Goal: Transaction & Acquisition: Purchase product/service

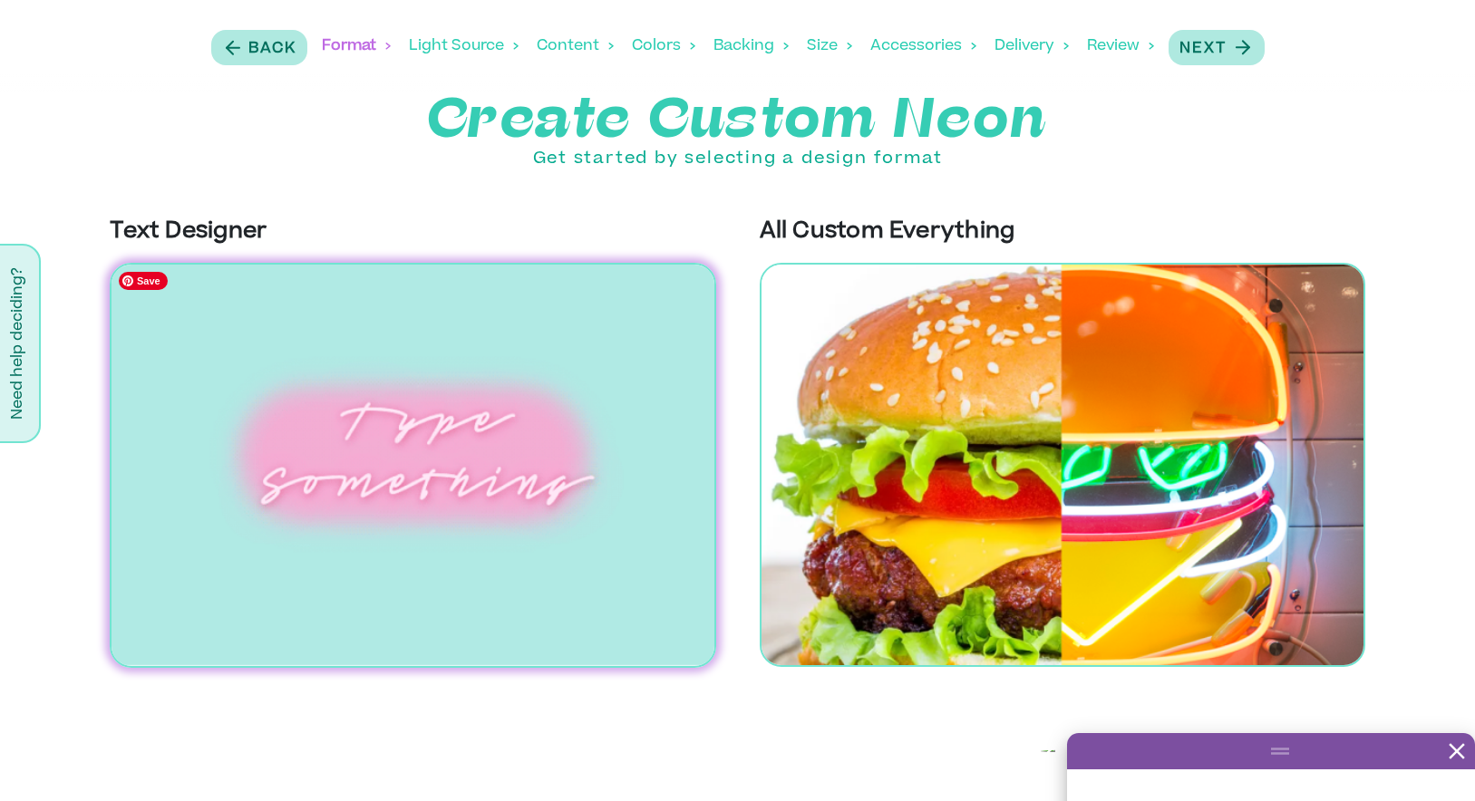
click at [517, 421] on img at bounding box center [412, 465] width 605 height 405
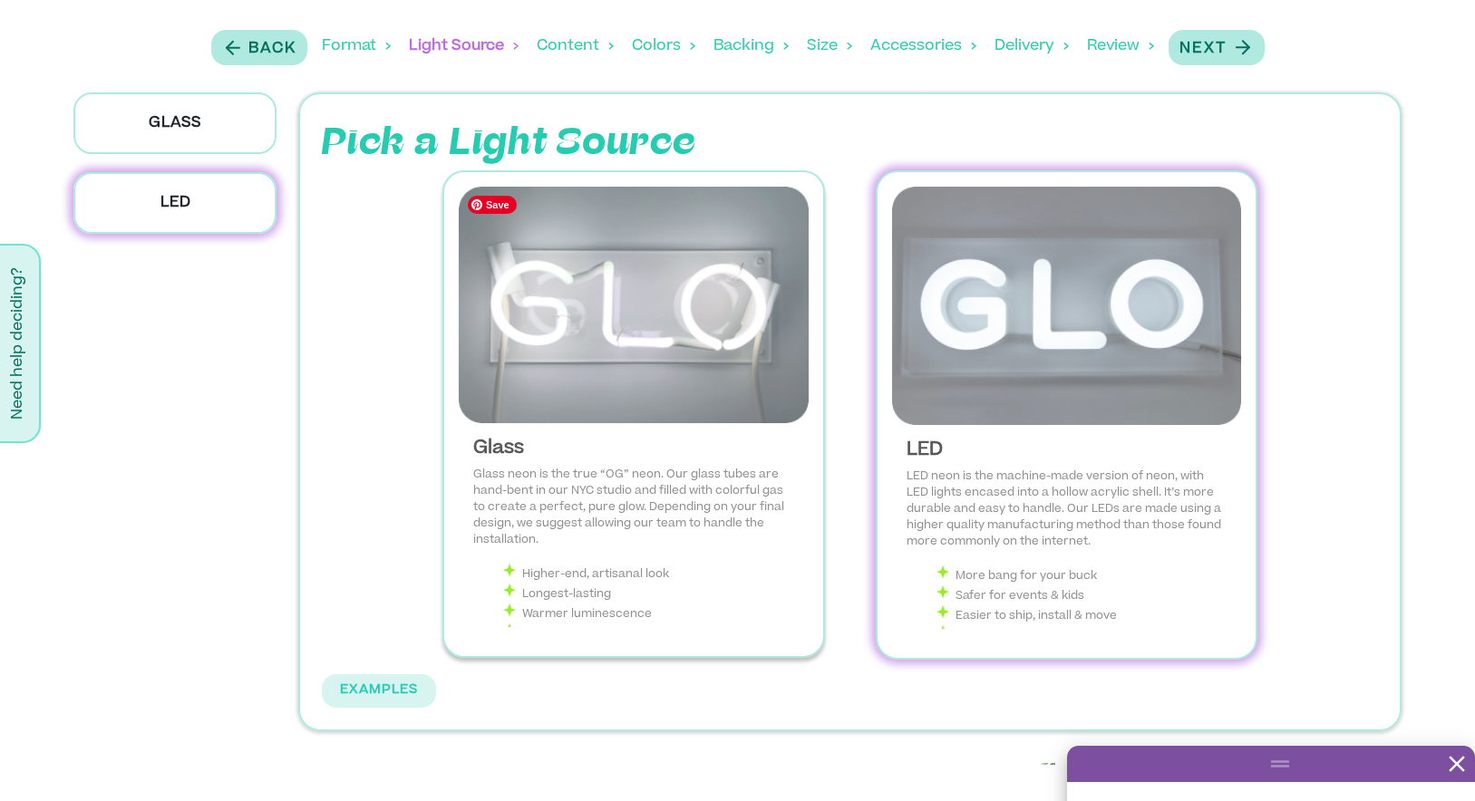
click at [715, 356] on img at bounding box center [634, 305] width 350 height 237
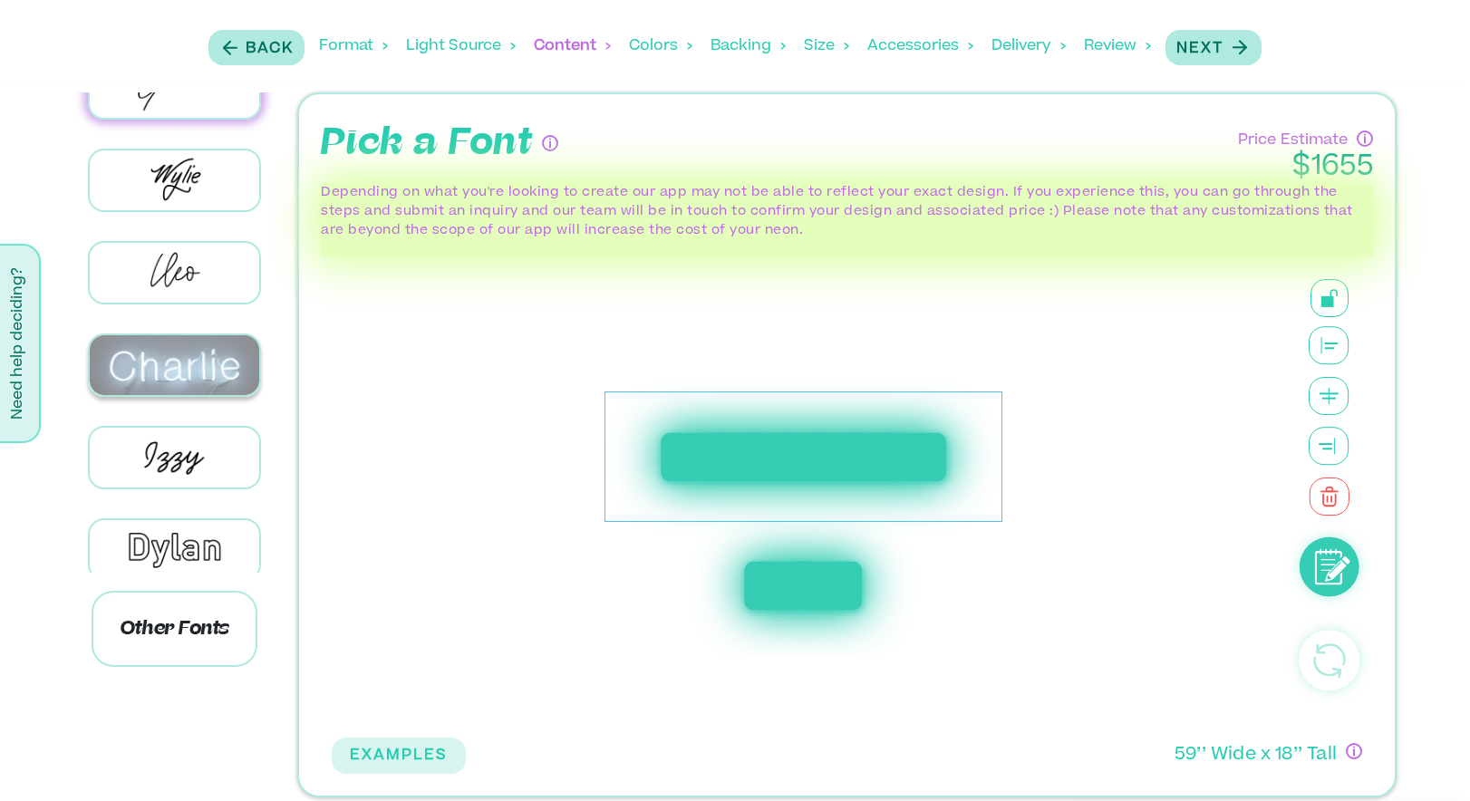
scroll to position [244, 0]
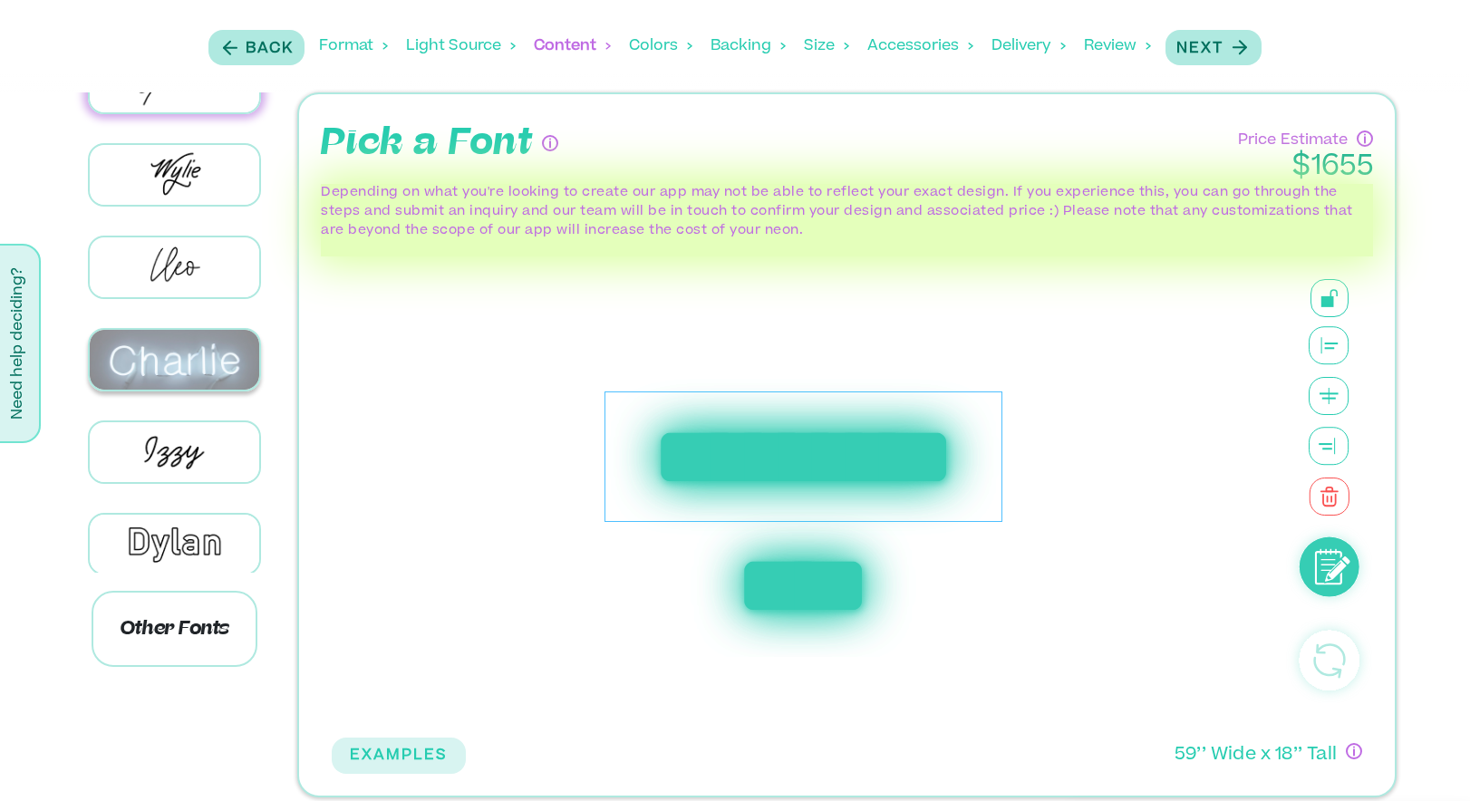
click at [142, 358] on img at bounding box center [174, 360] width 169 height 60
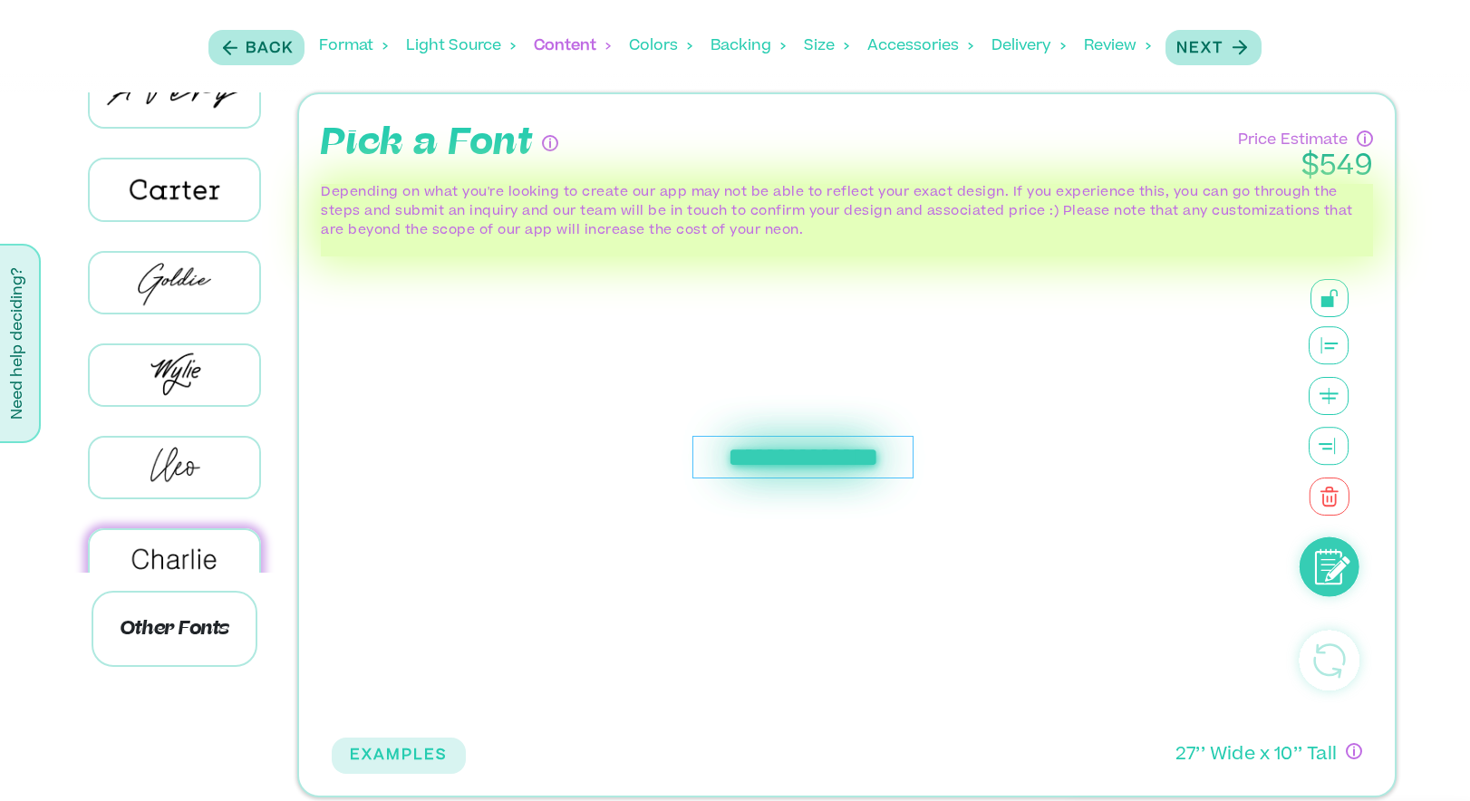
scroll to position [0, 0]
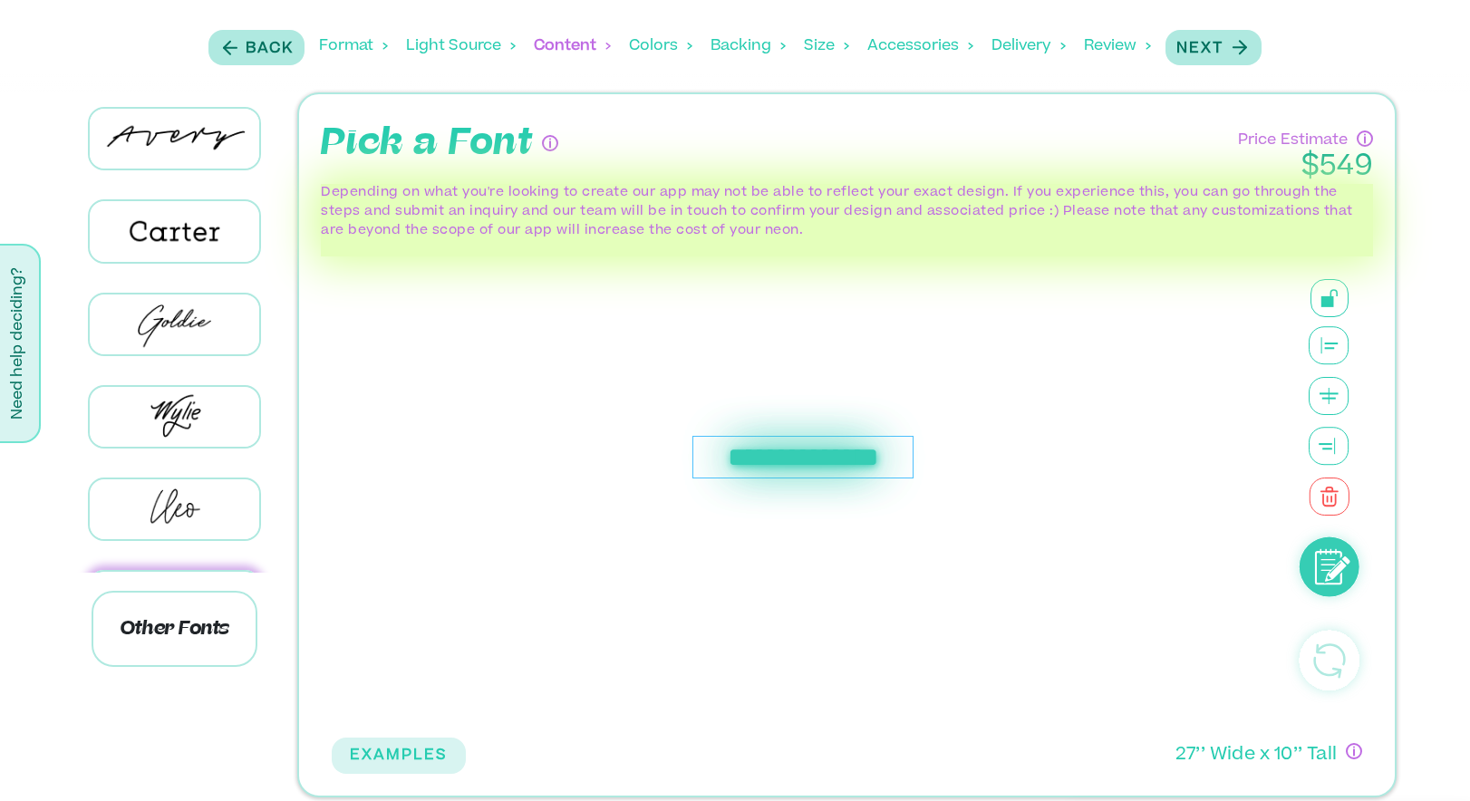
click at [748, 445] on div "**********" at bounding box center [802, 457] width 221 height 43
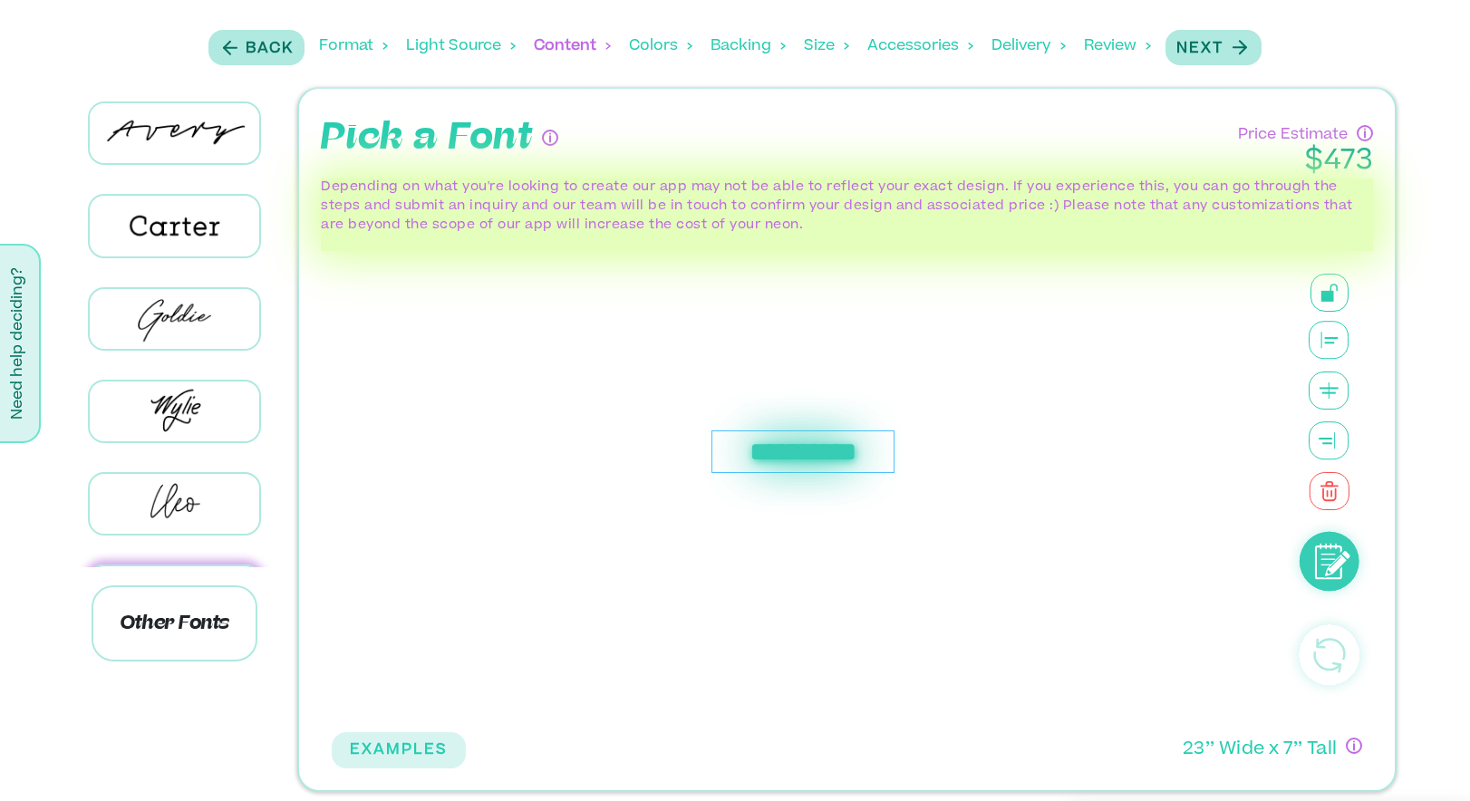
click at [798, 452] on div "**********" at bounding box center [803, 452] width 183 height 43
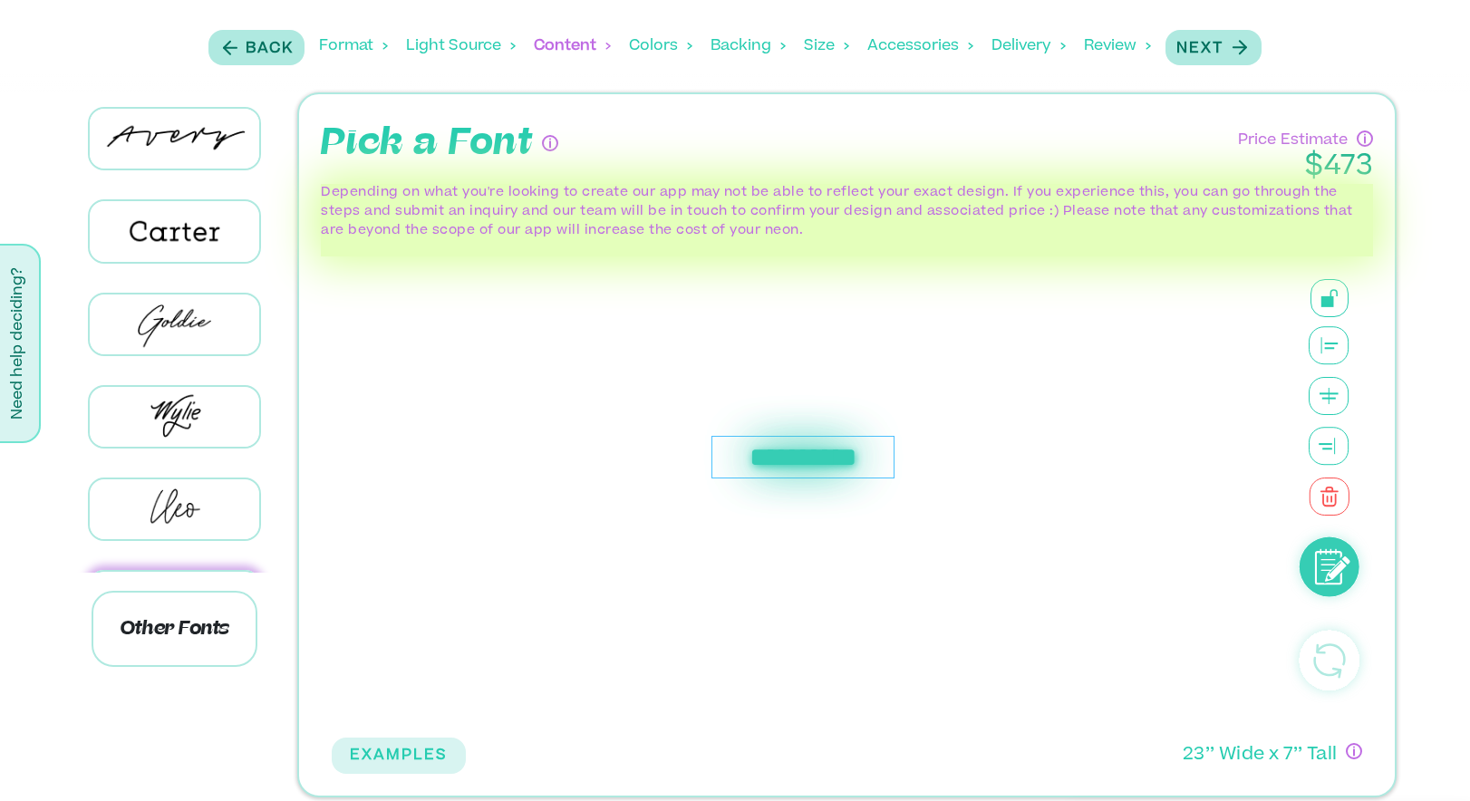
click at [1335, 545] on circle at bounding box center [1330, 567] width 60 height 60
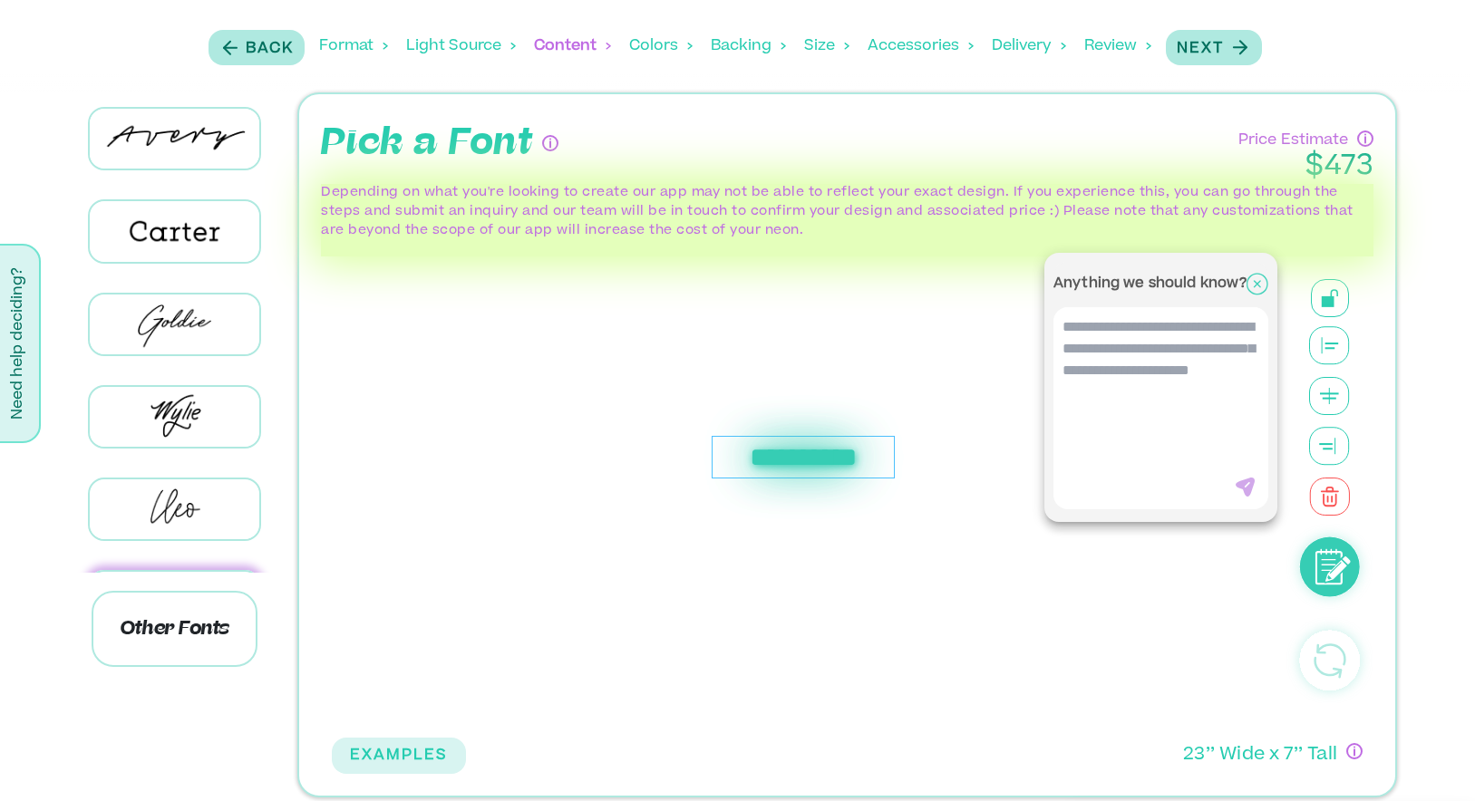
click at [1008, 552] on div at bounding box center [737, 400] width 1475 height 801
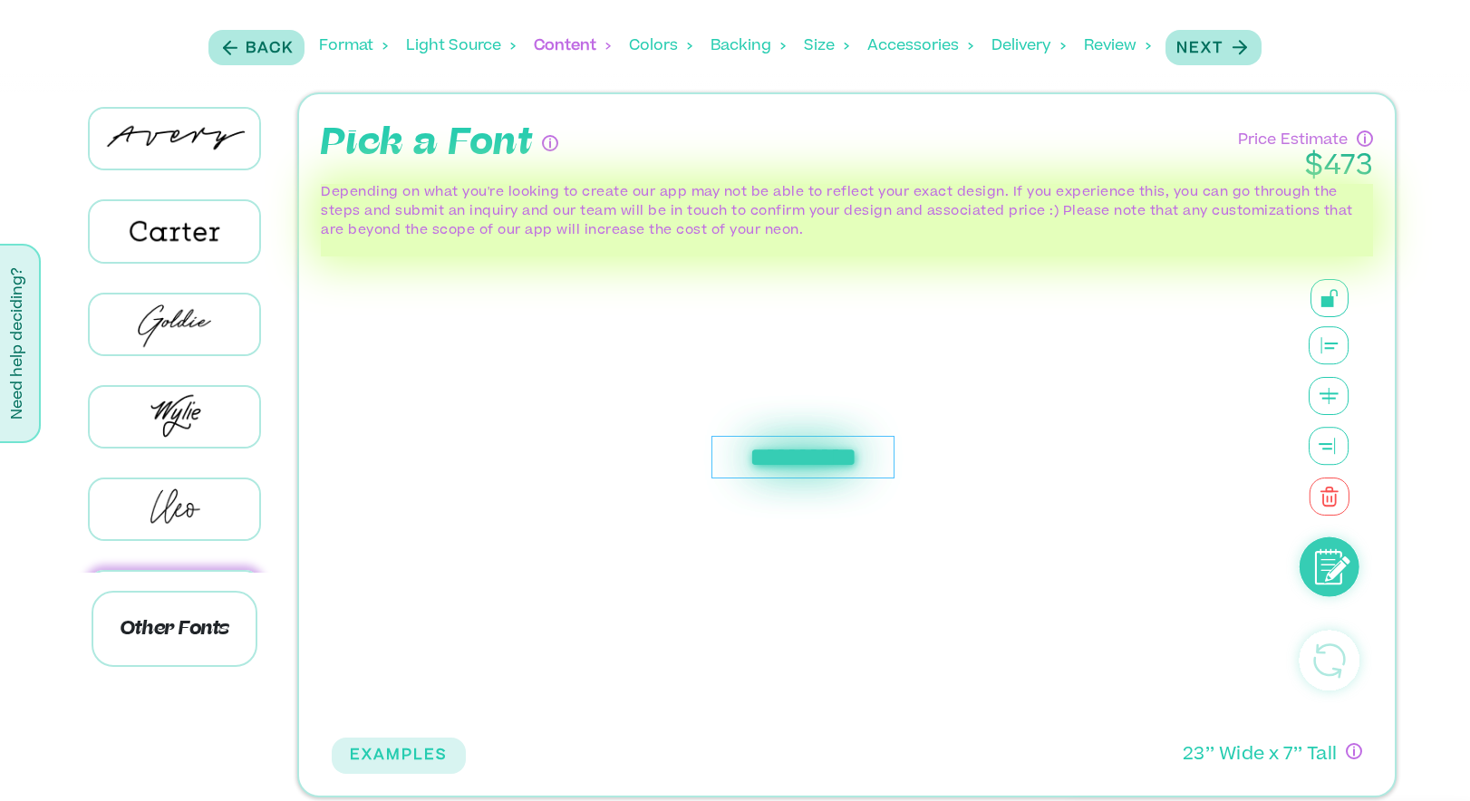
scroll to position [5, 0]
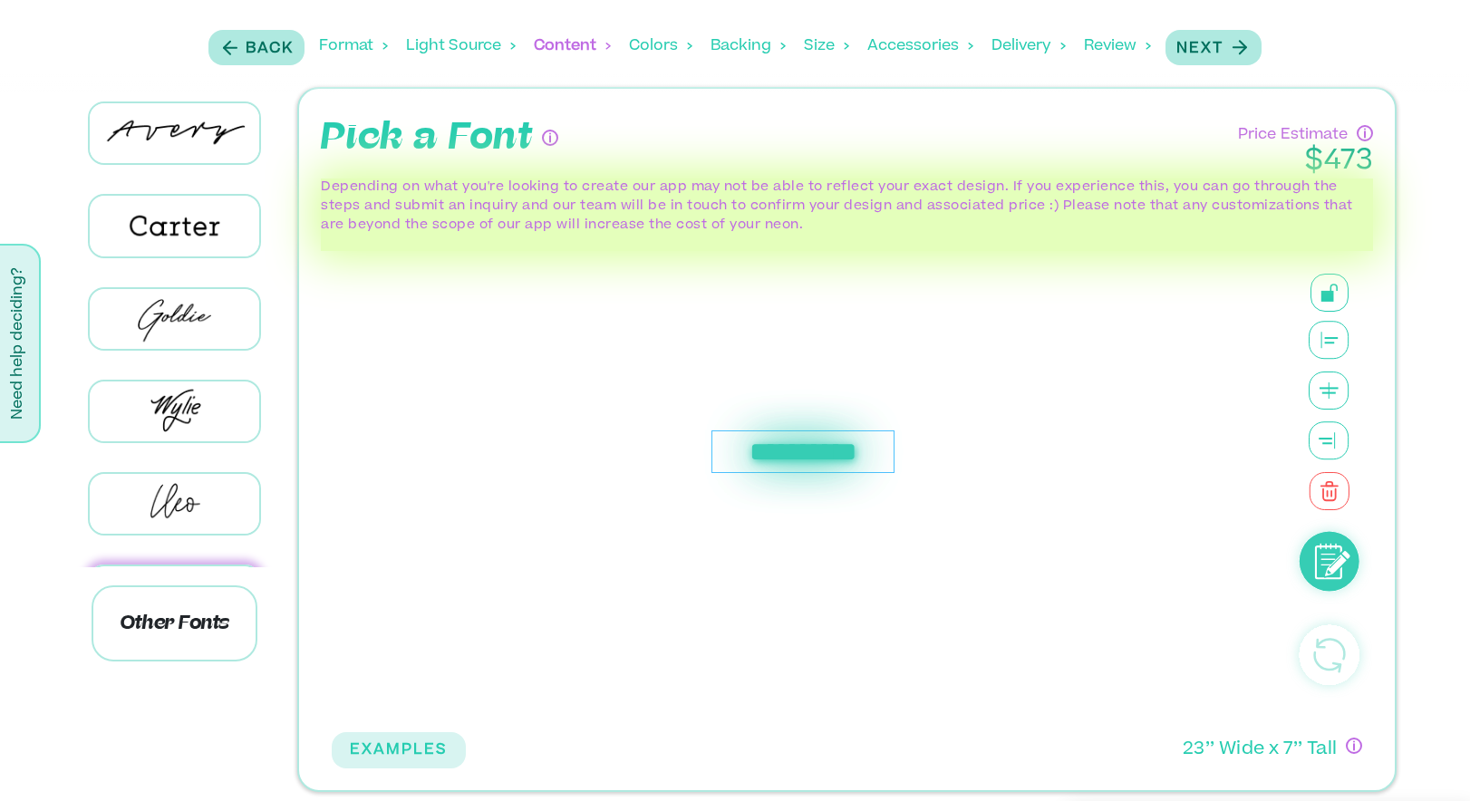
click at [1291, 747] on p "23 ’’ Wide x 7 ’’ Tall" at bounding box center [1260, 751] width 154 height 26
click at [1183, 741] on p "23 ’’ Wide x 7 ’’ Tall" at bounding box center [1260, 751] width 154 height 26
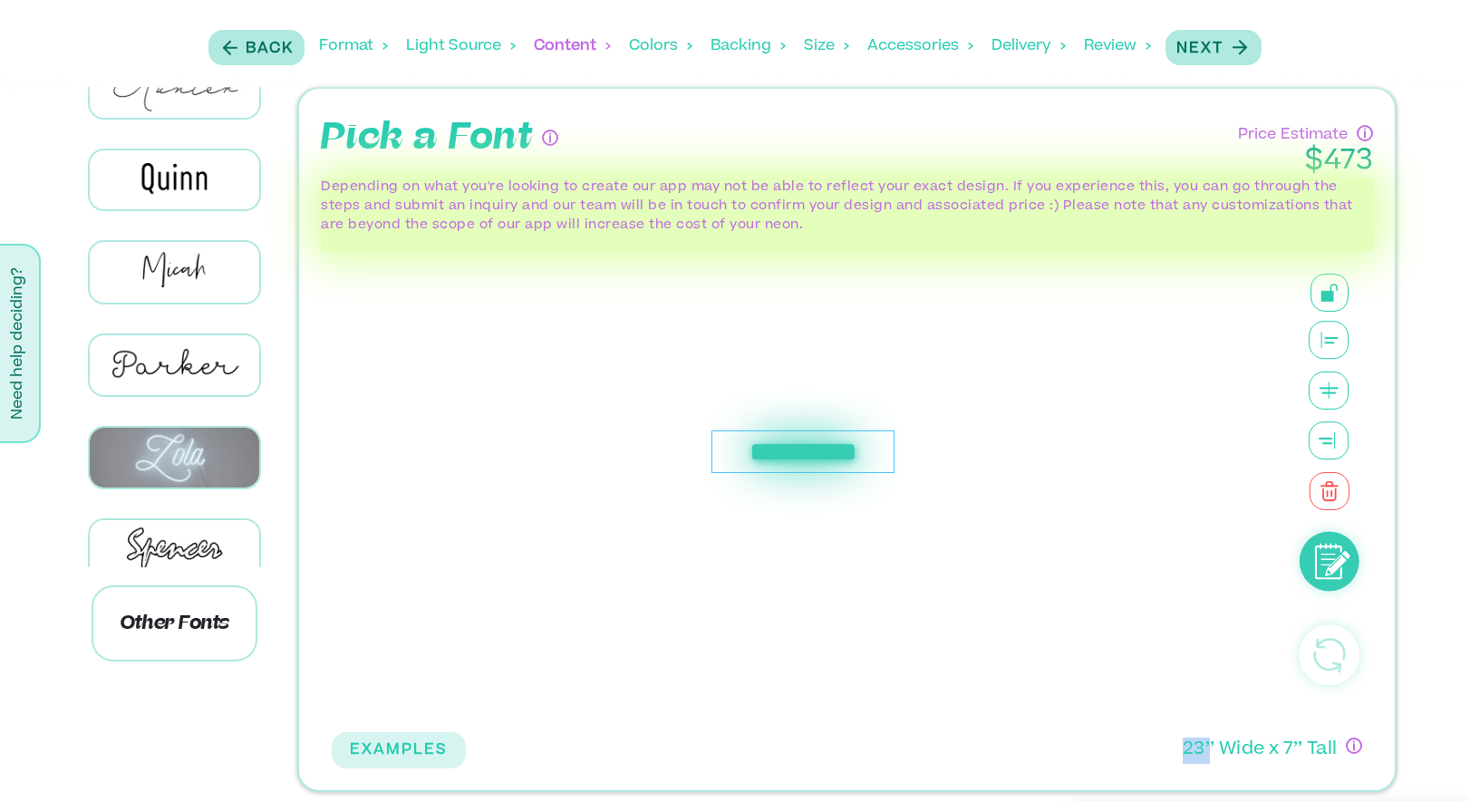
scroll to position [1064, 0]
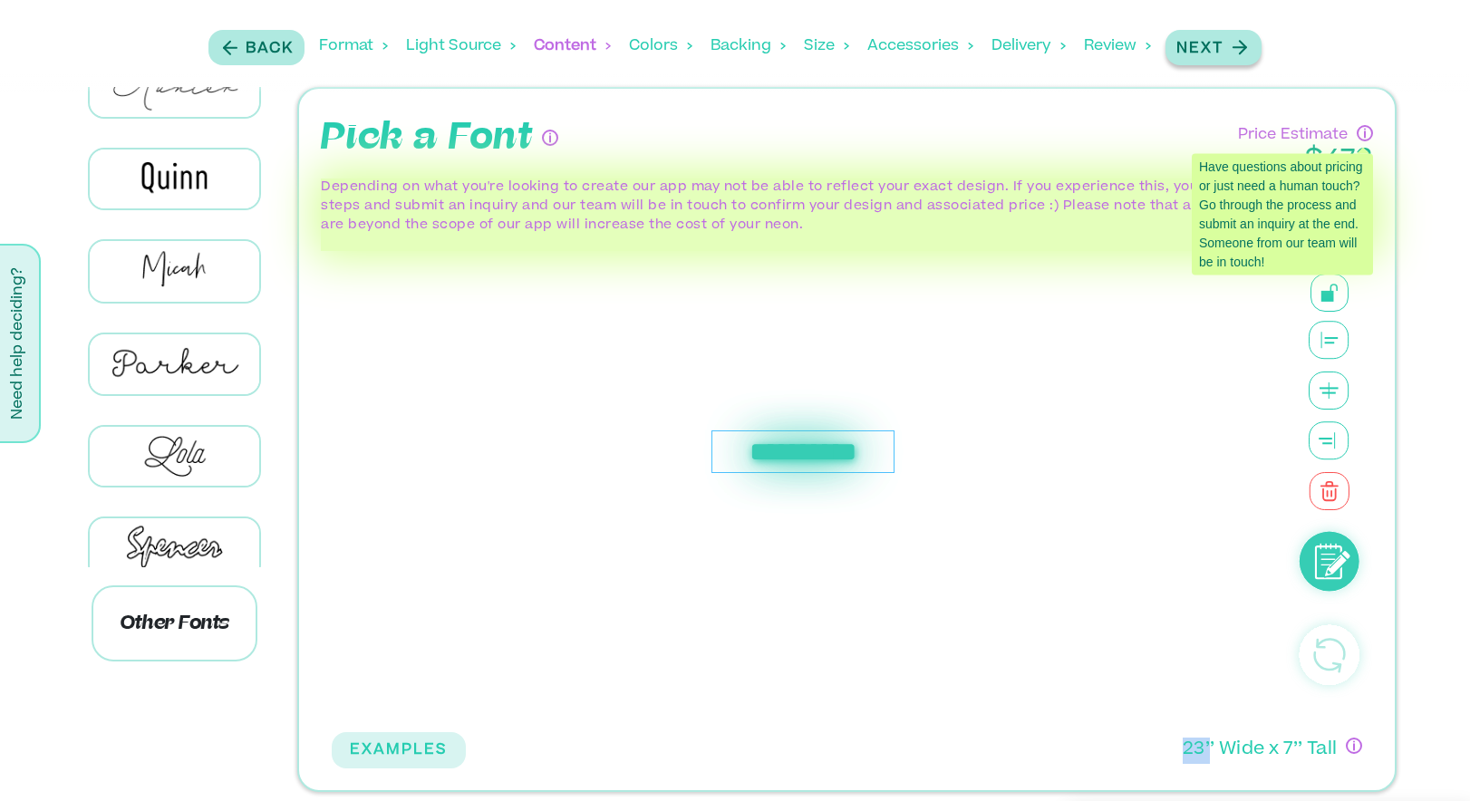
click at [1199, 55] on p "Next" at bounding box center [1200, 49] width 47 height 22
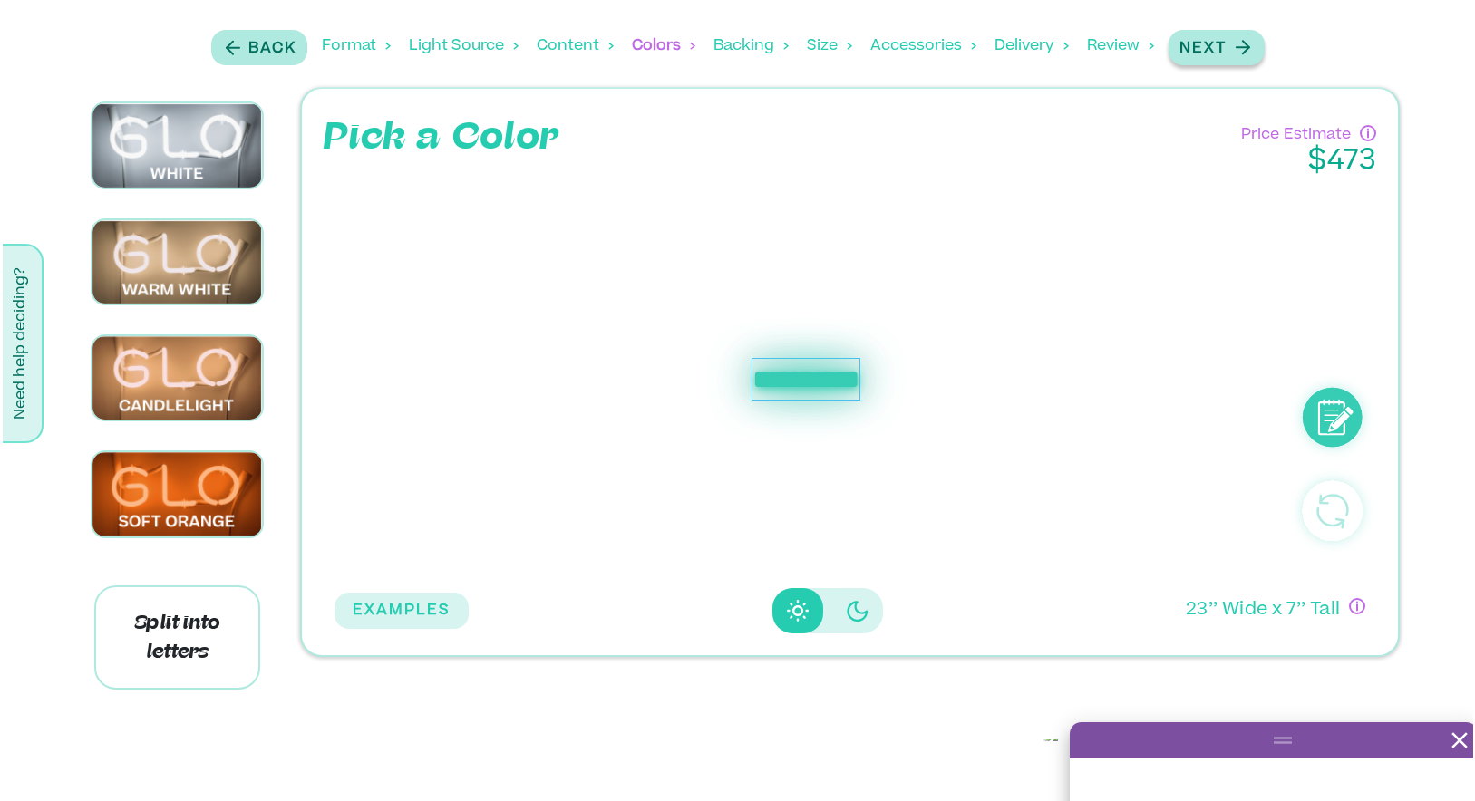
scroll to position [0, 0]
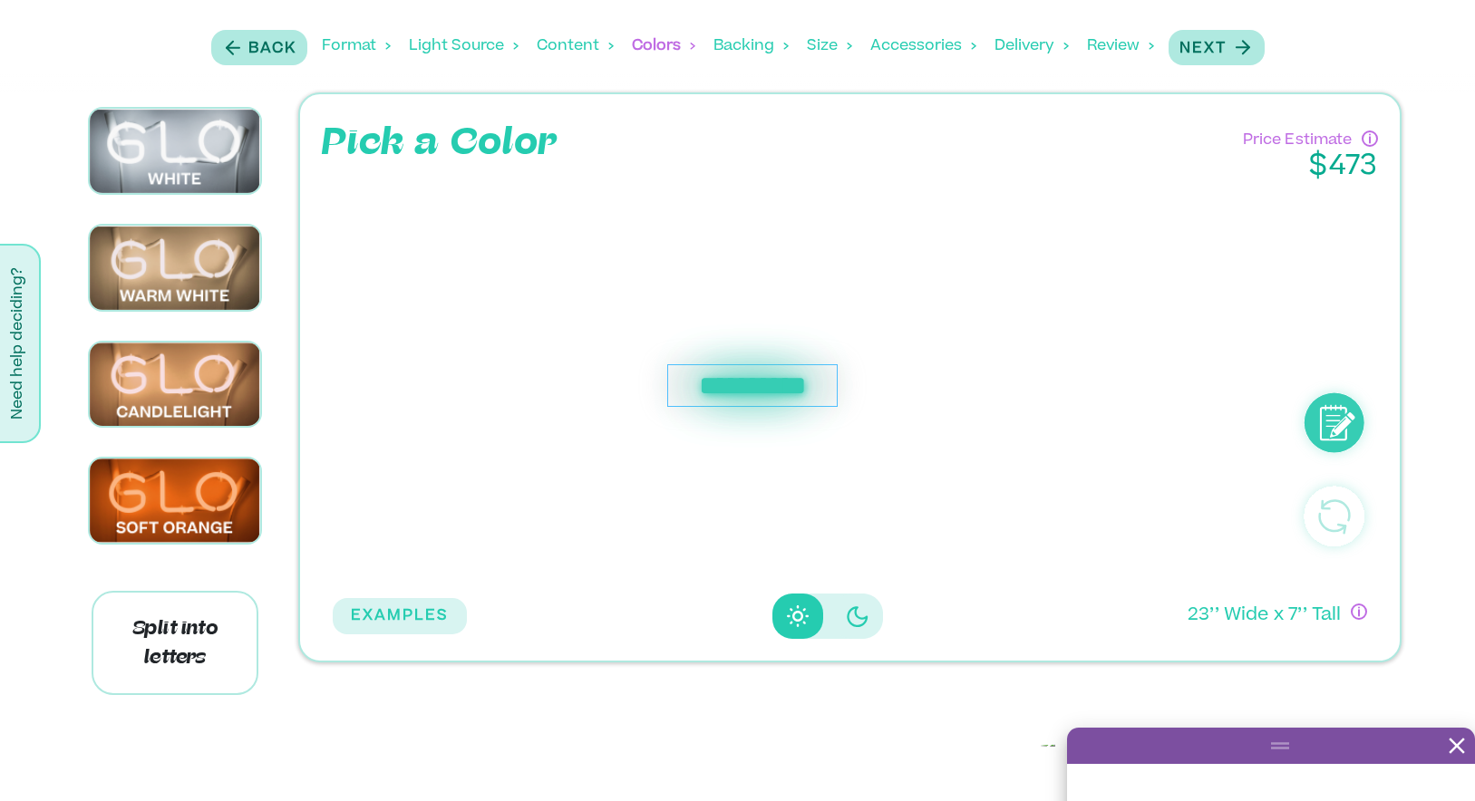
drag, startPoint x: 811, startPoint y: 378, endPoint x: 749, endPoint y: 379, distance: 62.5
click at [749, 379] on div "**********" at bounding box center [751, 385] width 169 height 43
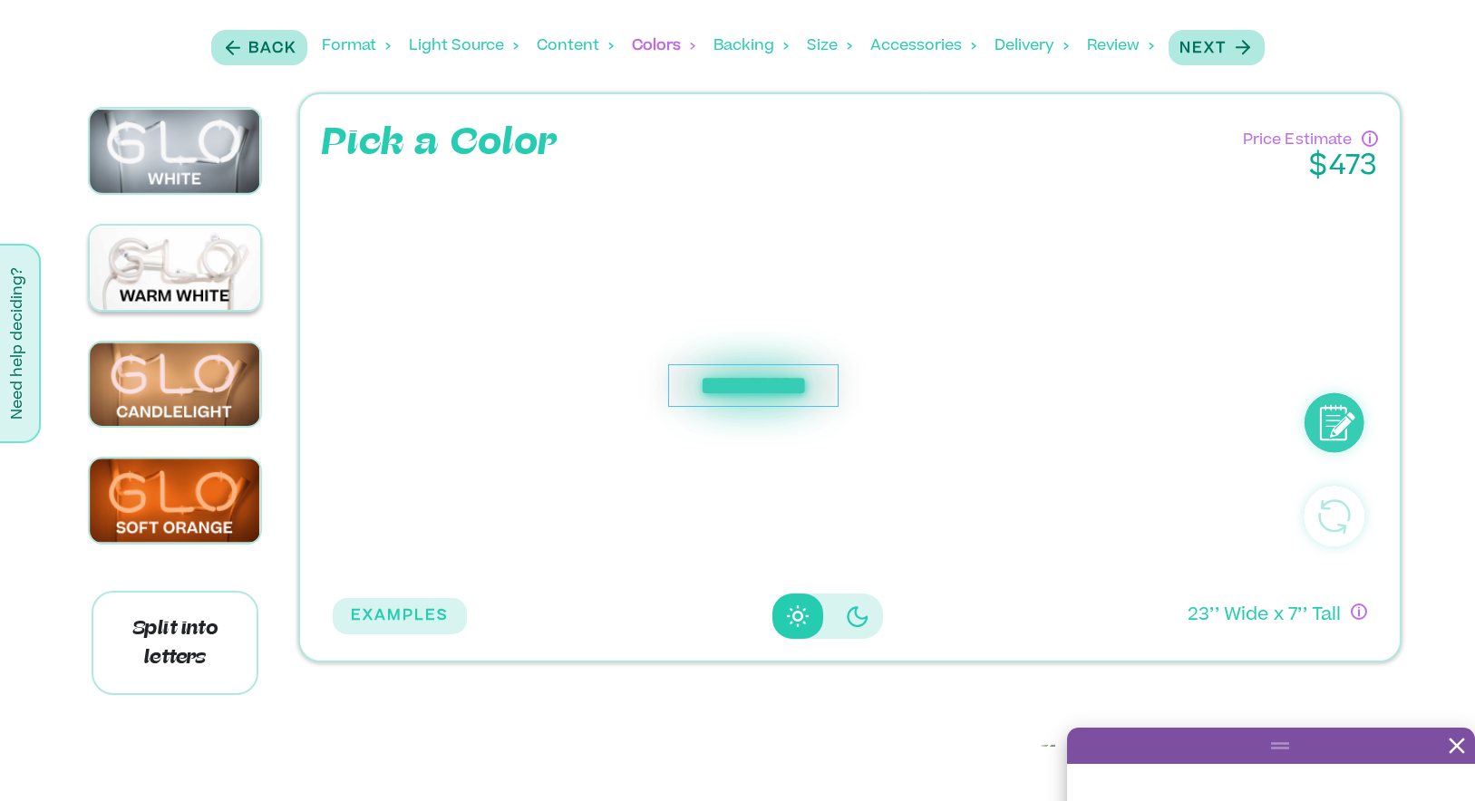
click at [171, 280] on img at bounding box center [175, 268] width 170 height 84
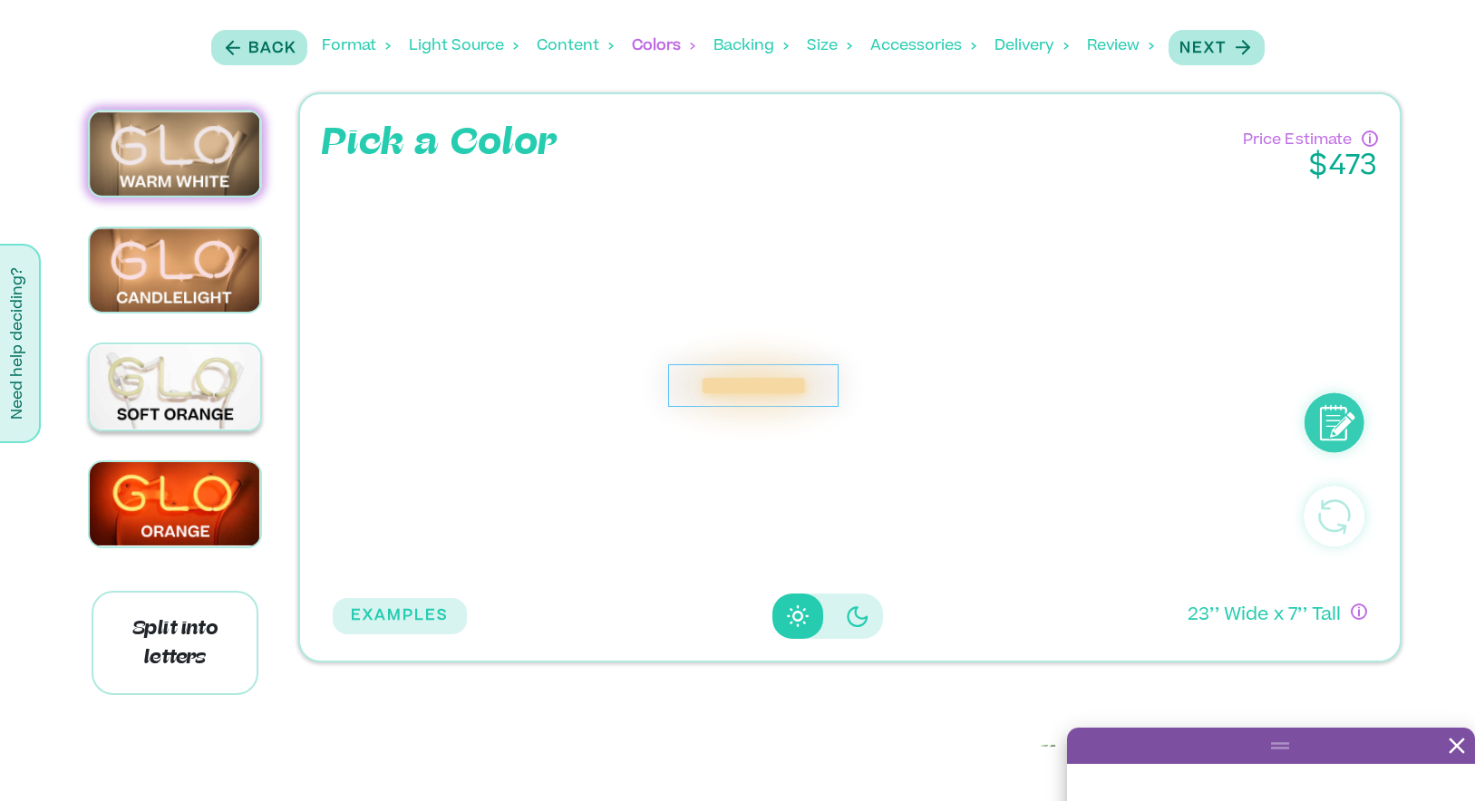
scroll to position [174, 0]
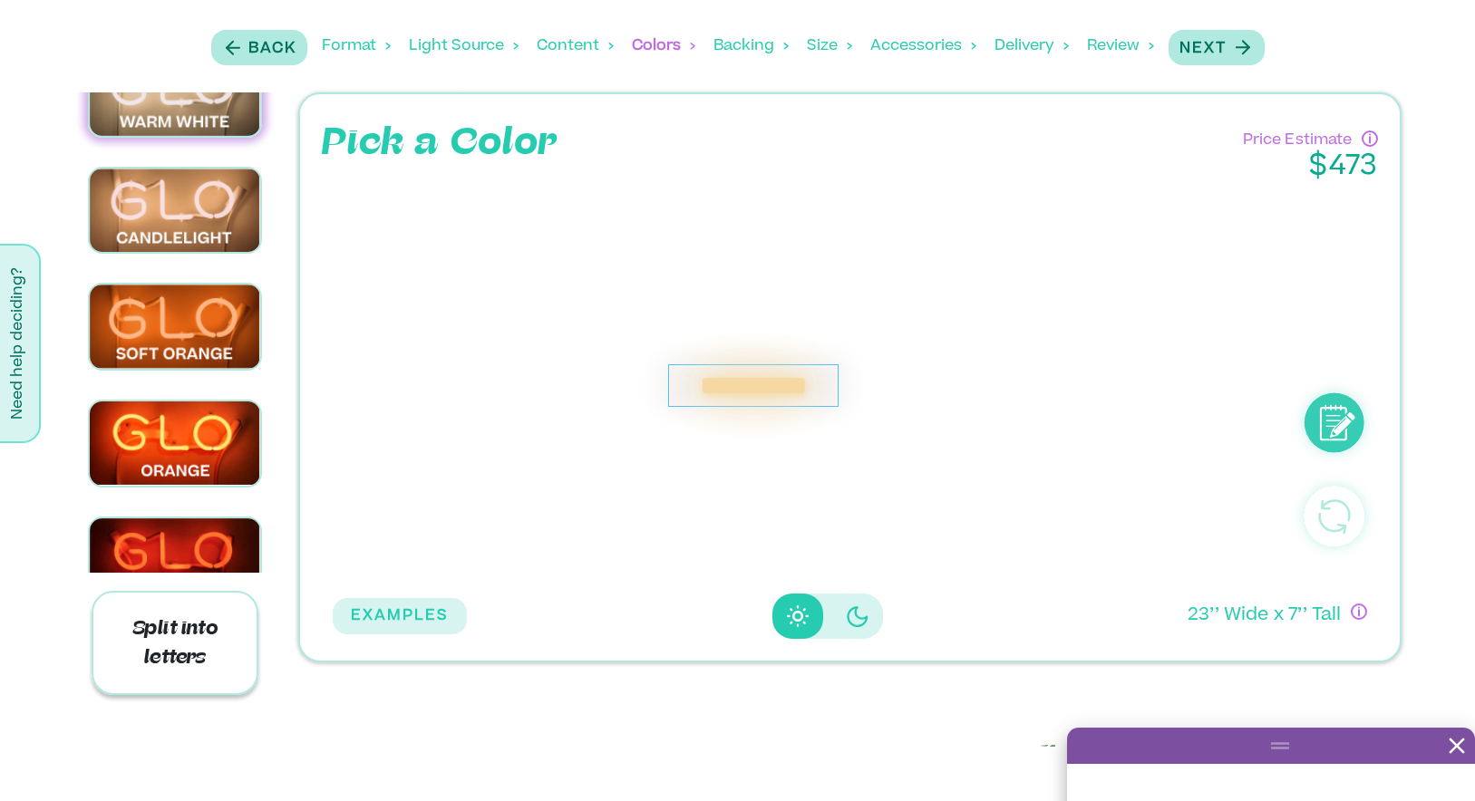
click at [169, 608] on p "Split into letters" at bounding box center [175, 642] width 167 height 103
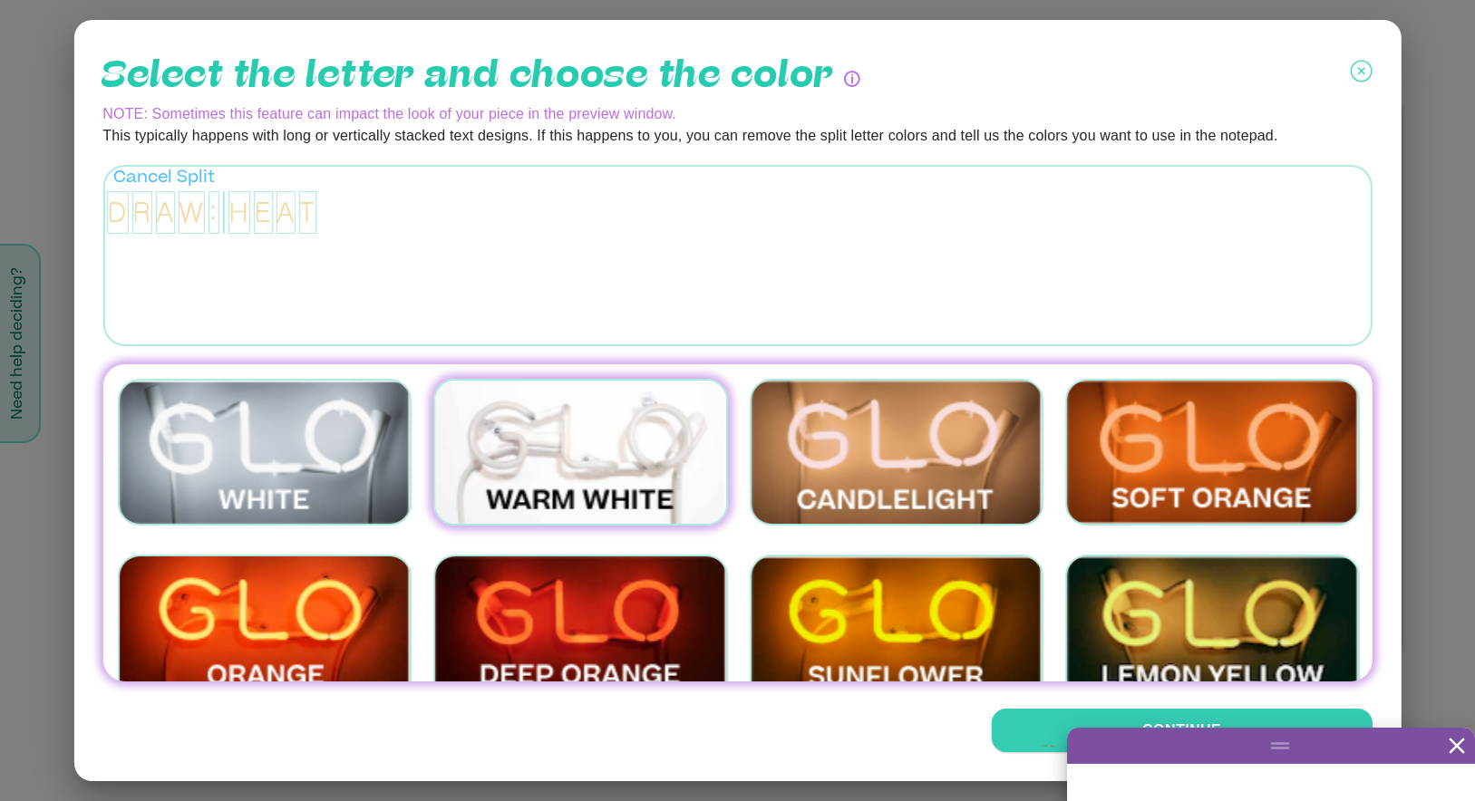
click at [529, 430] on img at bounding box center [580, 452] width 295 height 147
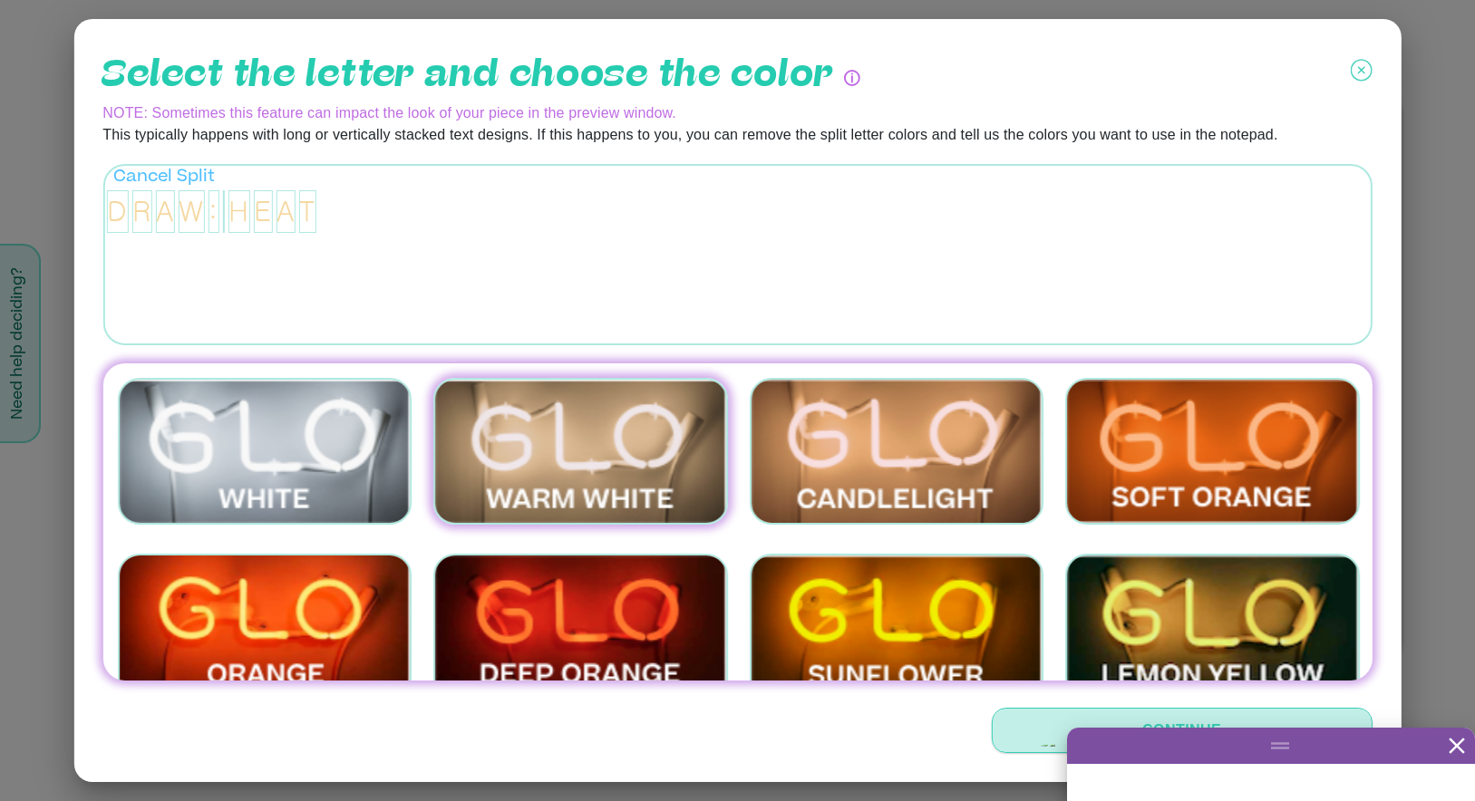
click at [1155, 738] on button "Continue" at bounding box center [1182, 730] width 381 height 45
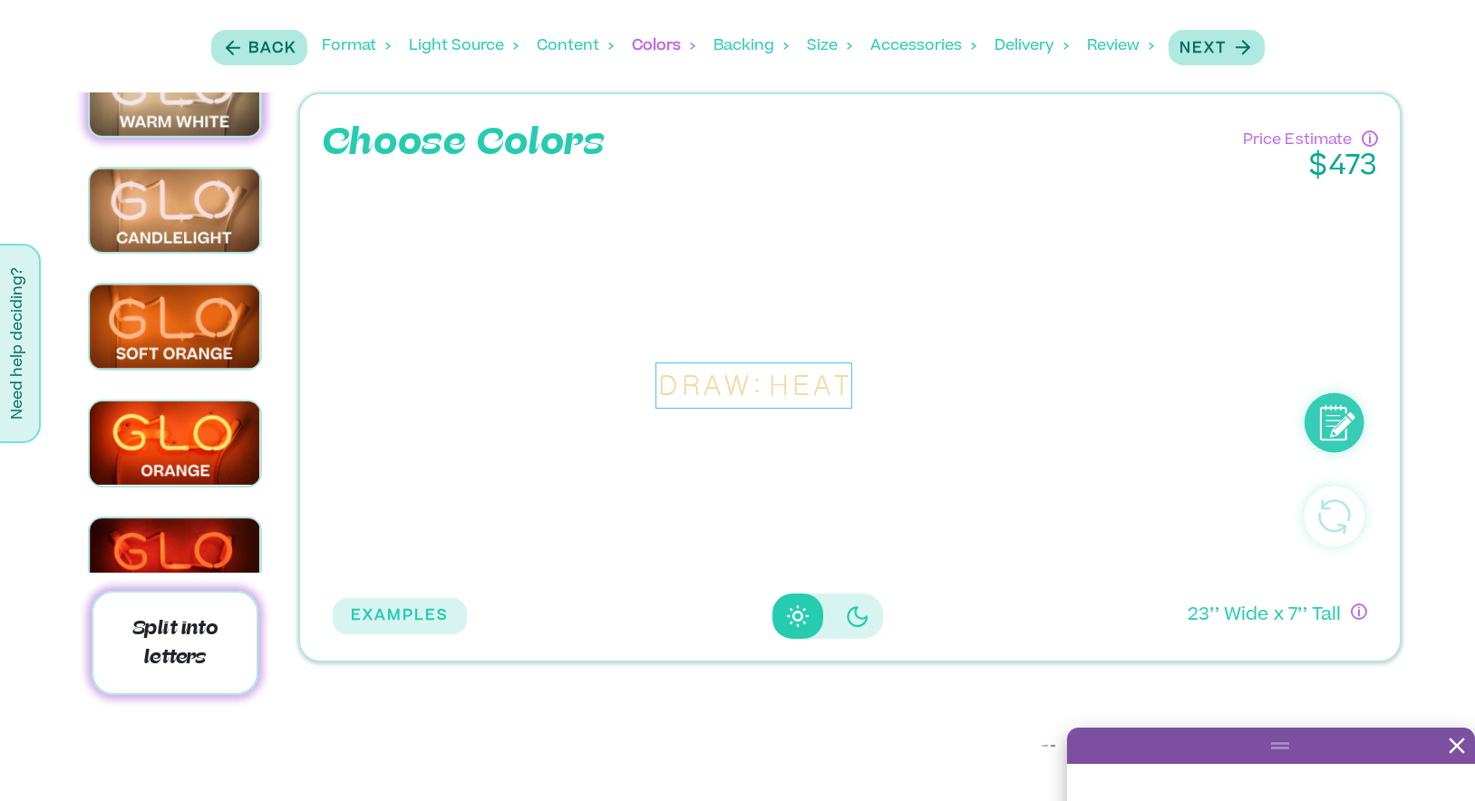
click at [759, 385] on div ":" at bounding box center [756, 385] width 9 height 41
click at [752, 383] on div ":" at bounding box center [756, 385] width 9 height 41
click at [731, 383] on div "W" at bounding box center [736, 385] width 24 height 41
drag, startPoint x: 849, startPoint y: 611, endPoint x: 837, endPoint y: 615, distance: 13.2
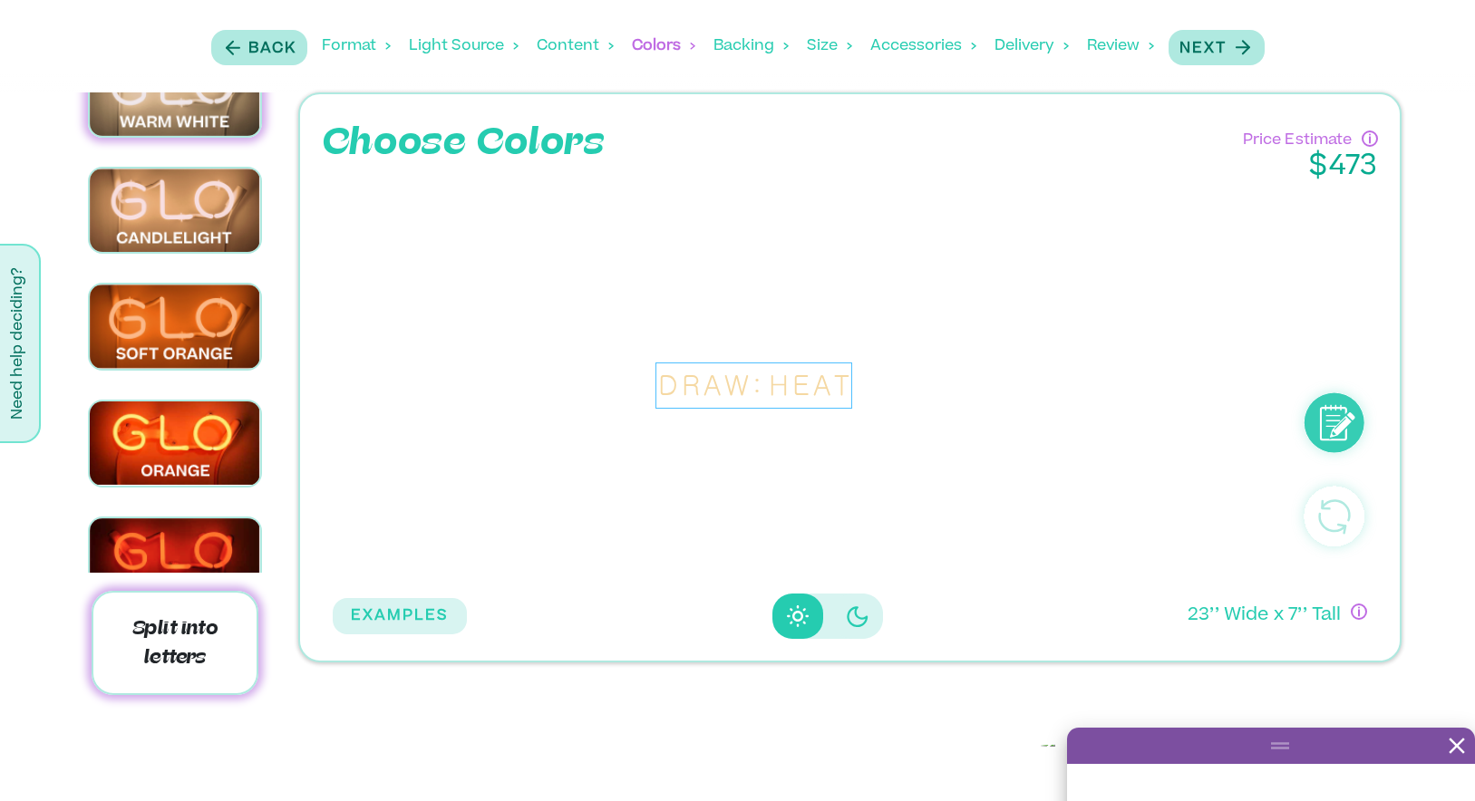
click at [848, 611] on icon "Disabled elevation buttons" at bounding box center [858, 616] width 22 height 22
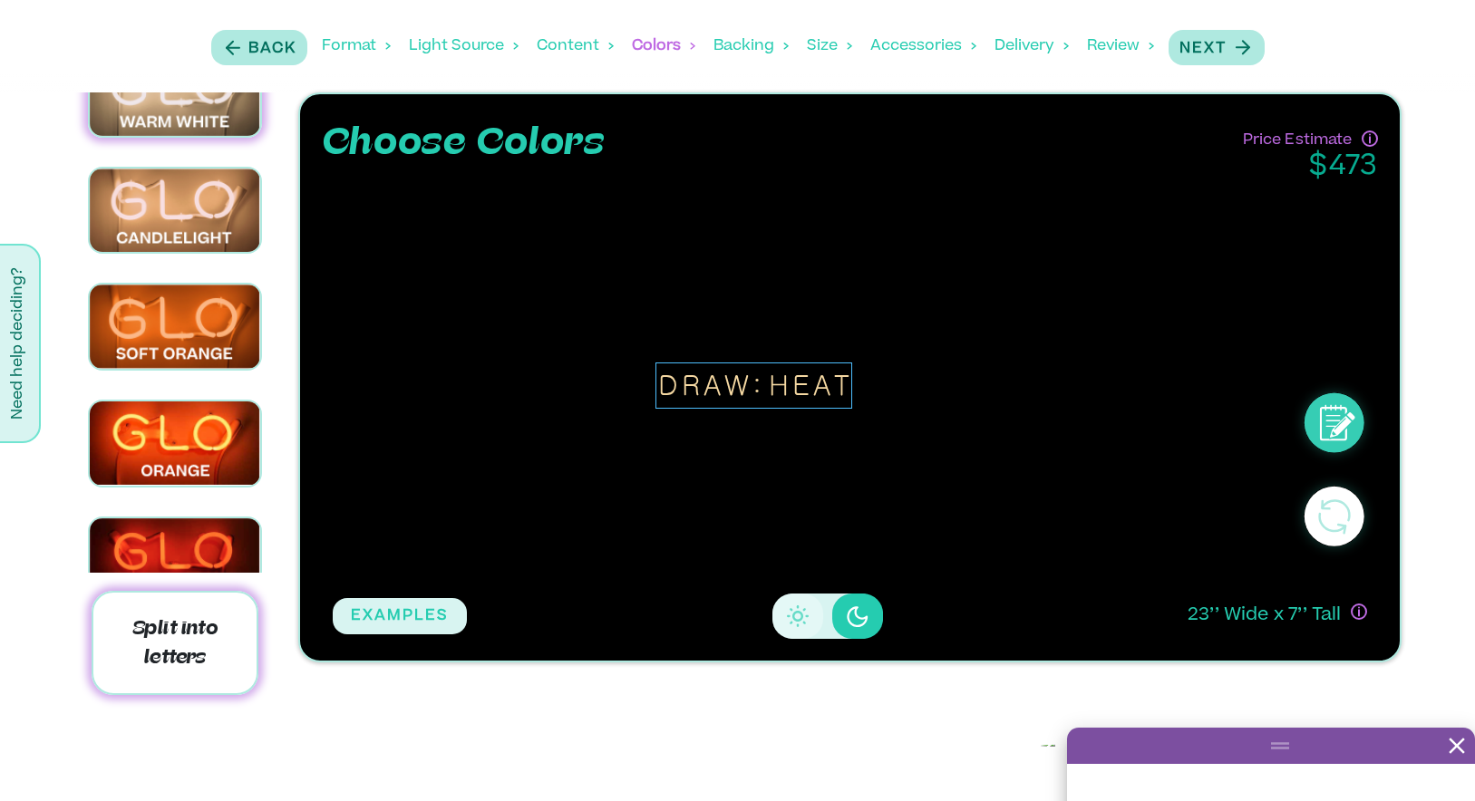
click at [799, 615] on icon "Disabled elevation buttons" at bounding box center [797, 616] width 11 height 11
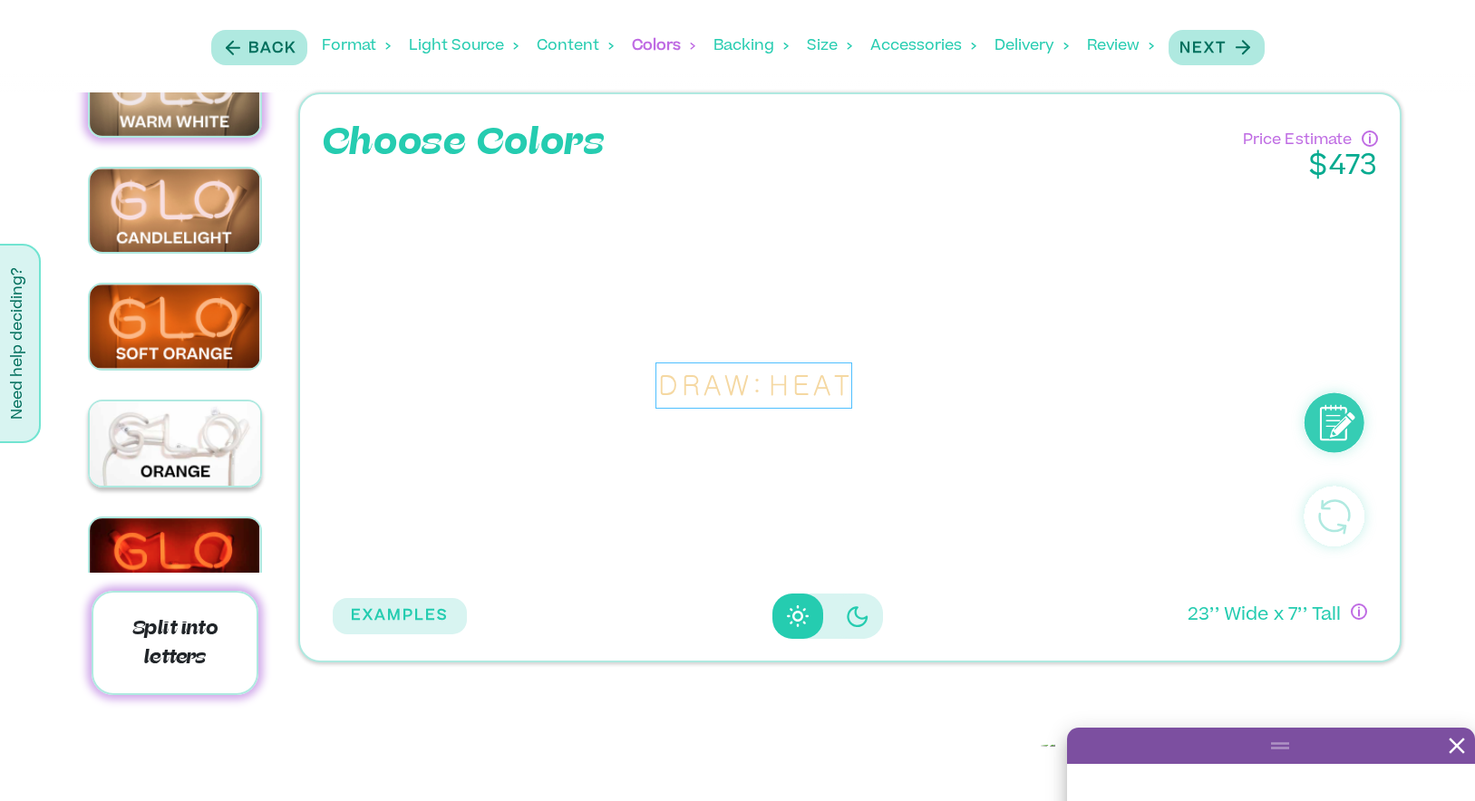
click at [170, 463] on img at bounding box center [175, 444] width 170 height 84
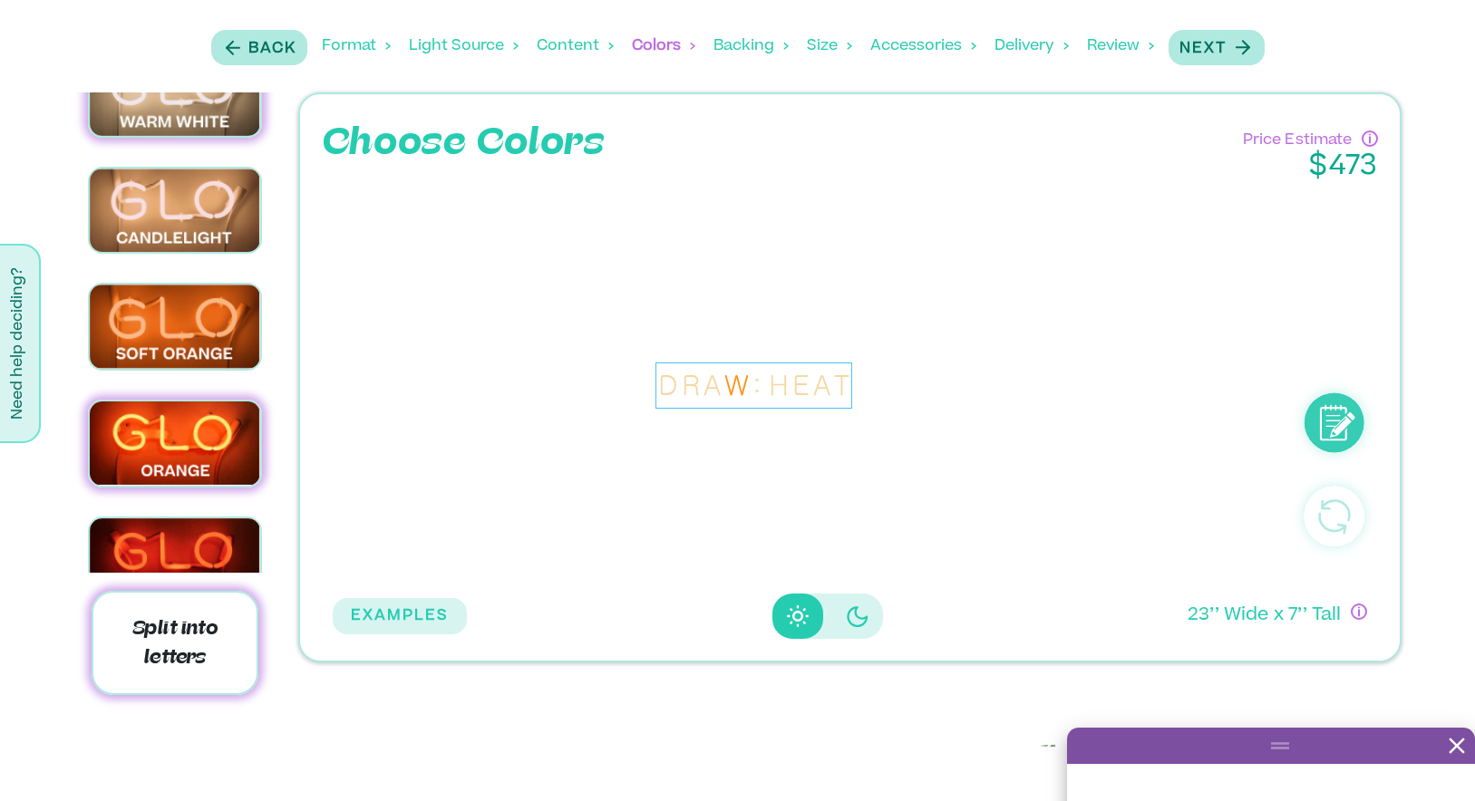
click at [720, 385] on div "D R A W : H E A T" at bounding box center [753, 386] width 197 height 46
click at [662, 383] on div "D" at bounding box center [668, 385] width 20 height 41
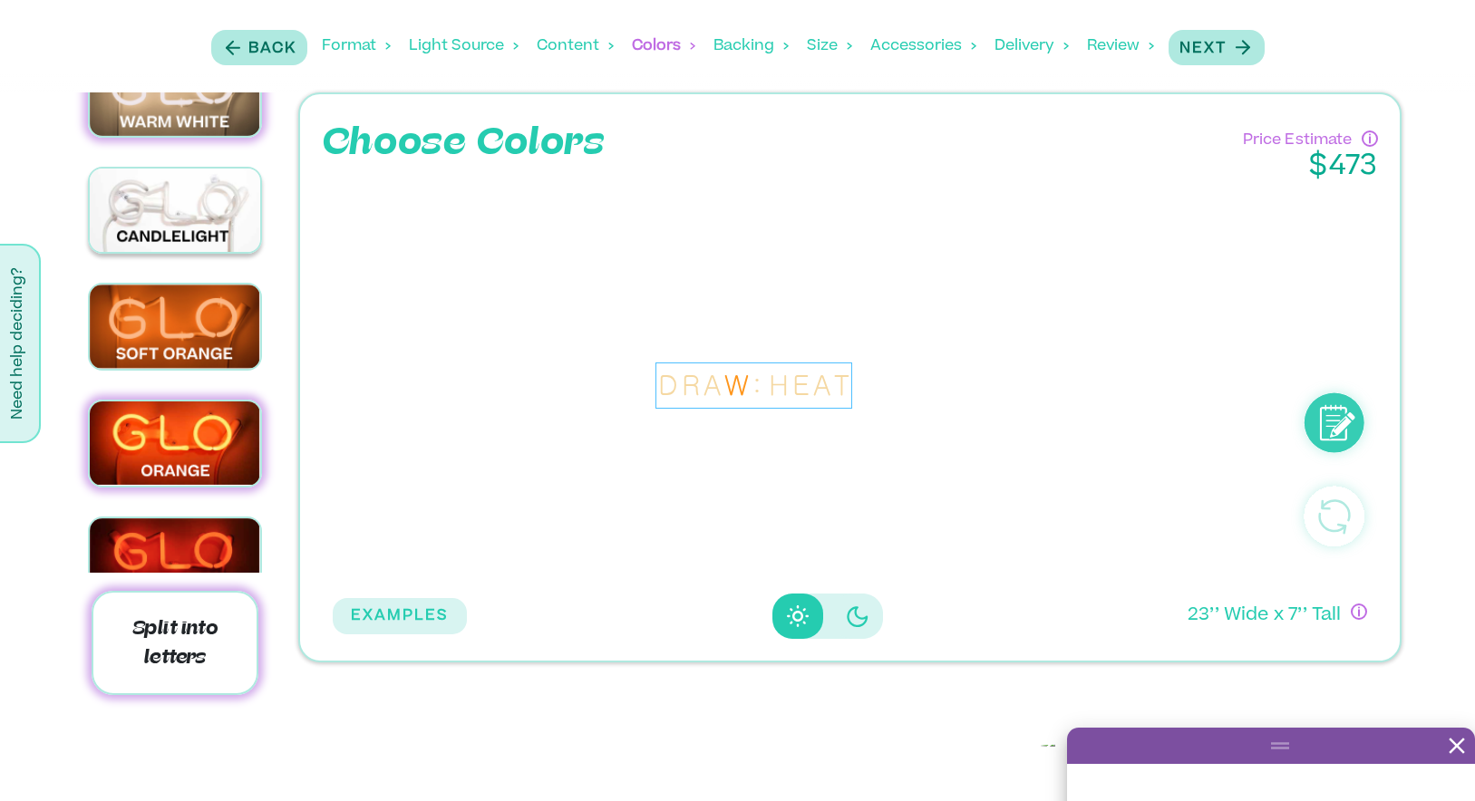
click at [156, 205] on img at bounding box center [175, 210] width 170 height 83
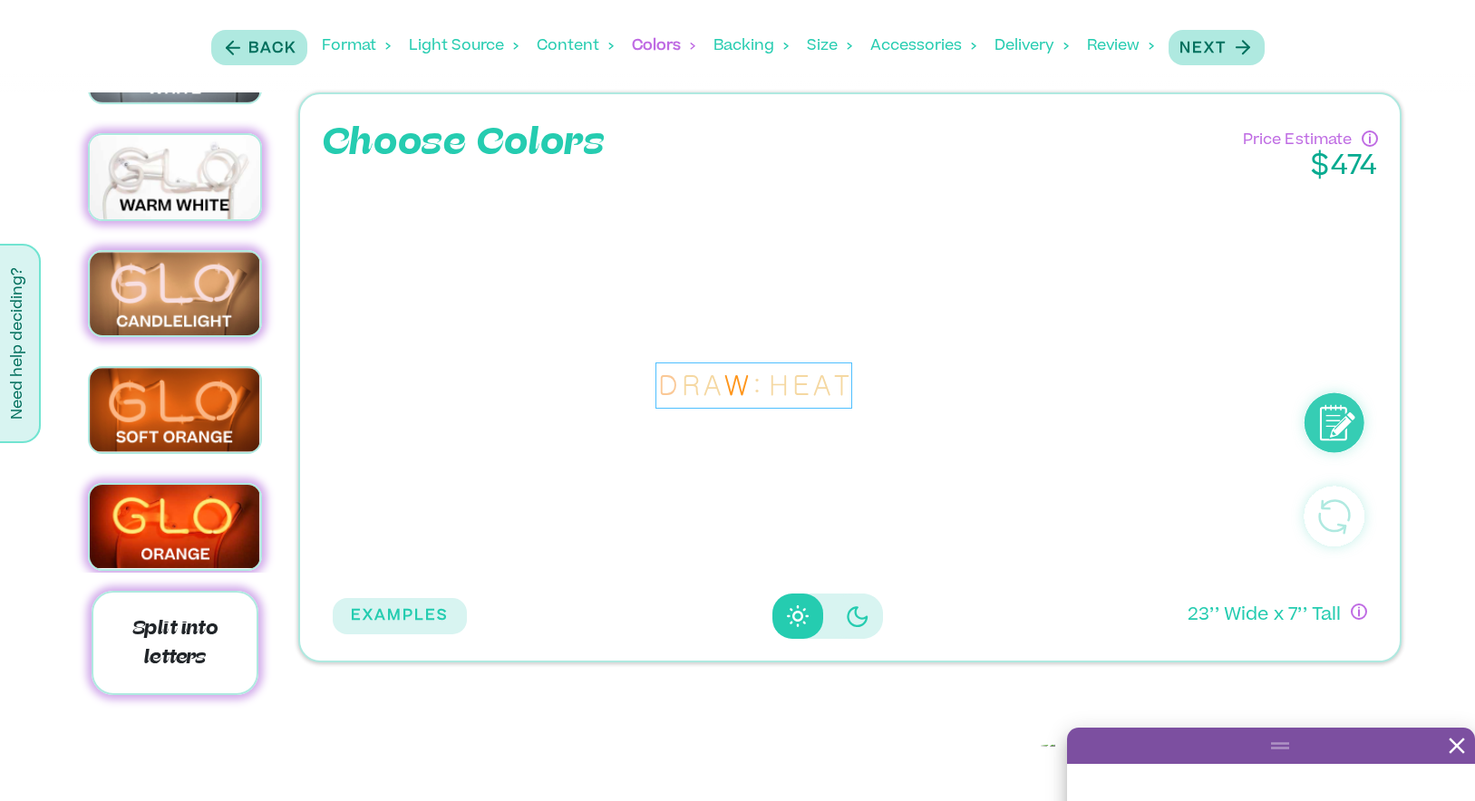
scroll to position [87, 0]
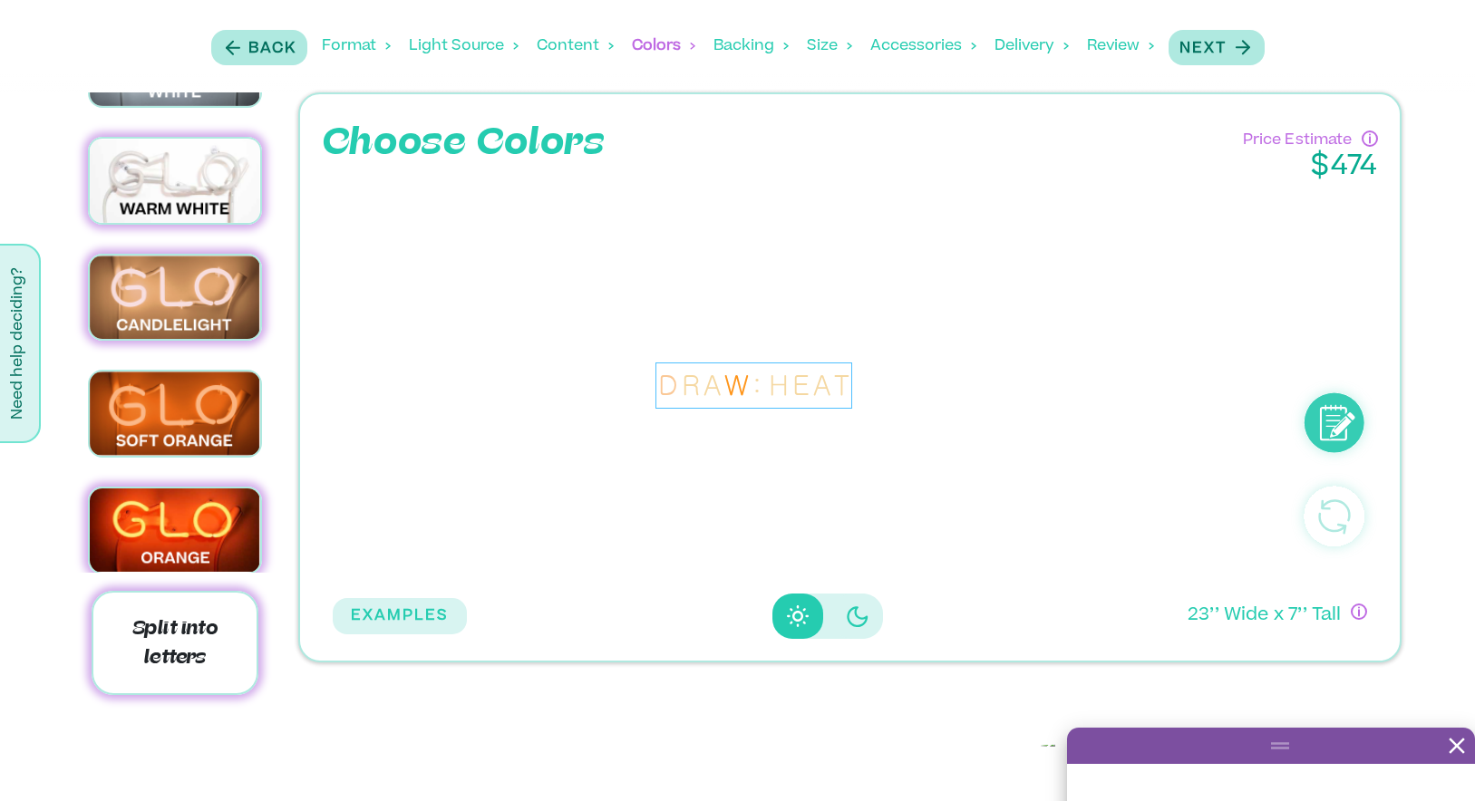
drag, startPoint x: 167, startPoint y: 199, endPoint x: 526, endPoint y: 334, distance: 383.5
click at [167, 199] on img at bounding box center [175, 181] width 170 height 84
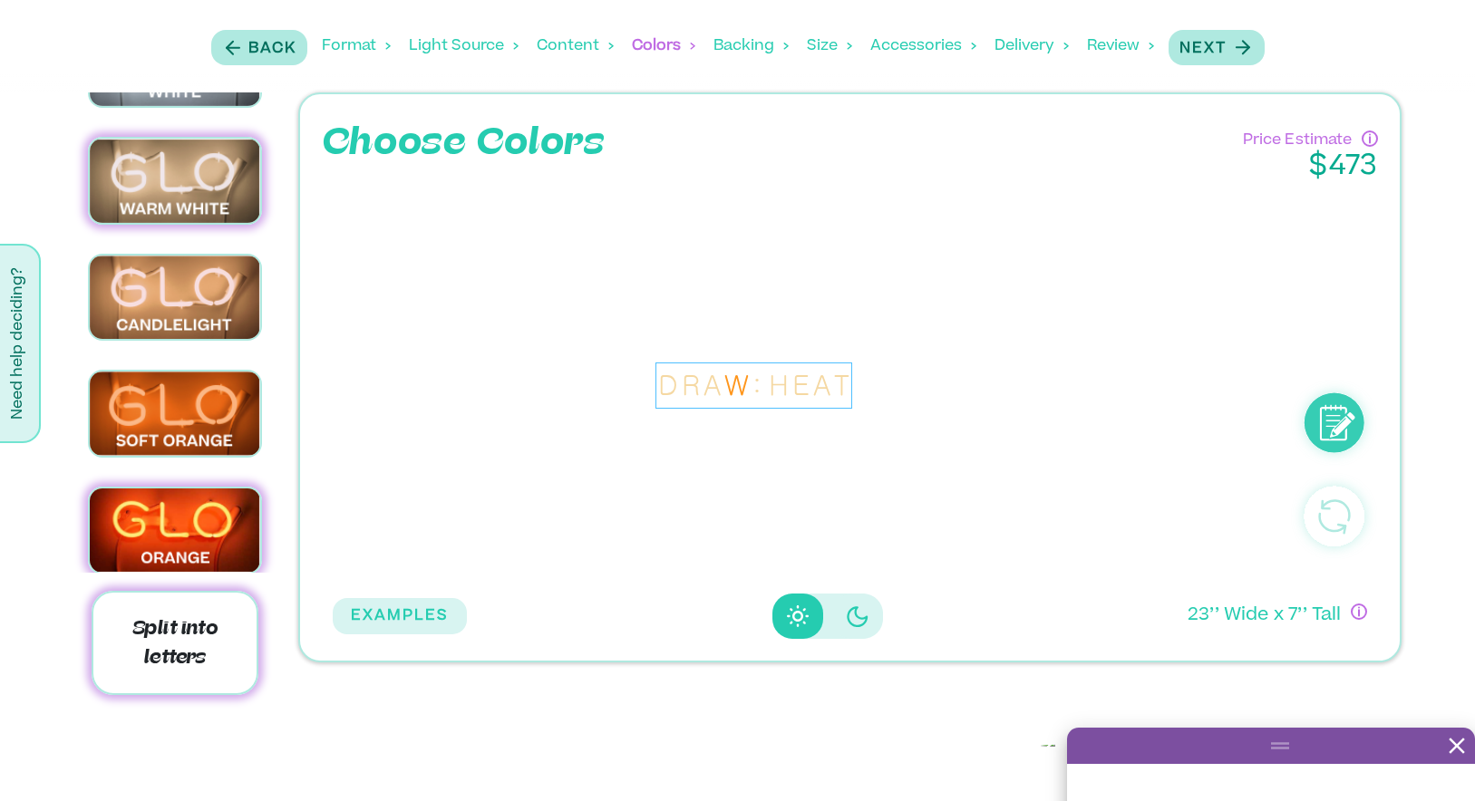
click at [690, 387] on div "R" at bounding box center [691, 385] width 18 height 41
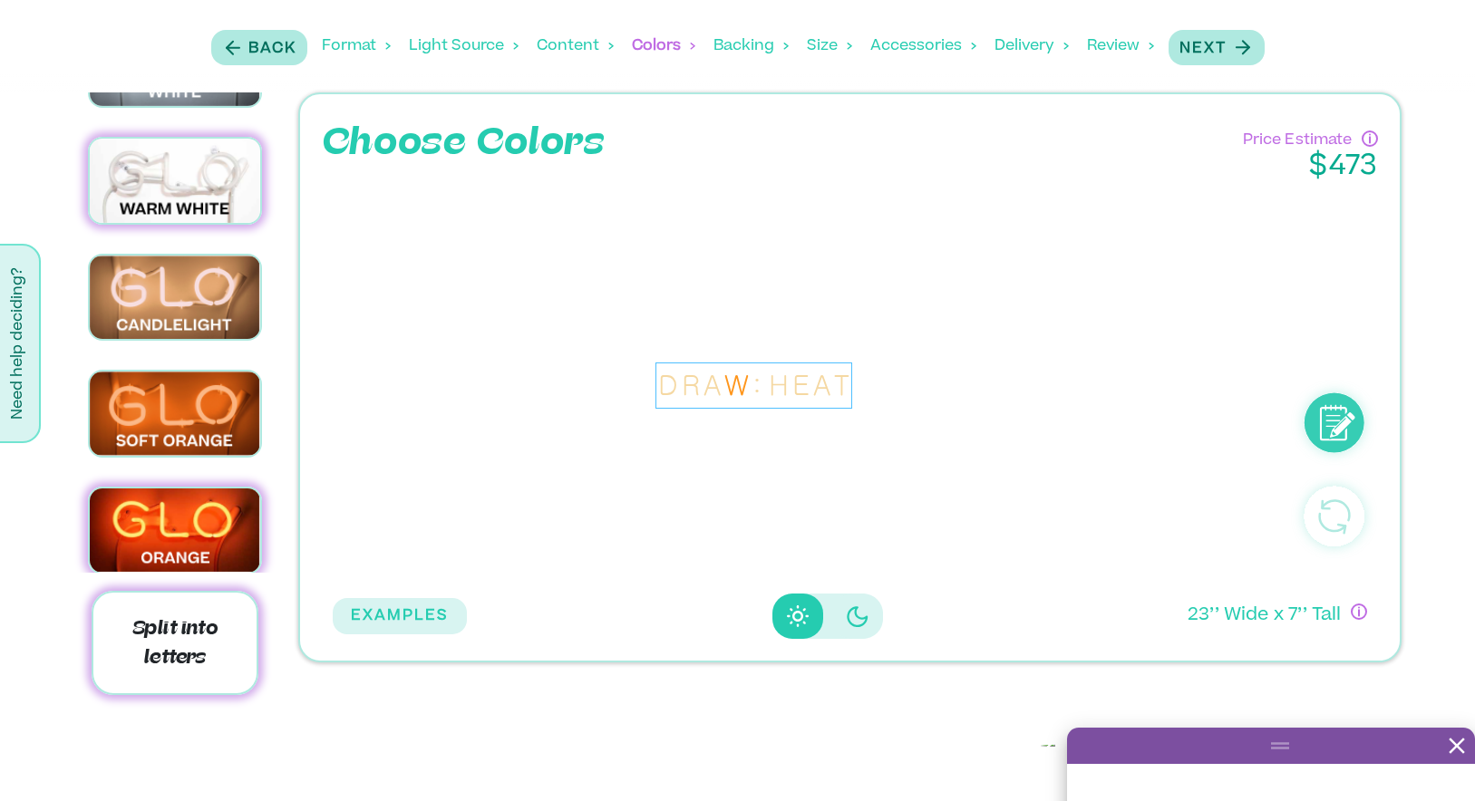
click at [202, 188] on img at bounding box center [175, 181] width 170 height 84
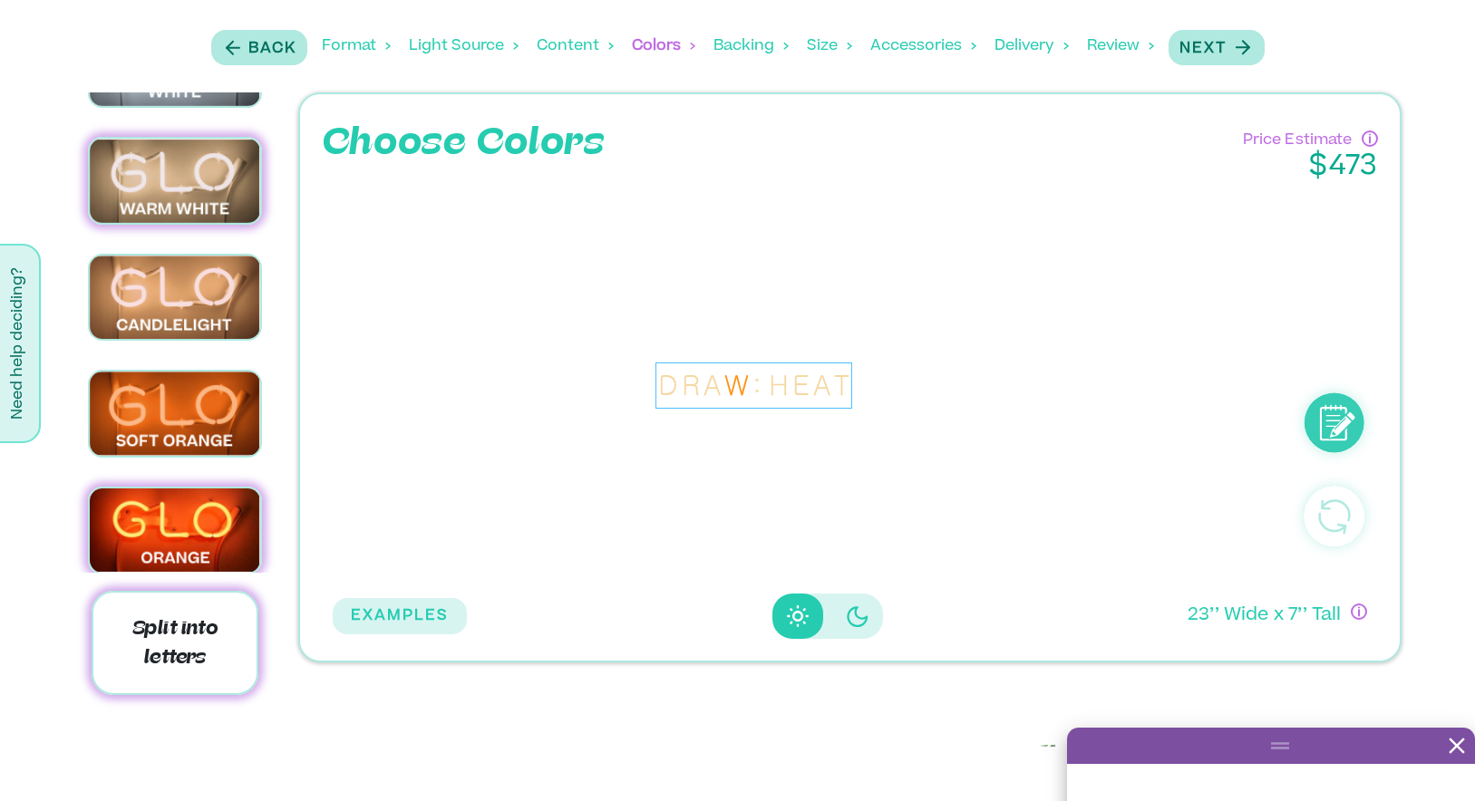
click at [718, 389] on div "A" at bounding box center [711, 385] width 17 height 41
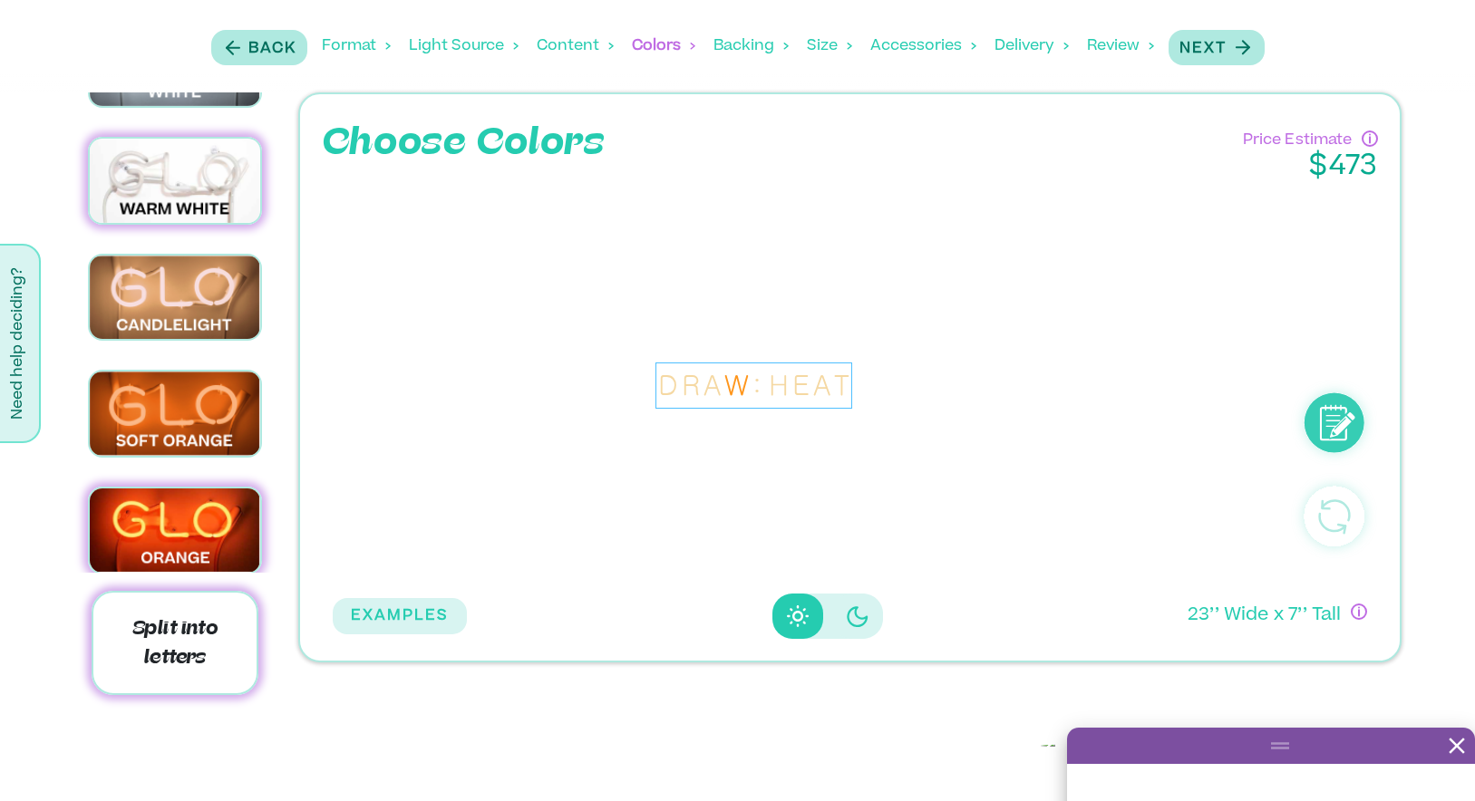
drag, startPoint x: 215, startPoint y: 195, endPoint x: 524, endPoint y: 308, distance: 329.2
click at [215, 195] on img at bounding box center [175, 181] width 170 height 84
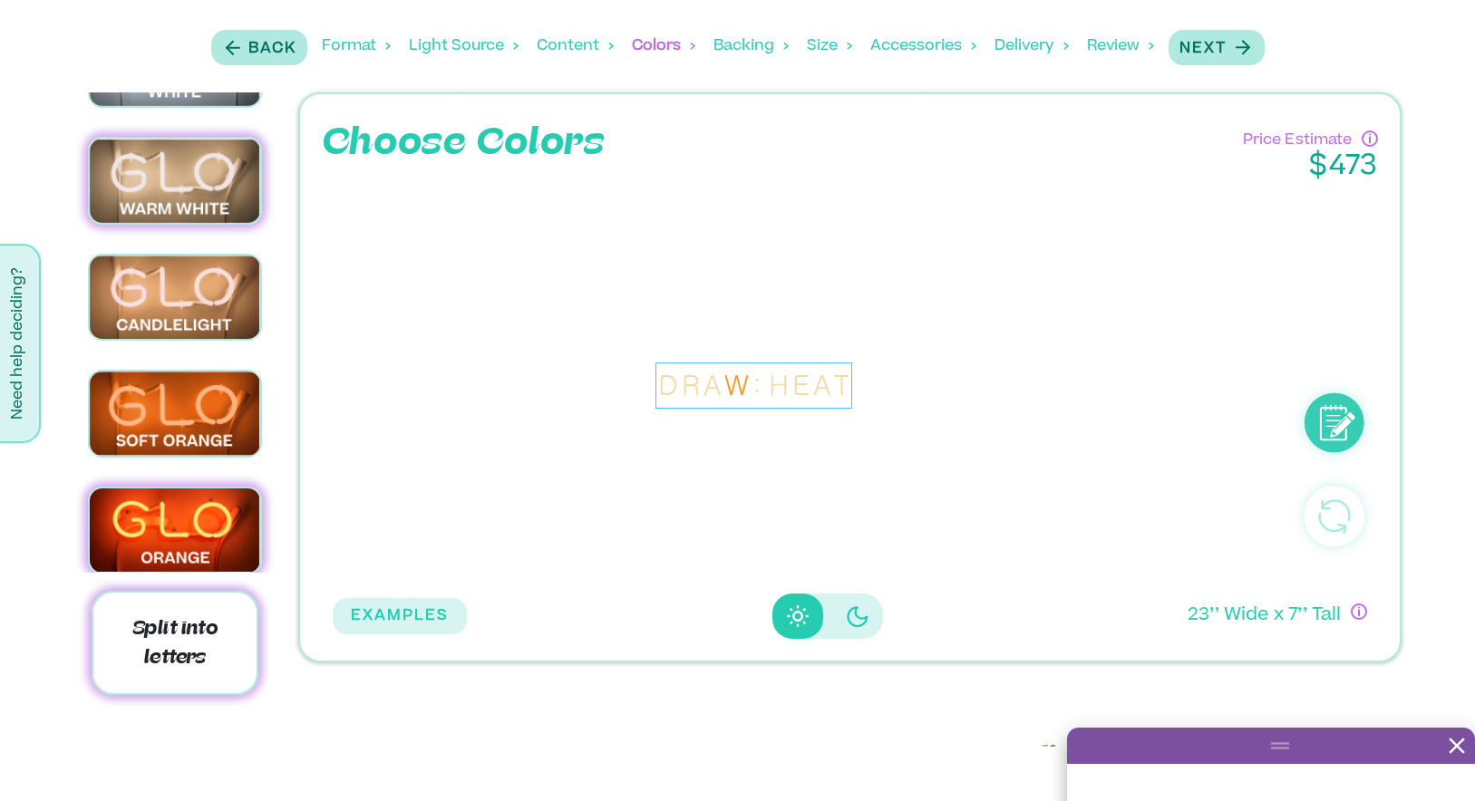
click at [736, 389] on div "W" at bounding box center [736, 385] width 24 height 41
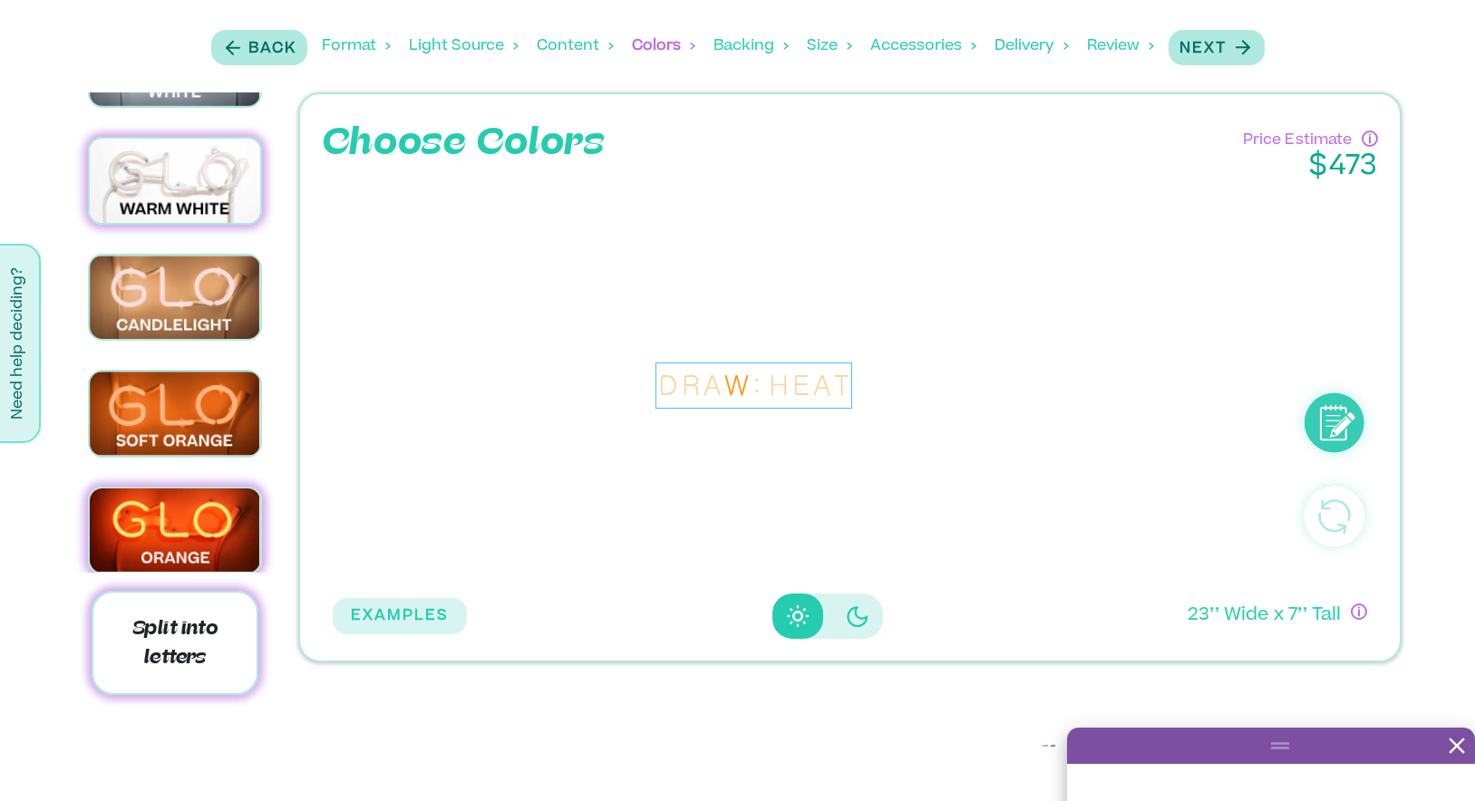
click at [218, 179] on img at bounding box center [175, 181] width 170 height 84
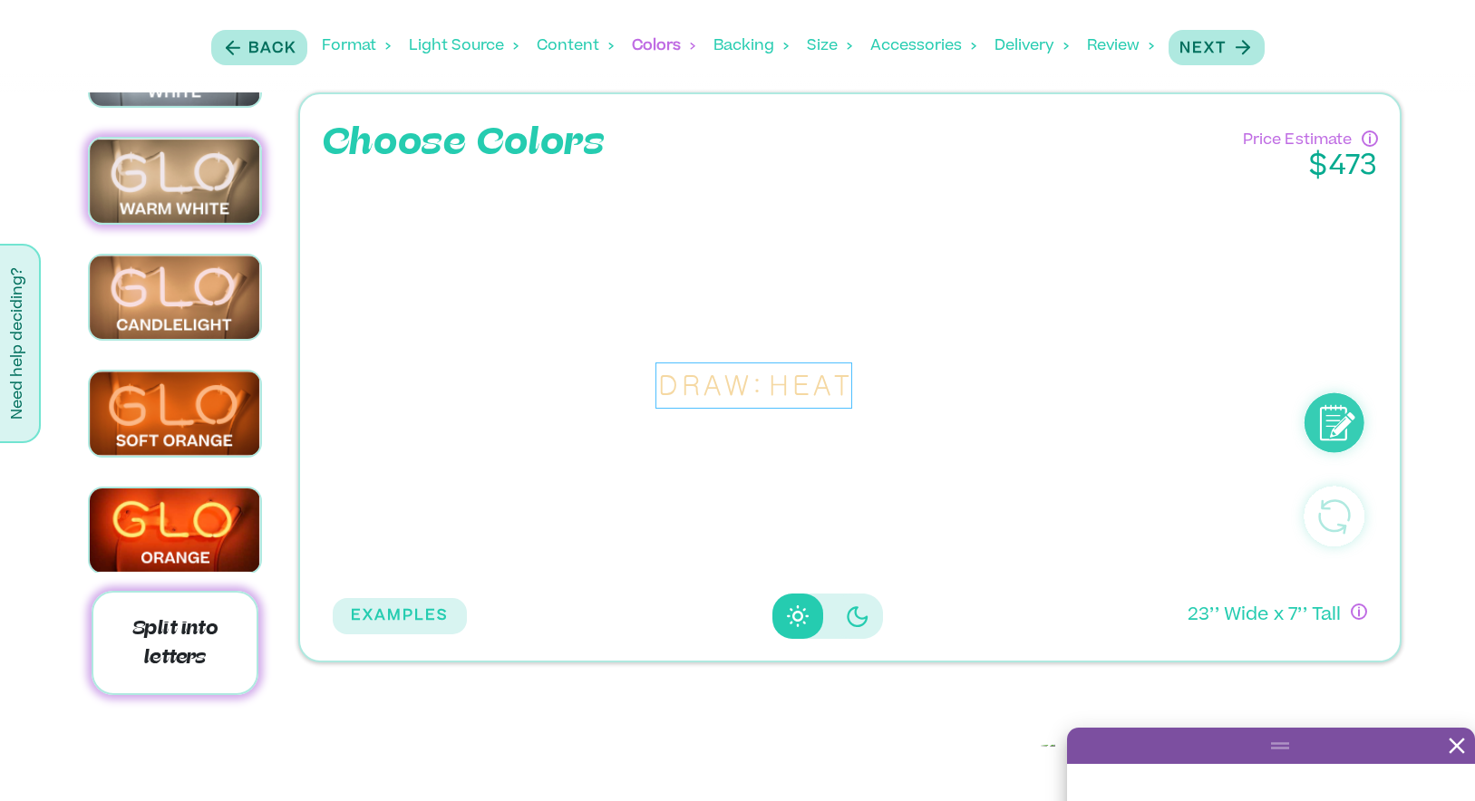
click at [770, 388] on div "H" at bounding box center [779, 385] width 20 height 41
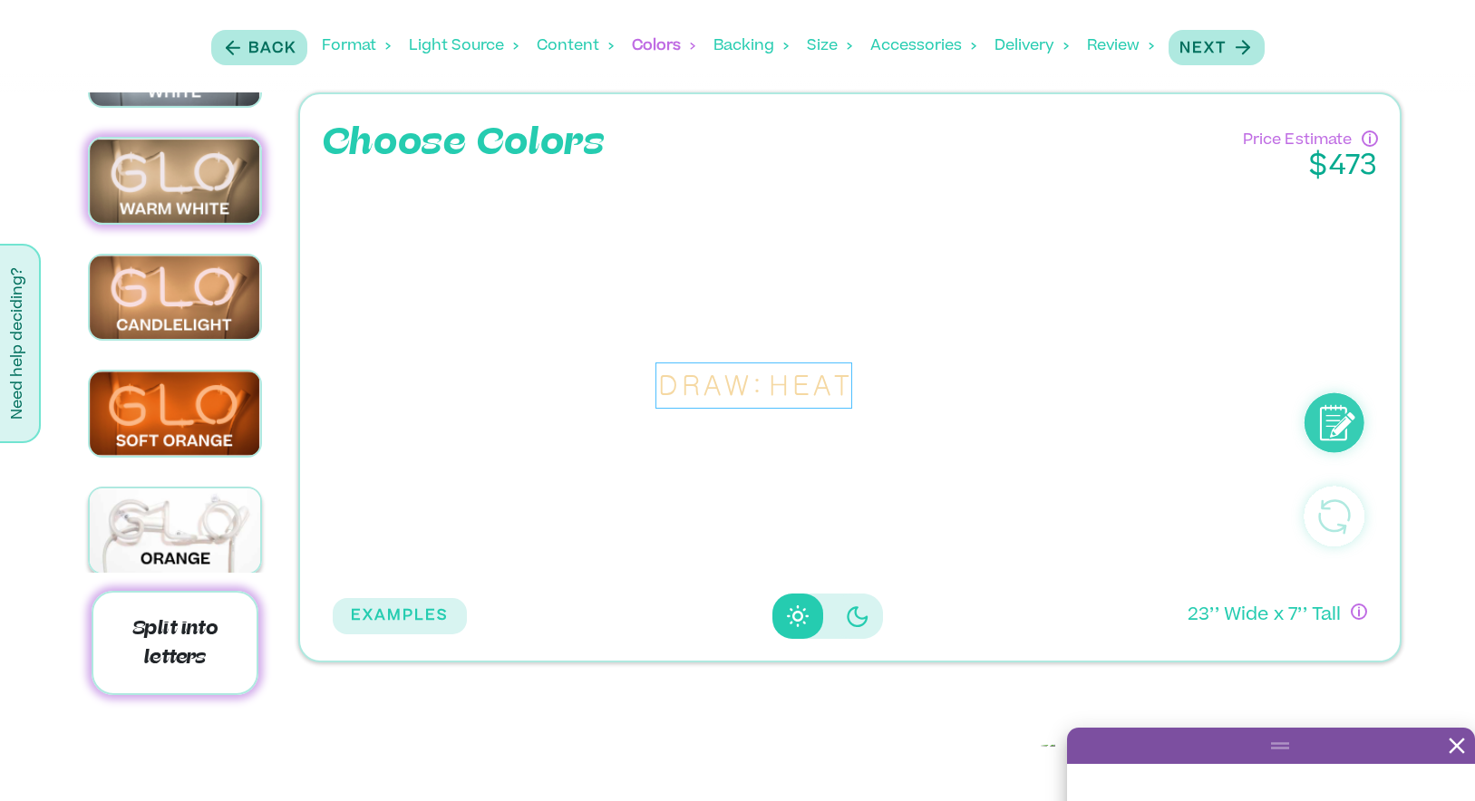
click at [231, 508] on img at bounding box center [175, 531] width 170 height 84
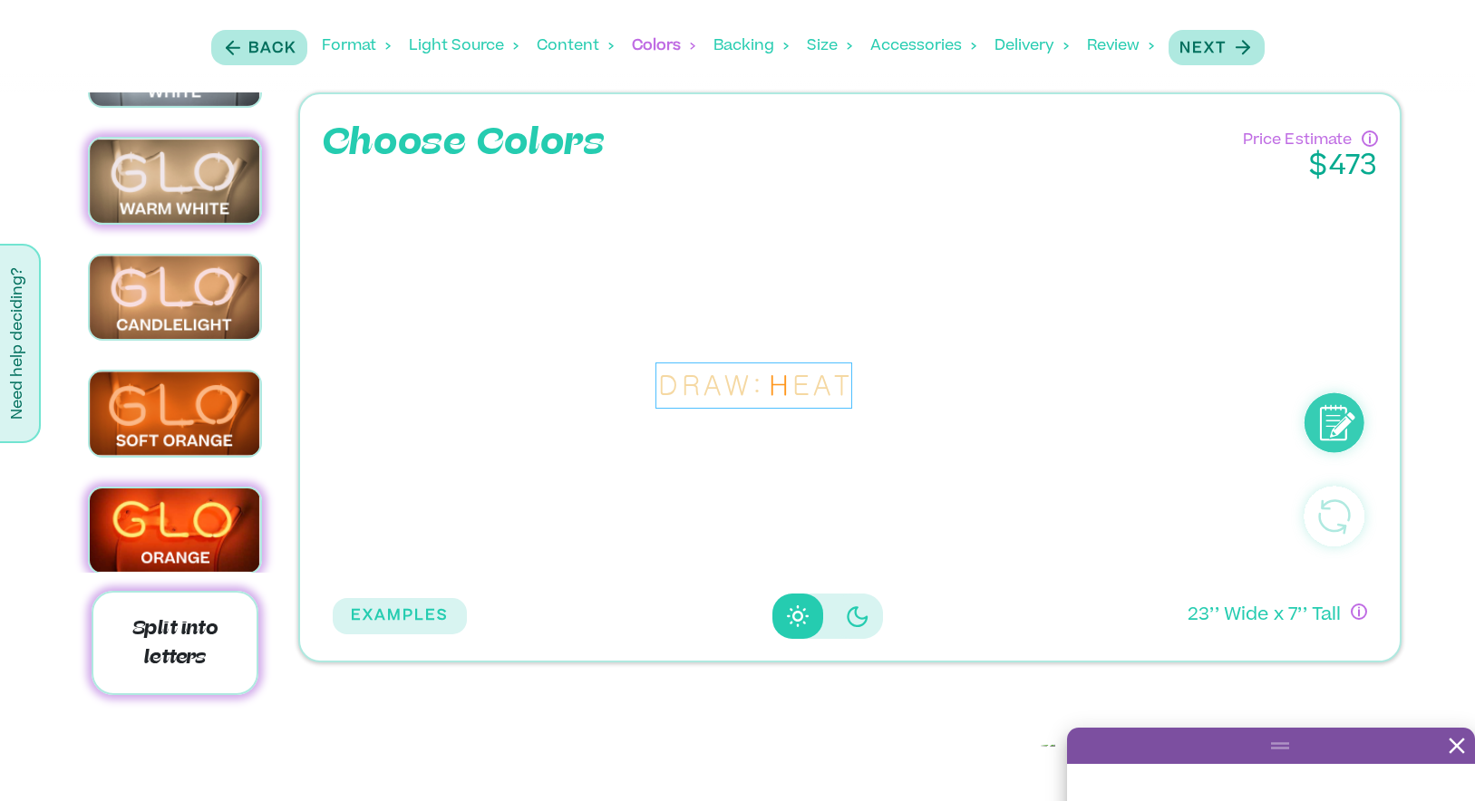
drag, startPoint x: 798, startPoint y: 390, endPoint x: 774, endPoint y: 392, distance: 23.7
click at [798, 390] on div "E" at bounding box center [800, 385] width 17 height 41
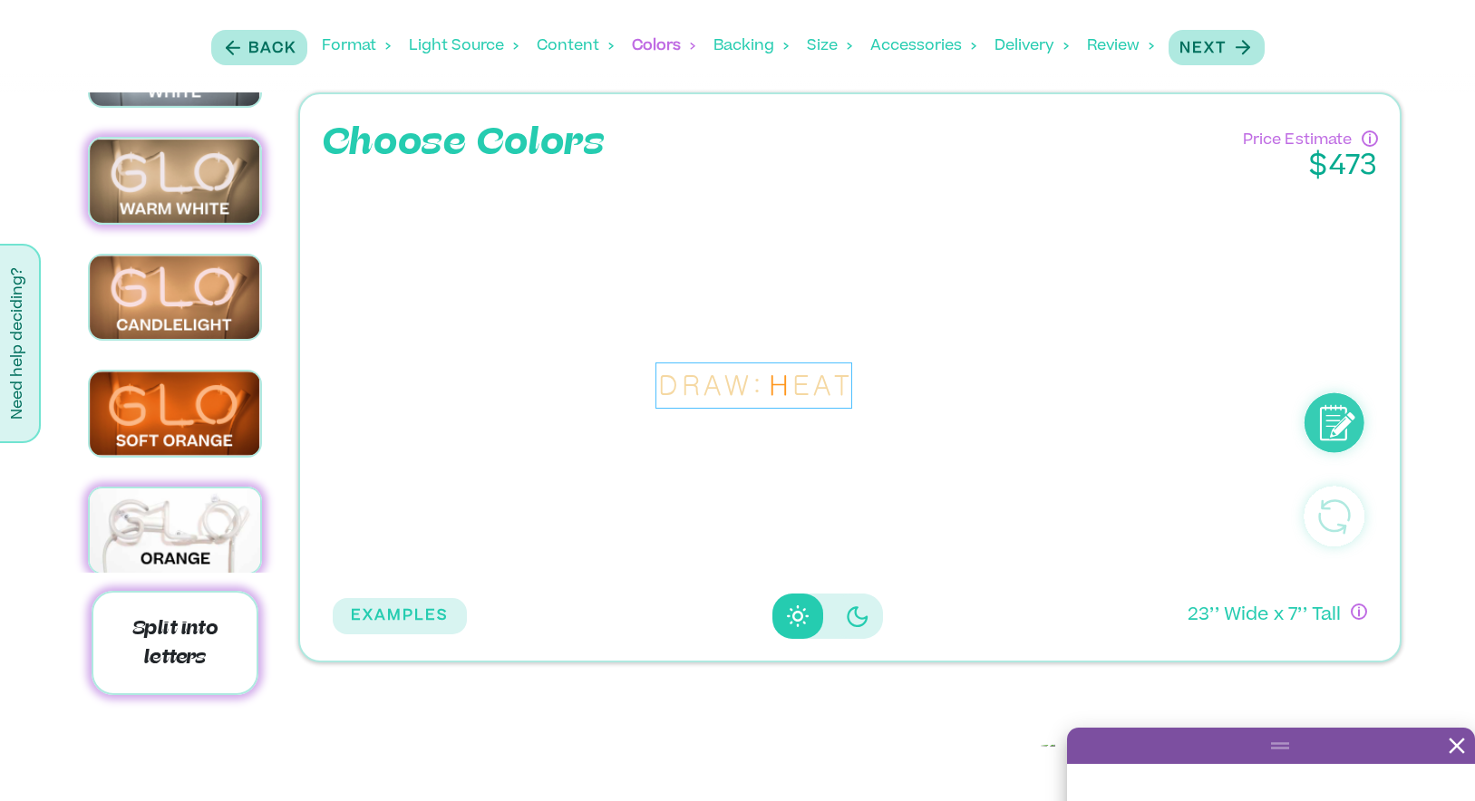
click at [153, 514] on img at bounding box center [175, 531] width 170 height 84
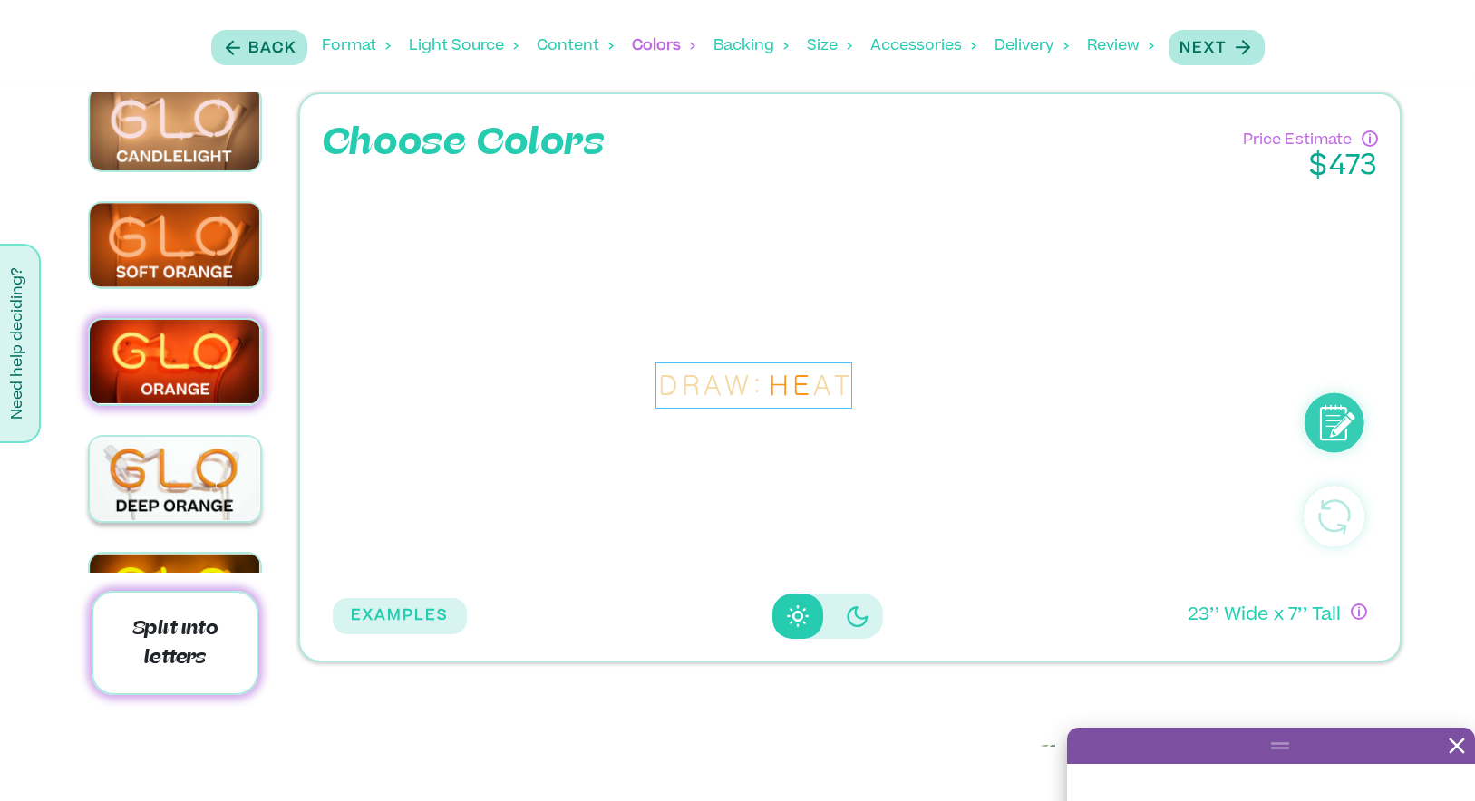
scroll to position [264, 0]
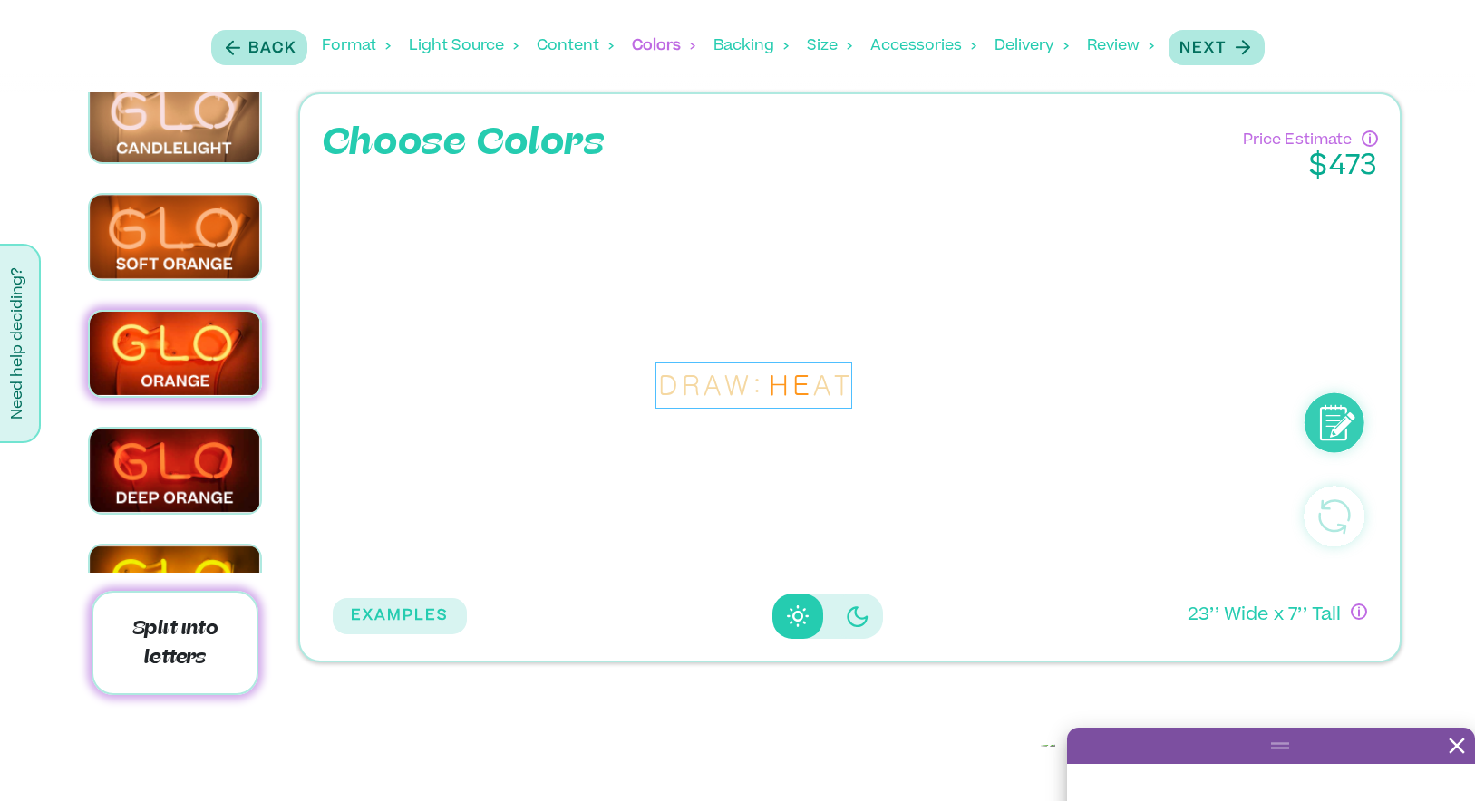
click at [820, 390] on div "A" at bounding box center [821, 385] width 17 height 41
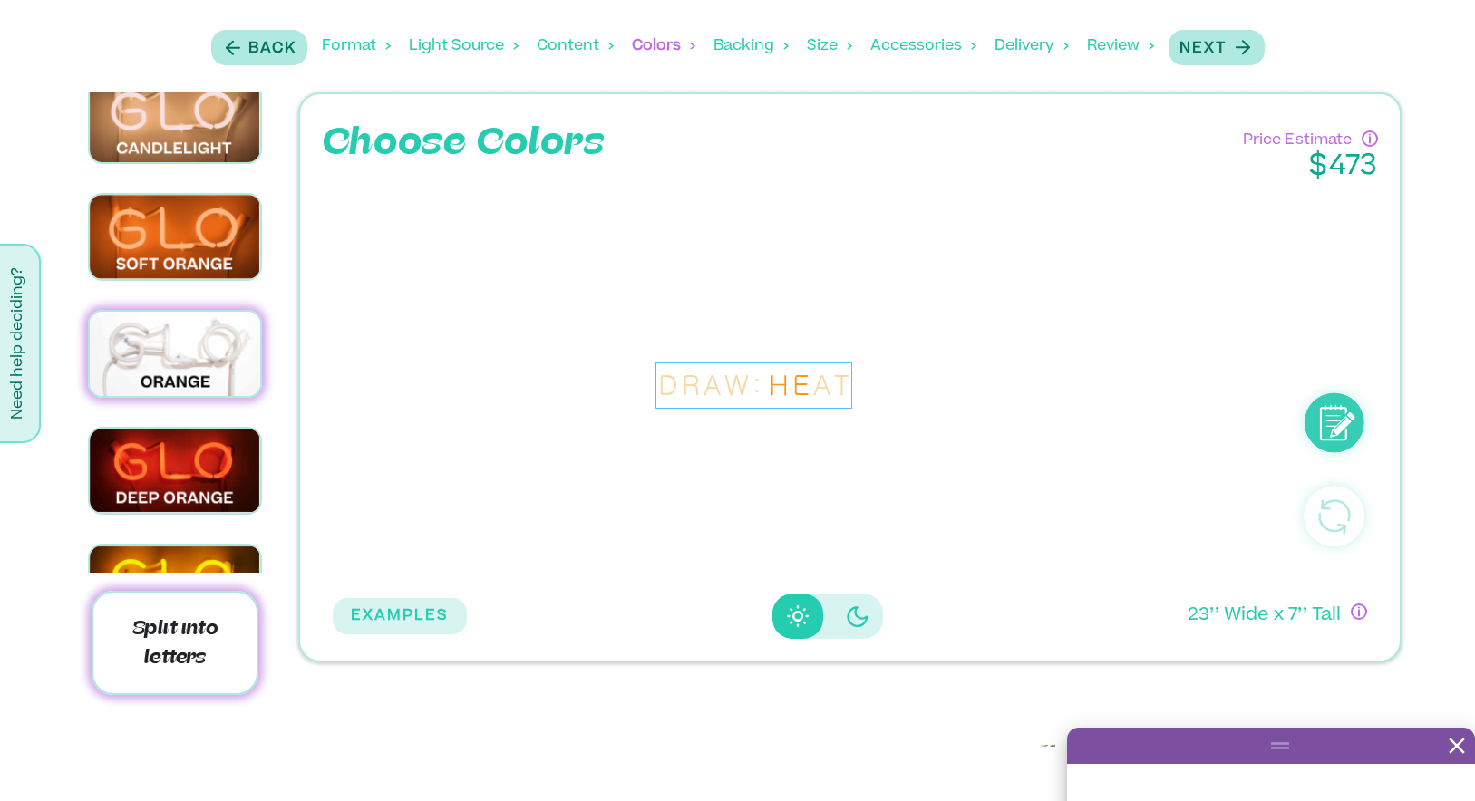
click at [187, 359] on img at bounding box center [175, 354] width 170 height 84
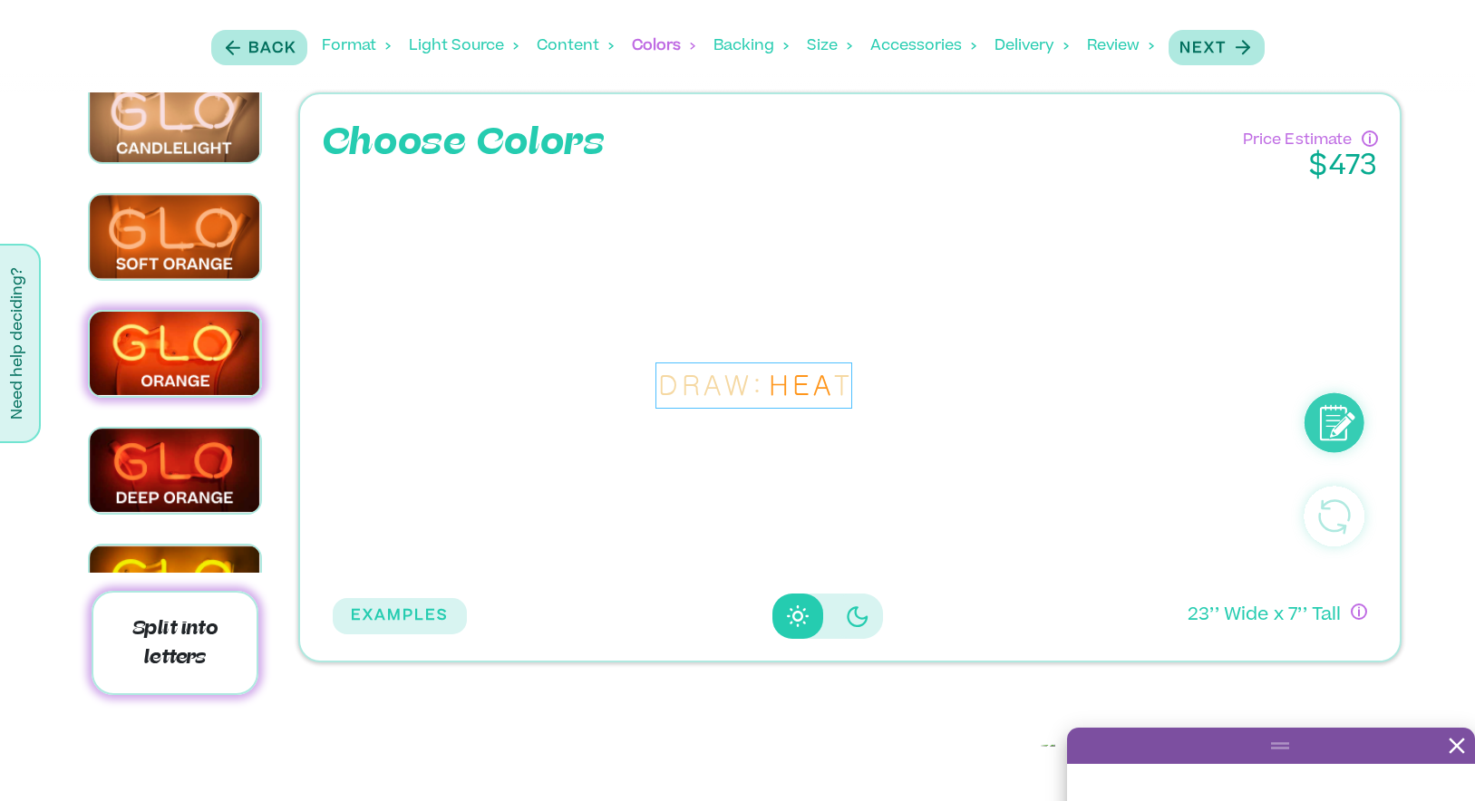
drag, startPoint x: 840, startPoint y: 392, endPoint x: 807, endPoint y: 392, distance: 33.5
click at [839, 392] on div "T" at bounding box center [841, 385] width 15 height 41
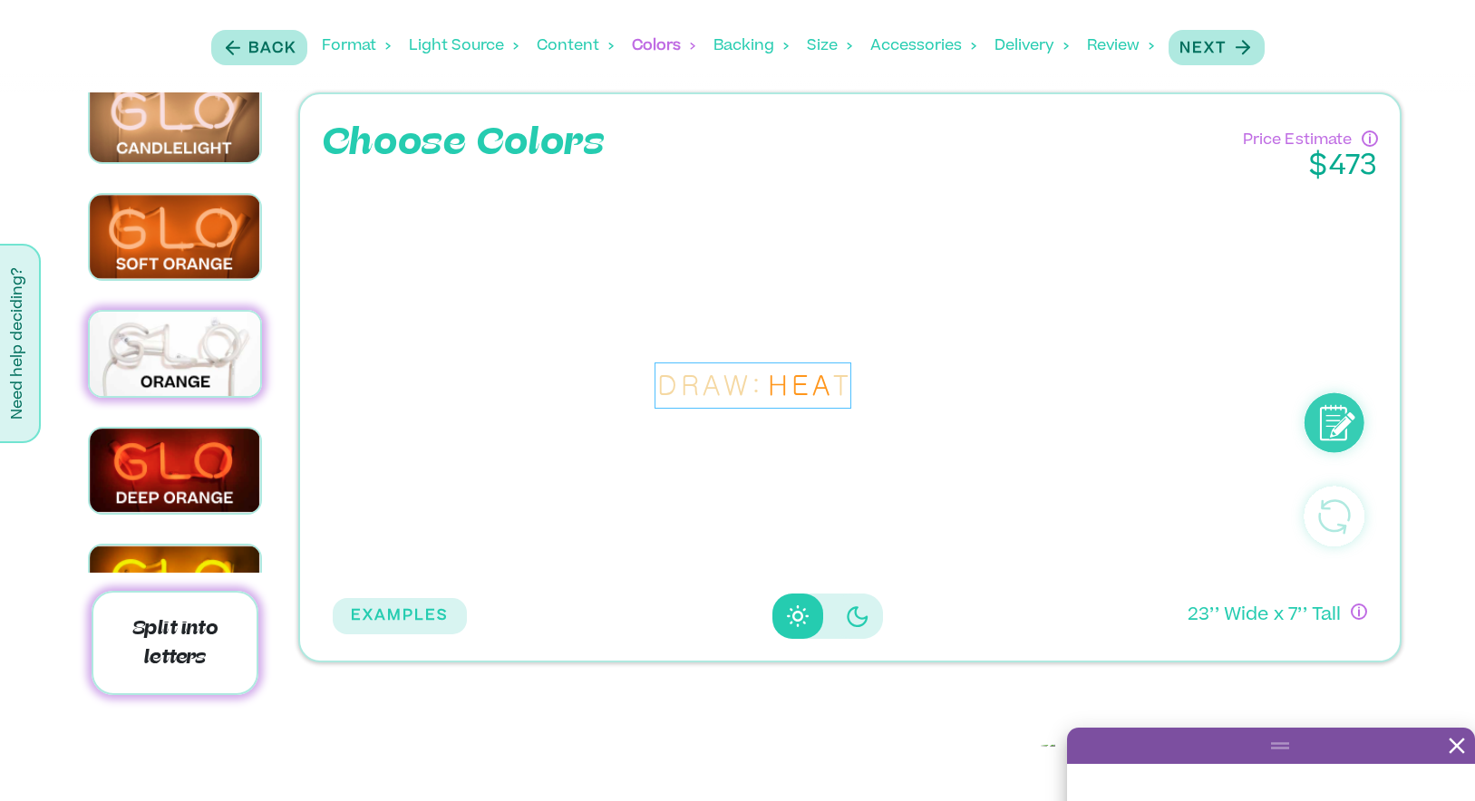
click at [212, 367] on img at bounding box center [175, 354] width 170 height 84
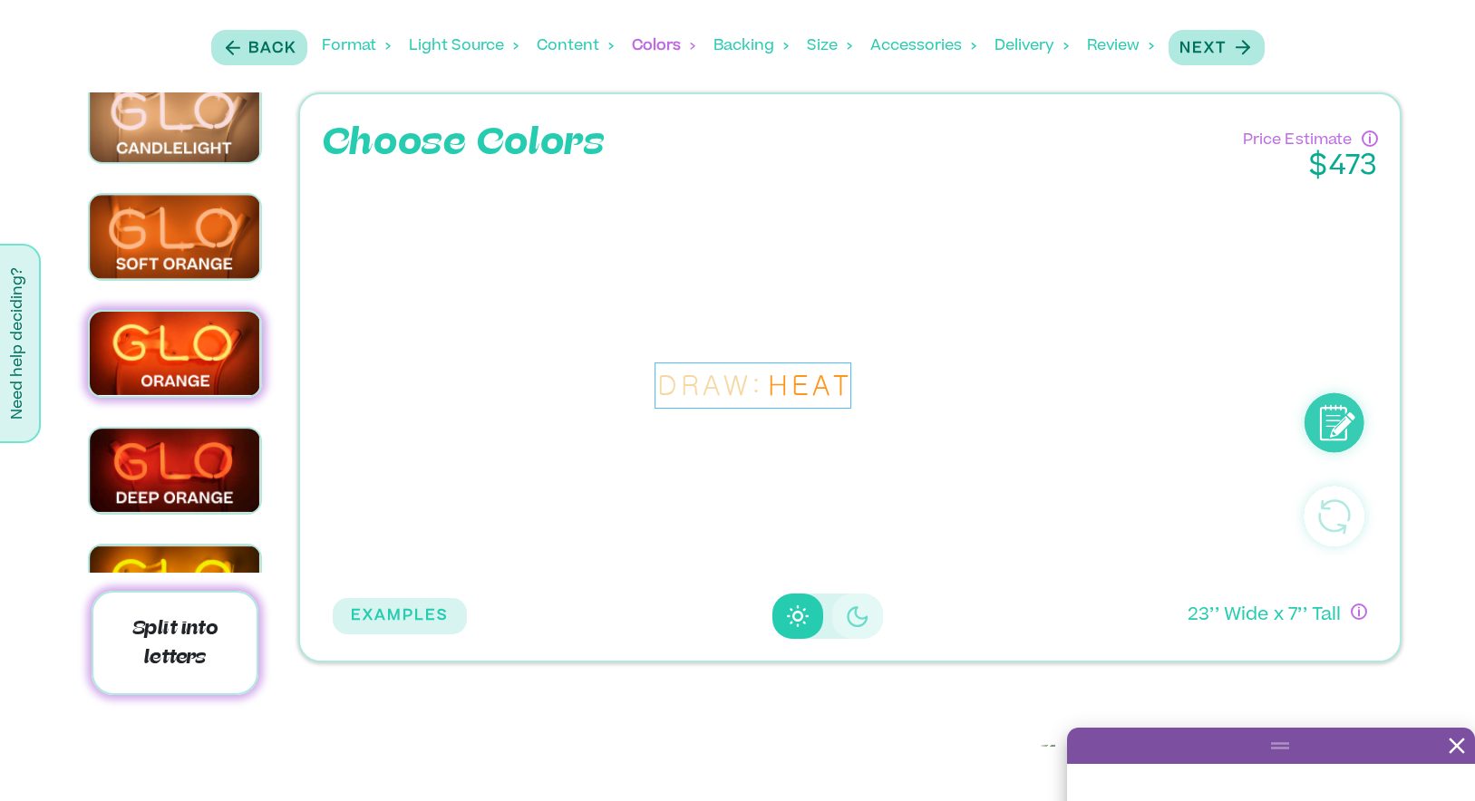
click at [848, 626] on icon "Disabled elevation buttons" at bounding box center [858, 616] width 22 height 22
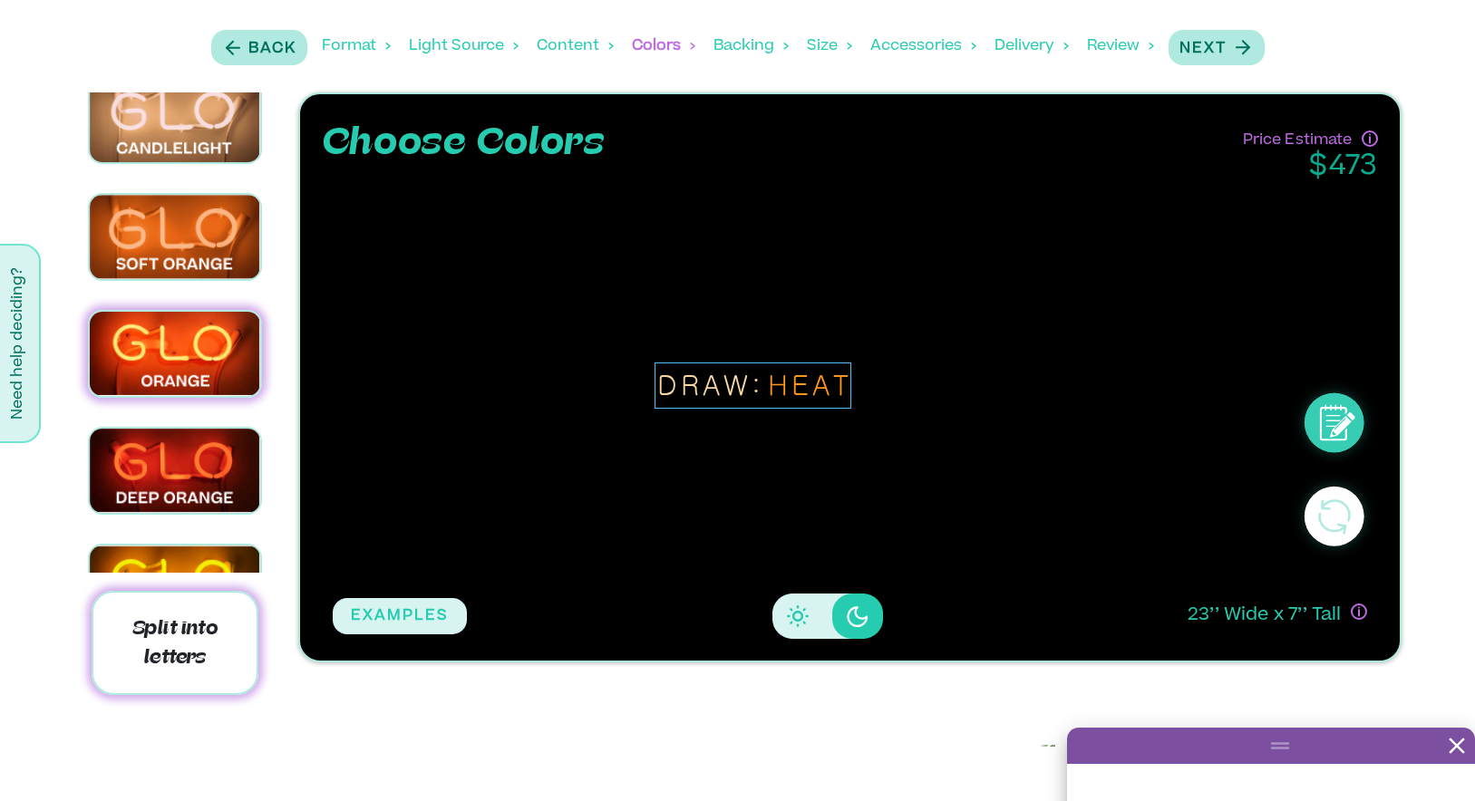
click at [787, 623] on icon "Disabled elevation buttons" at bounding box center [798, 616] width 22 height 22
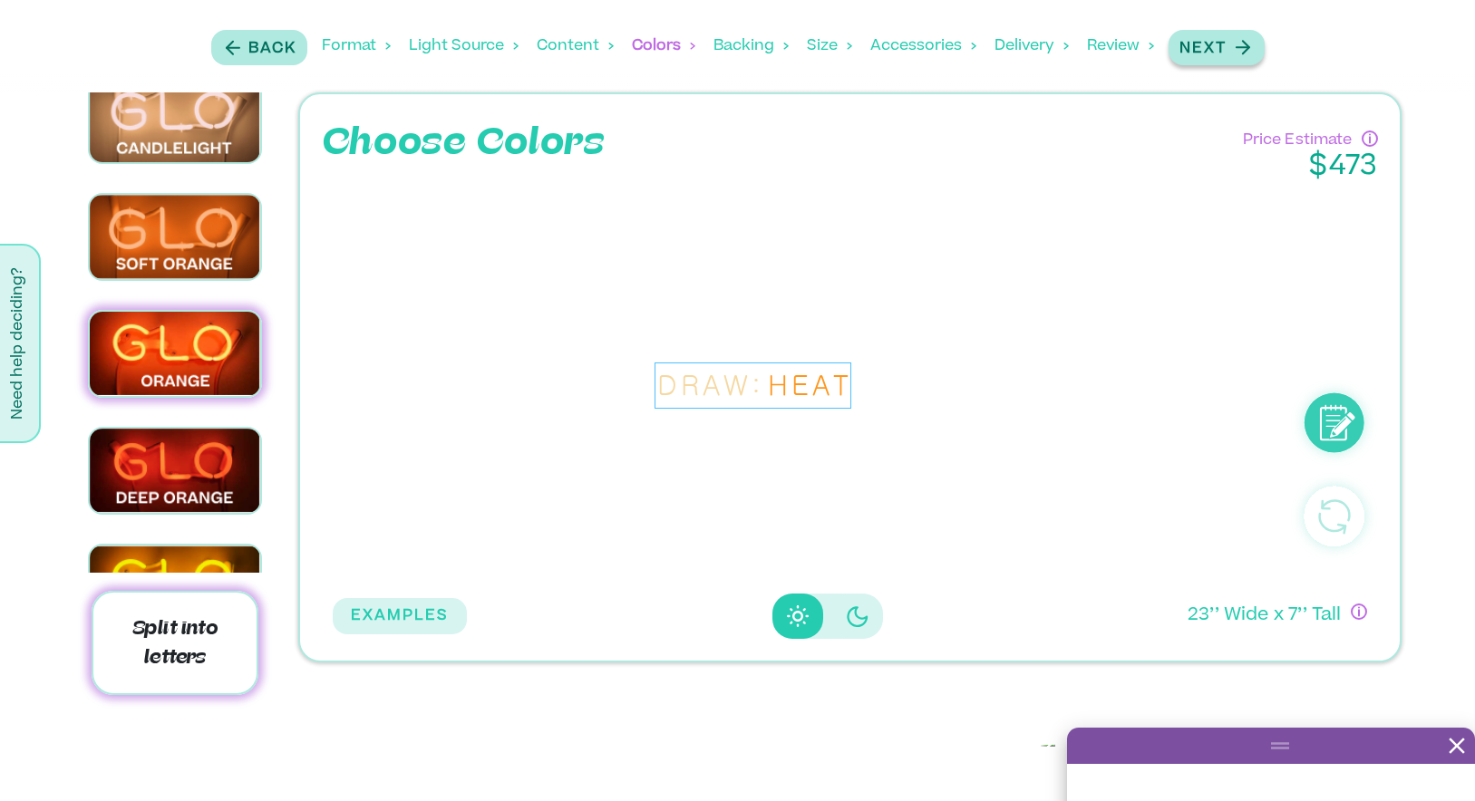
click at [1212, 48] on p "Next" at bounding box center [1202, 49] width 47 height 22
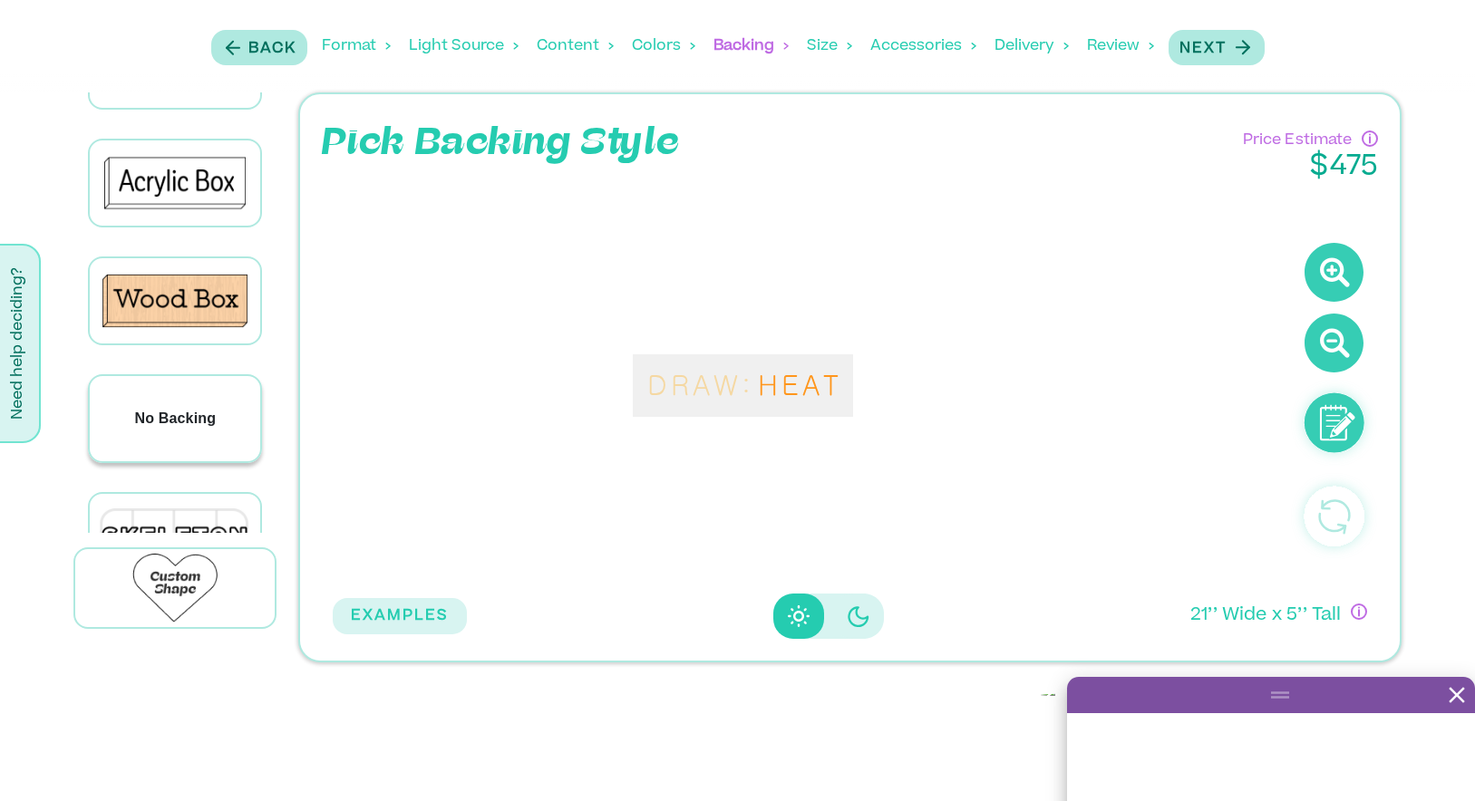
click at [210, 408] on p "No Backing" at bounding box center [176, 419] width 82 height 22
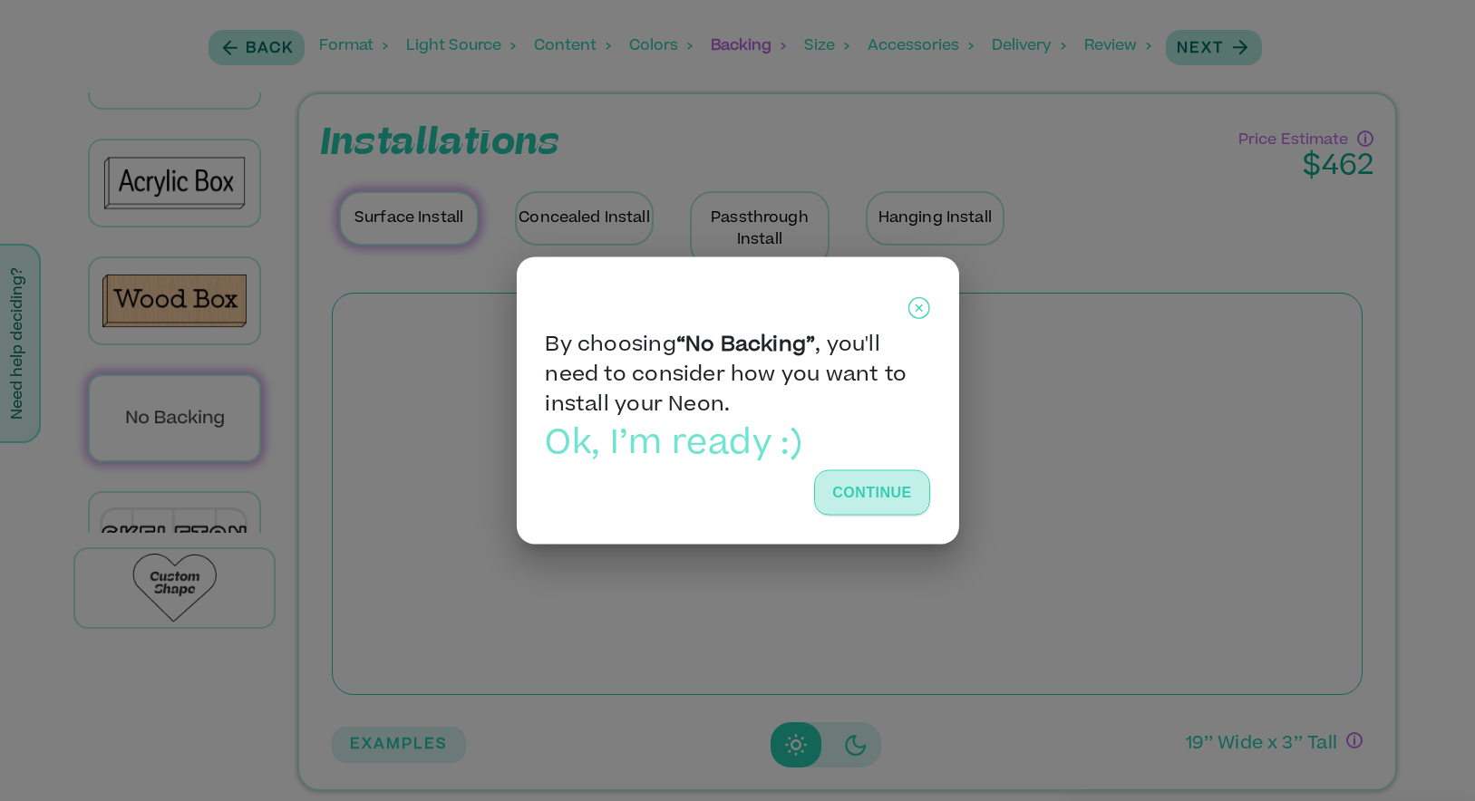
click at [852, 484] on button "Continue" at bounding box center [871, 492] width 115 height 45
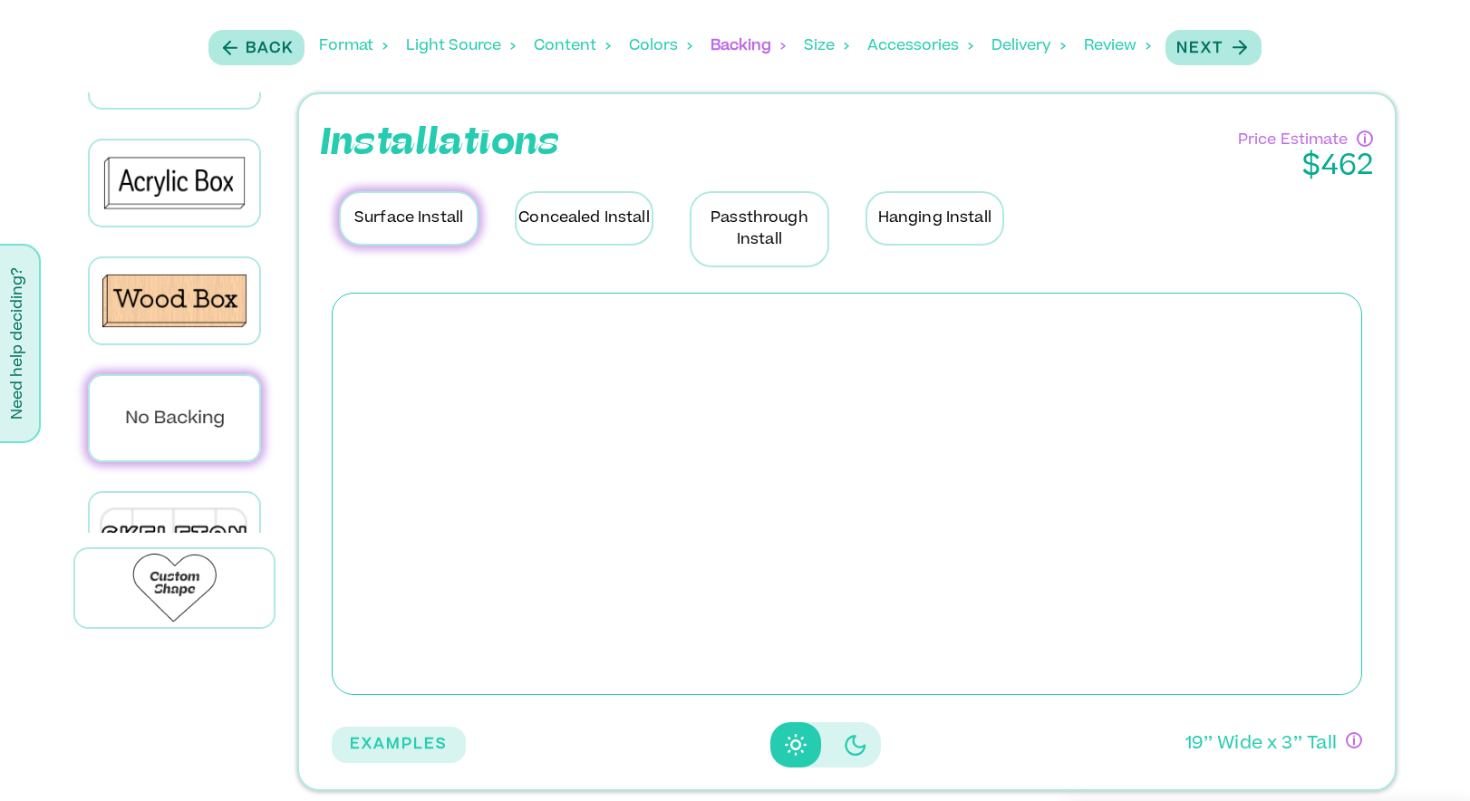
click at [577, 209] on p "Concealed Install" at bounding box center [584, 218] width 139 height 54
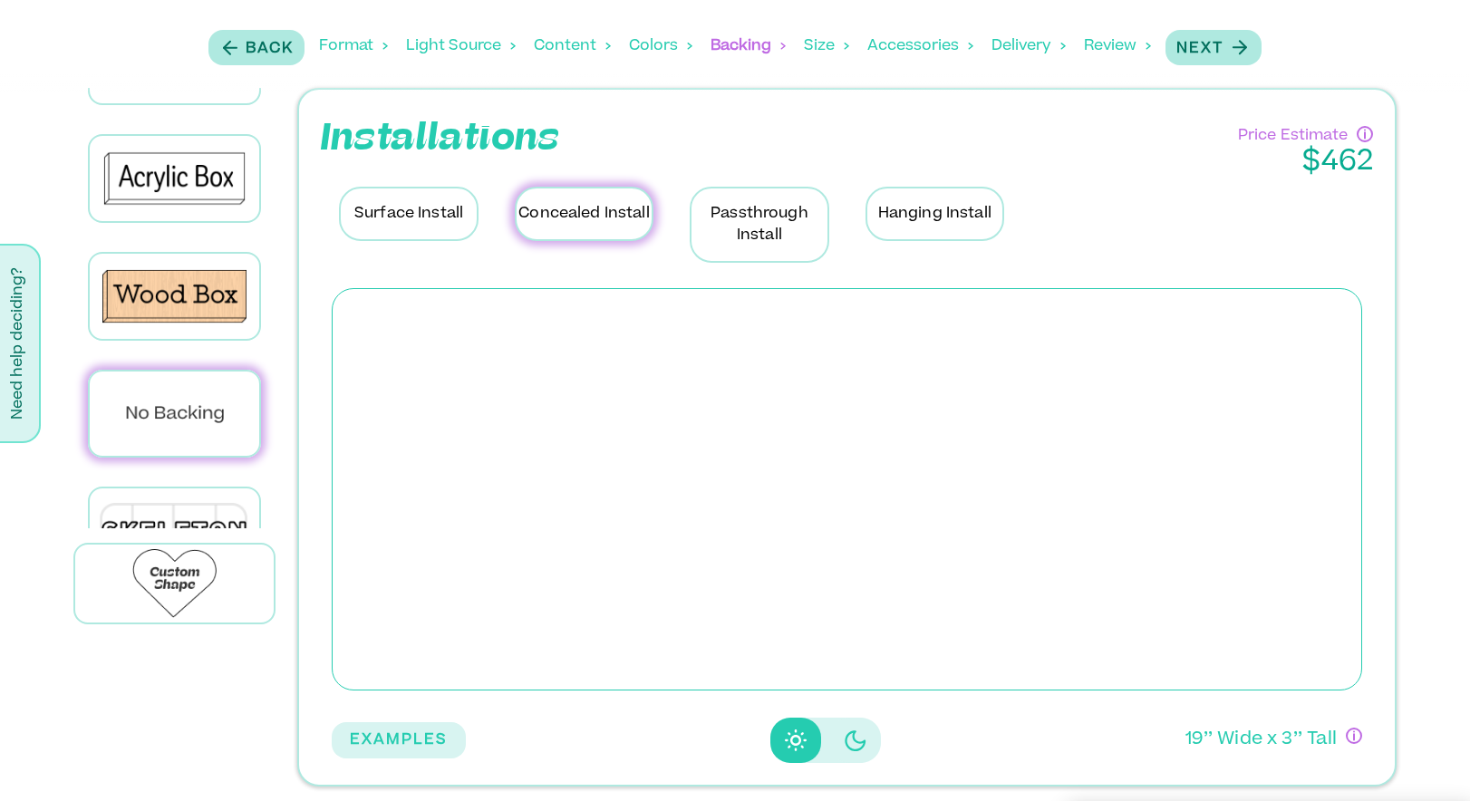
scroll to position [251, 0]
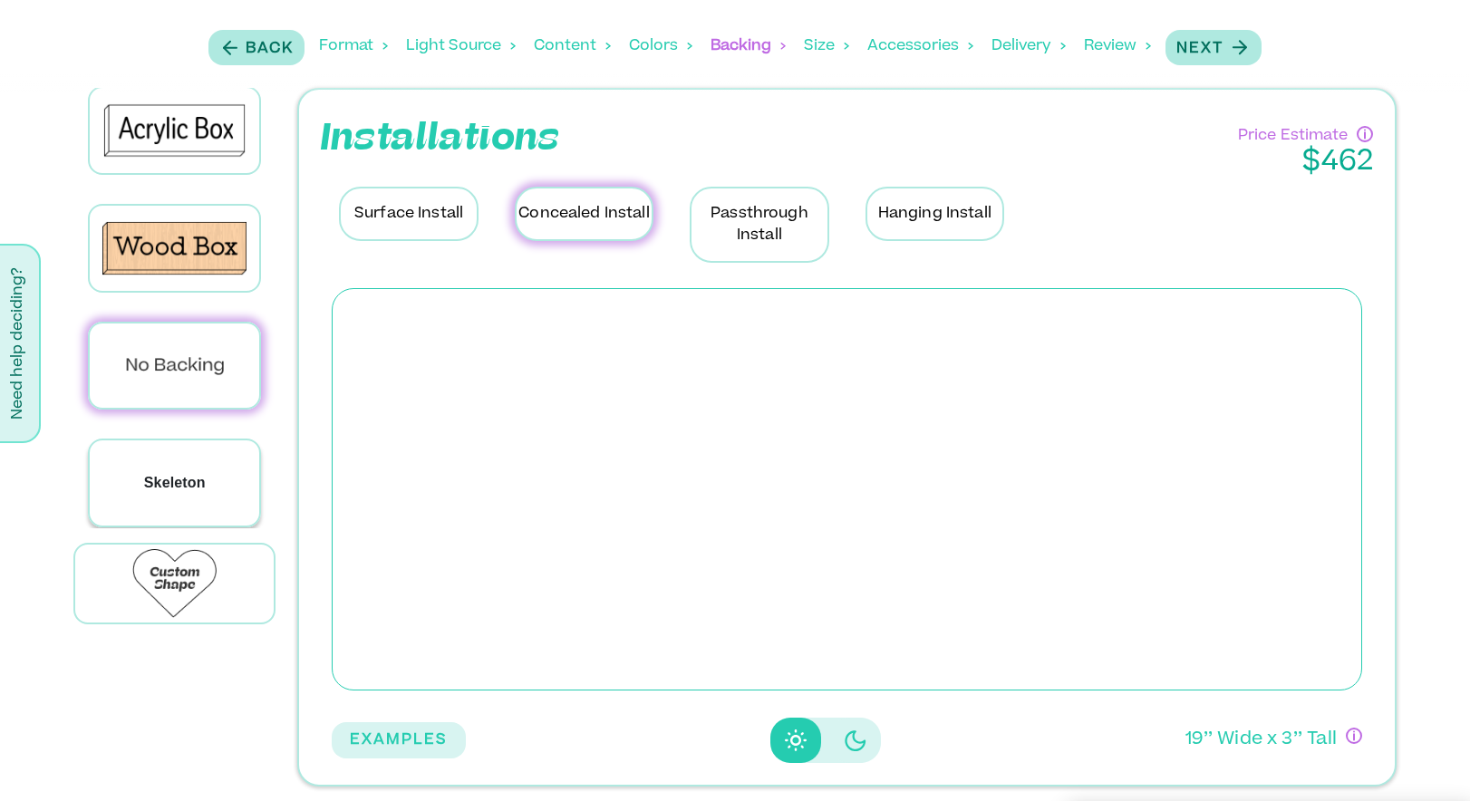
click at [230, 484] on div "Skeleton" at bounding box center [174, 483] width 169 height 85
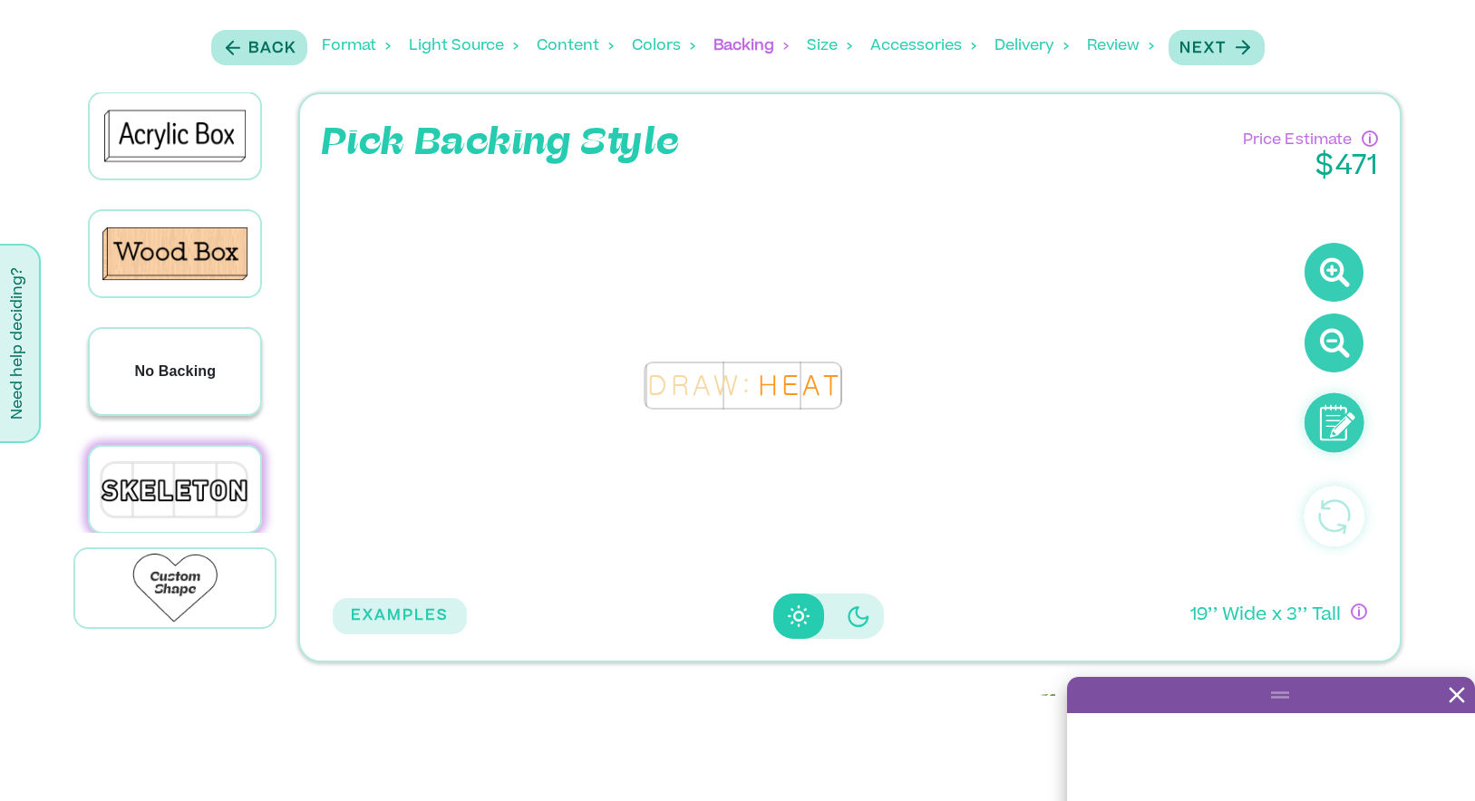
click at [183, 361] on p "No Backing" at bounding box center [176, 372] width 82 height 22
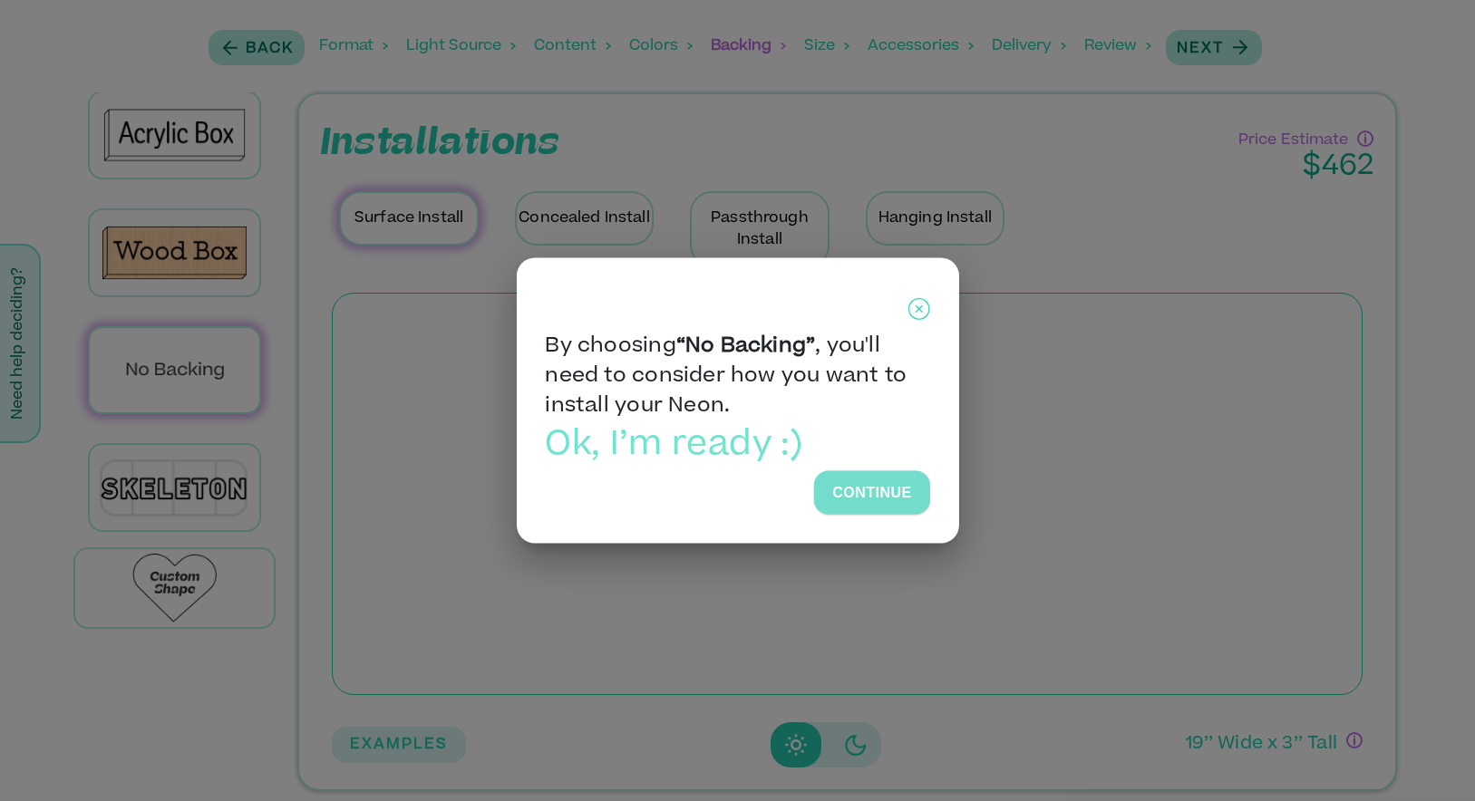
click at [858, 494] on button "Continue" at bounding box center [871, 493] width 115 height 44
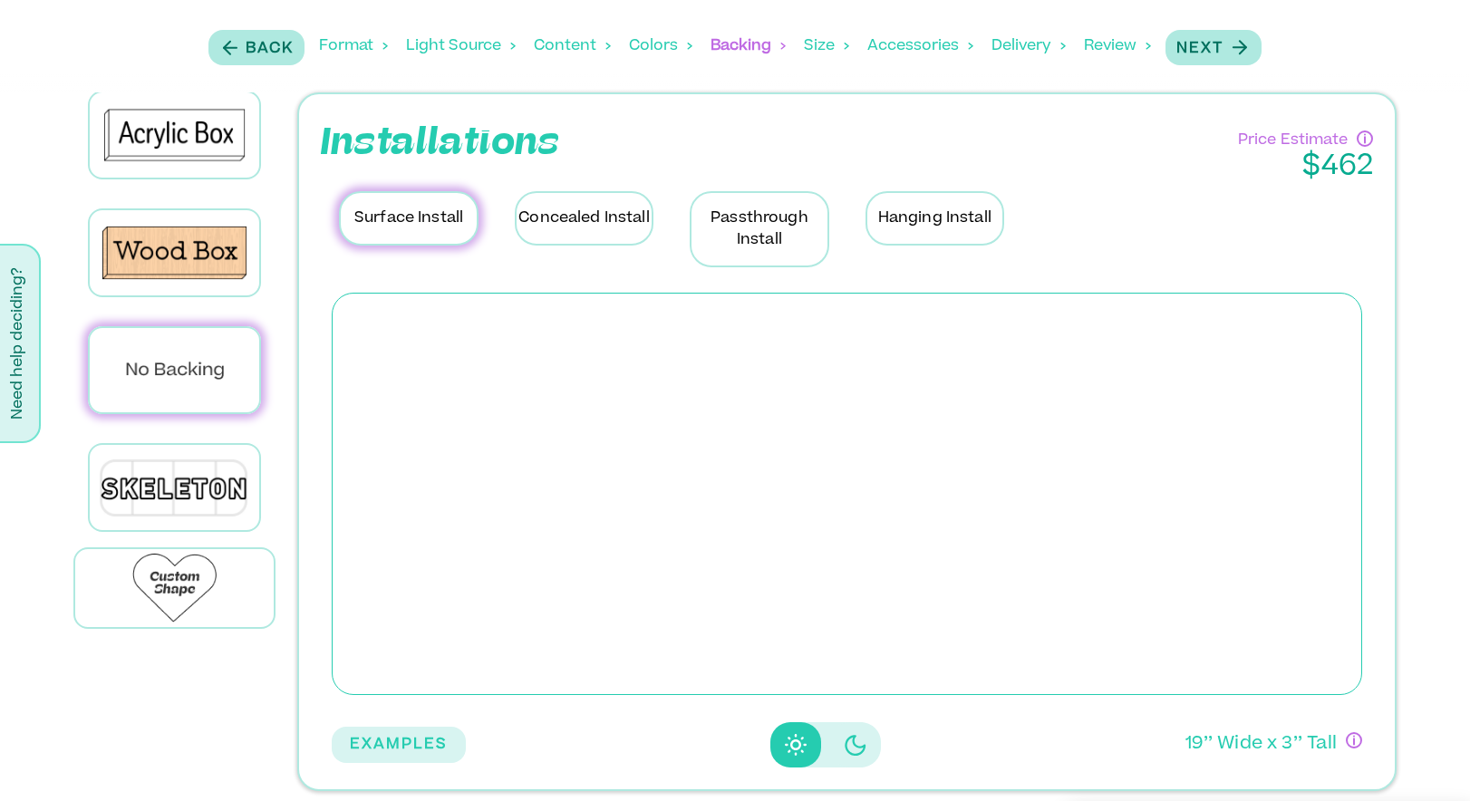
click at [791, 224] on p "Passthrough Install" at bounding box center [759, 229] width 139 height 76
click at [559, 226] on p "Concealed Install" at bounding box center [584, 218] width 139 height 54
click at [409, 219] on p "Surface Install" at bounding box center [408, 218] width 139 height 54
click at [423, 738] on button "EXAMPLES" at bounding box center [399, 745] width 134 height 36
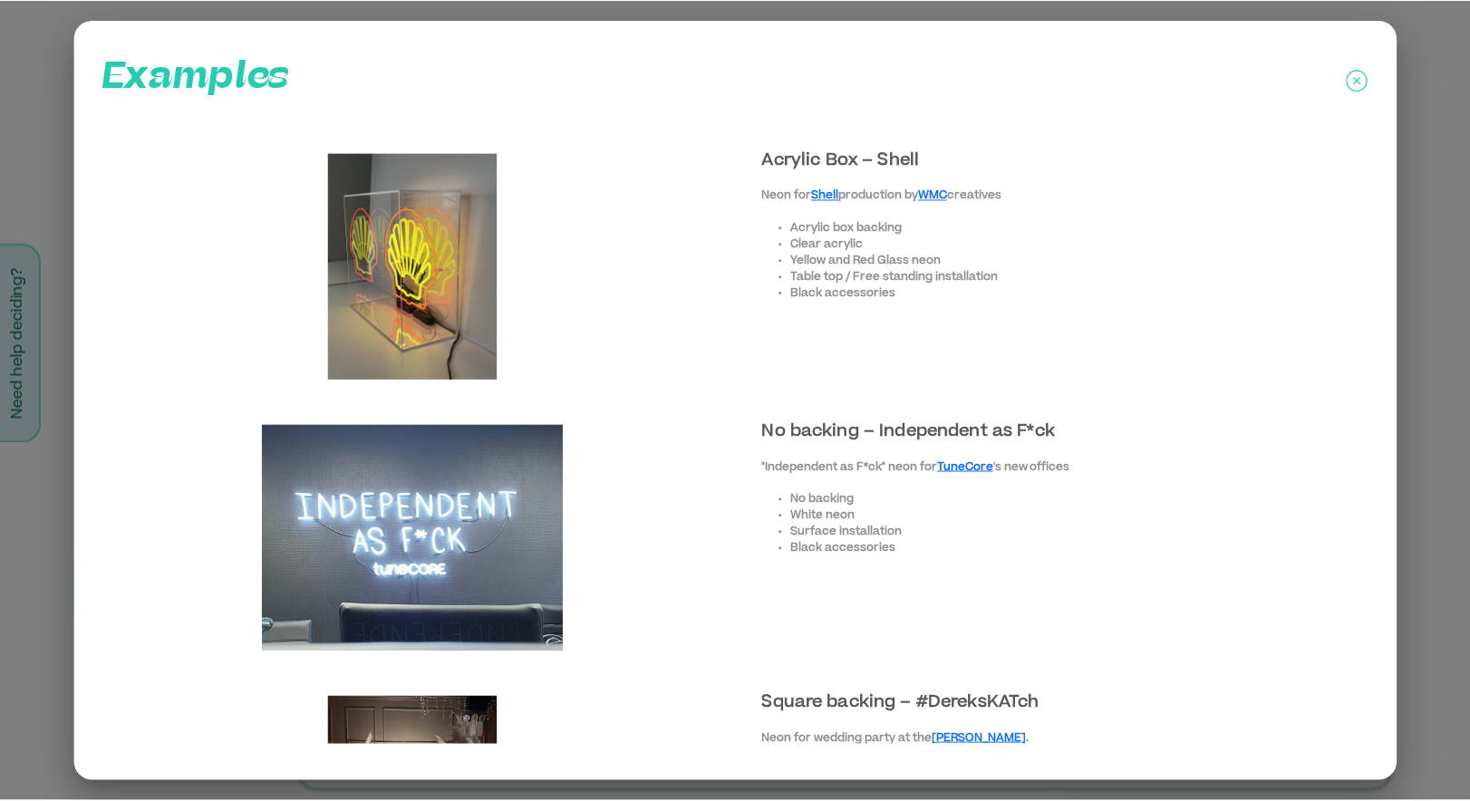
scroll to position [379, 0]
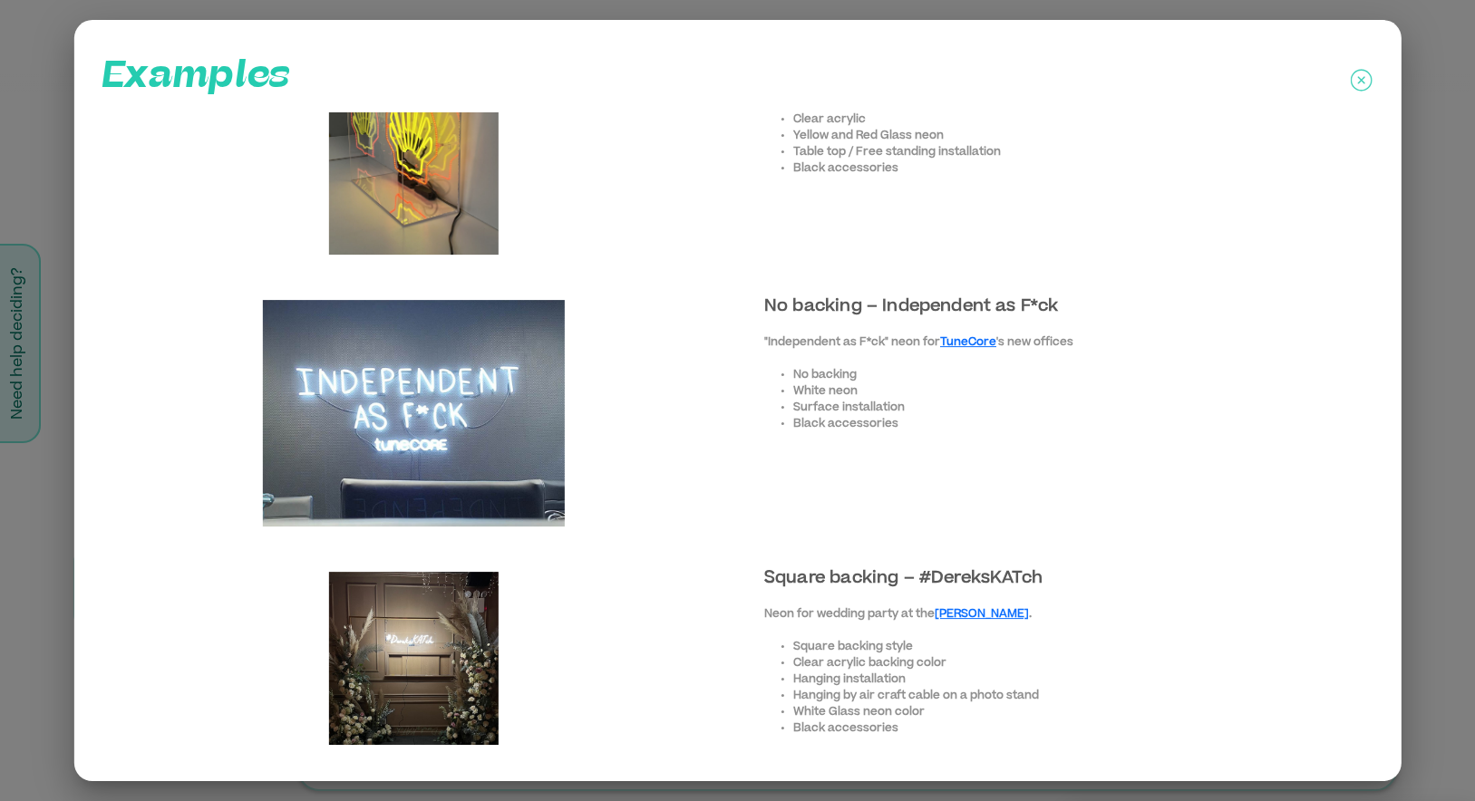
drag, startPoint x: 1358, startPoint y: 73, endPoint x: 1155, endPoint y: 299, distance: 304.3
click at [1358, 73] on icon at bounding box center [1362, 80] width 22 height 45
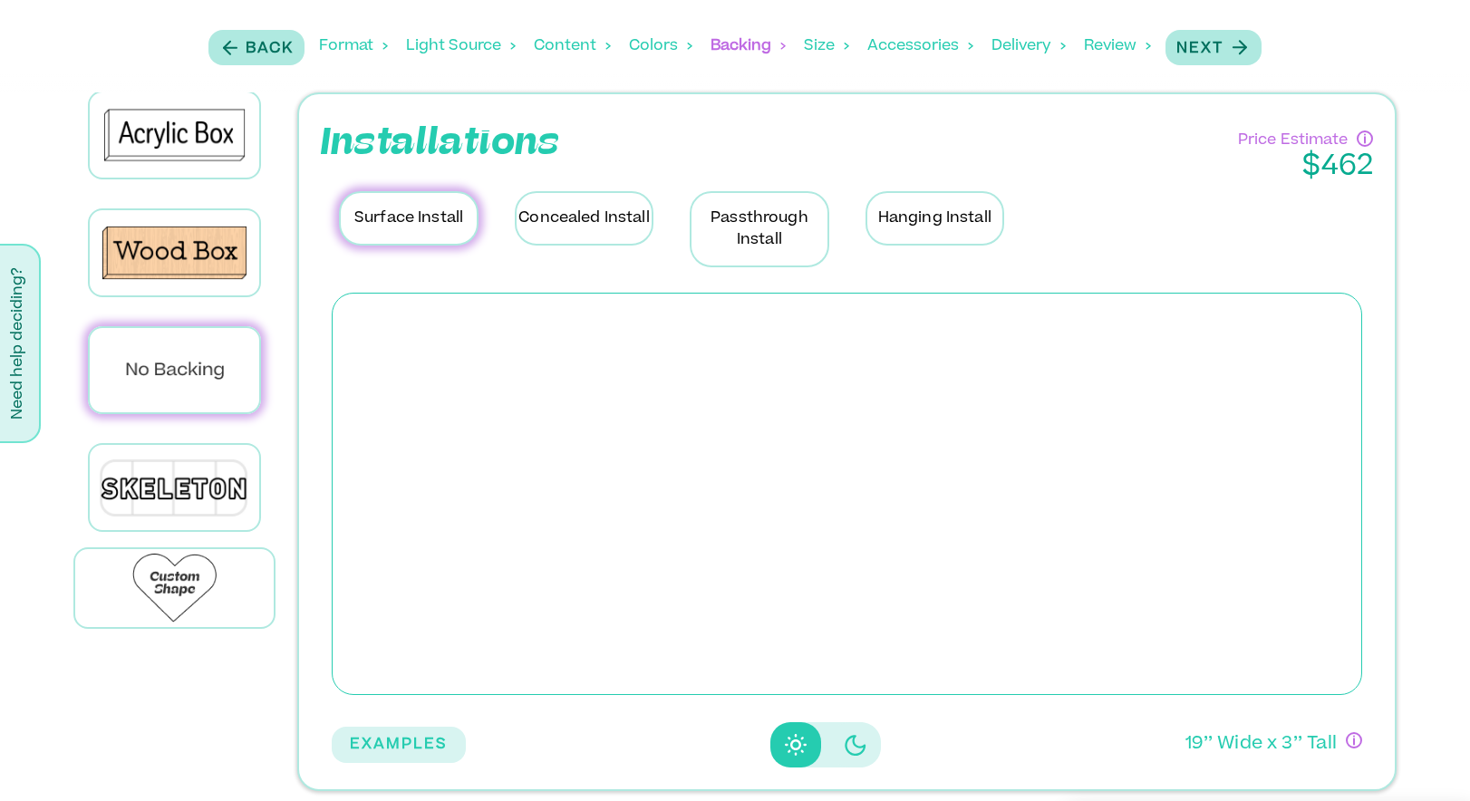
scroll to position [5, 0]
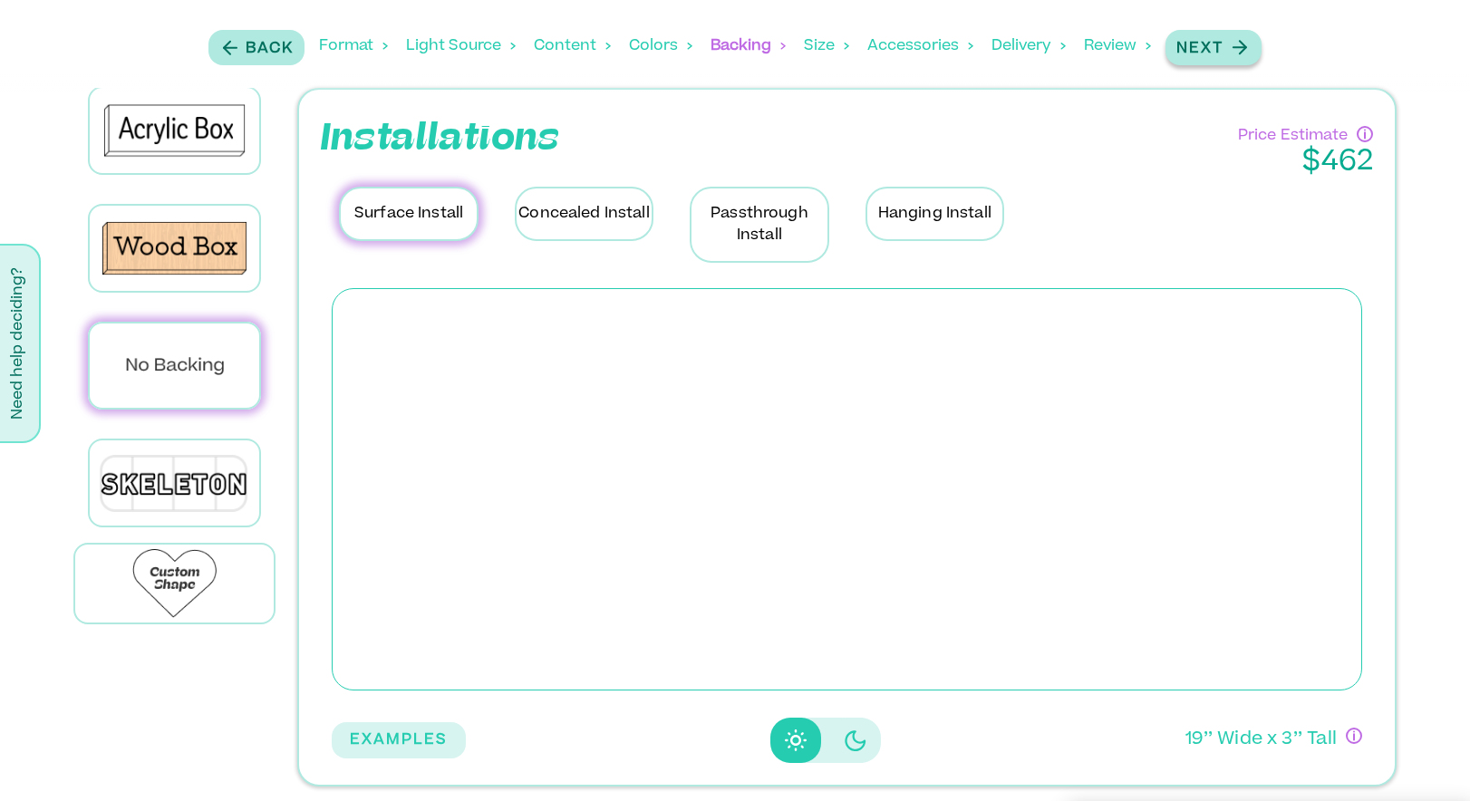
click at [1225, 53] on div "Next" at bounding box center [1214, 47] width 74 height 24
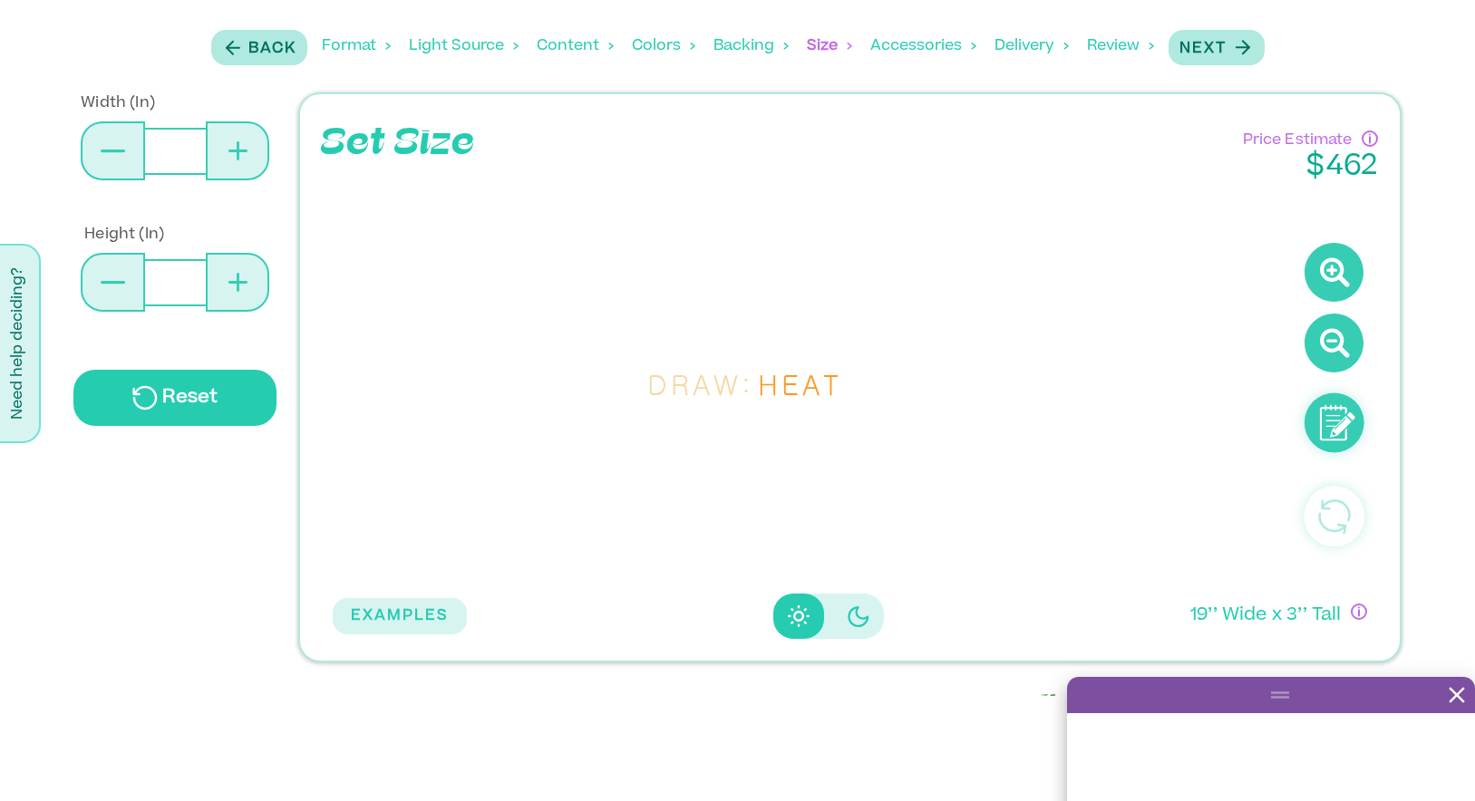
click at [237, 144] on icon at bounding box center [238, 150] width 3 height 19
type input "**"
type input "*"
click at [237, 144] on icon at bounding box center [238, 150] width 3 height 19
click at [179, 157] on input "**" at bounding box center [176, 151] width 62 height 47
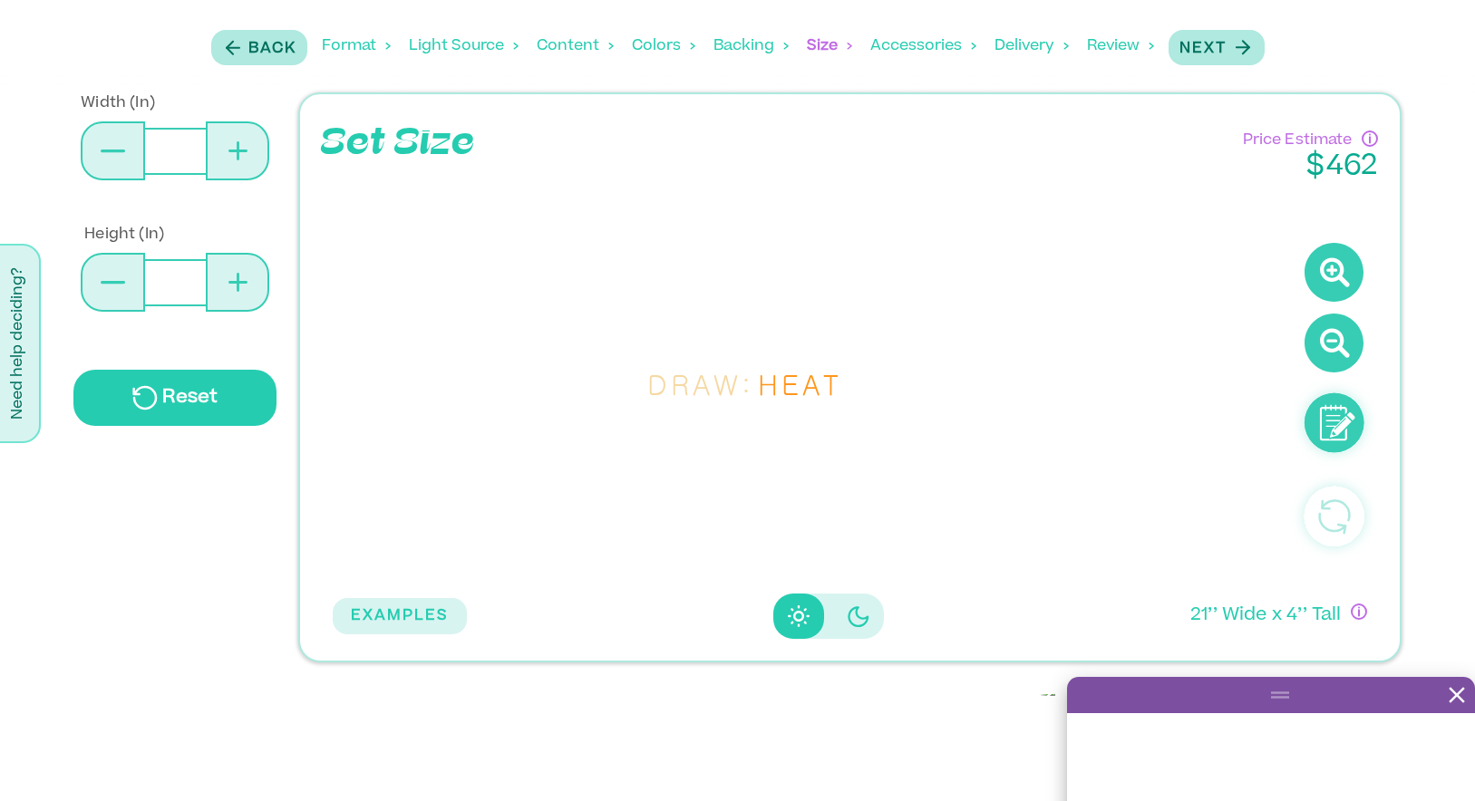
click at [179, 157] on input "**" at bounding box center [176, 151] width 62 height 47
click at [212, 150] on button at bounding box center [237, 150] width 63 height 59
click at [211, 150] on button at bounding box center [237, 150] width 63 height 59
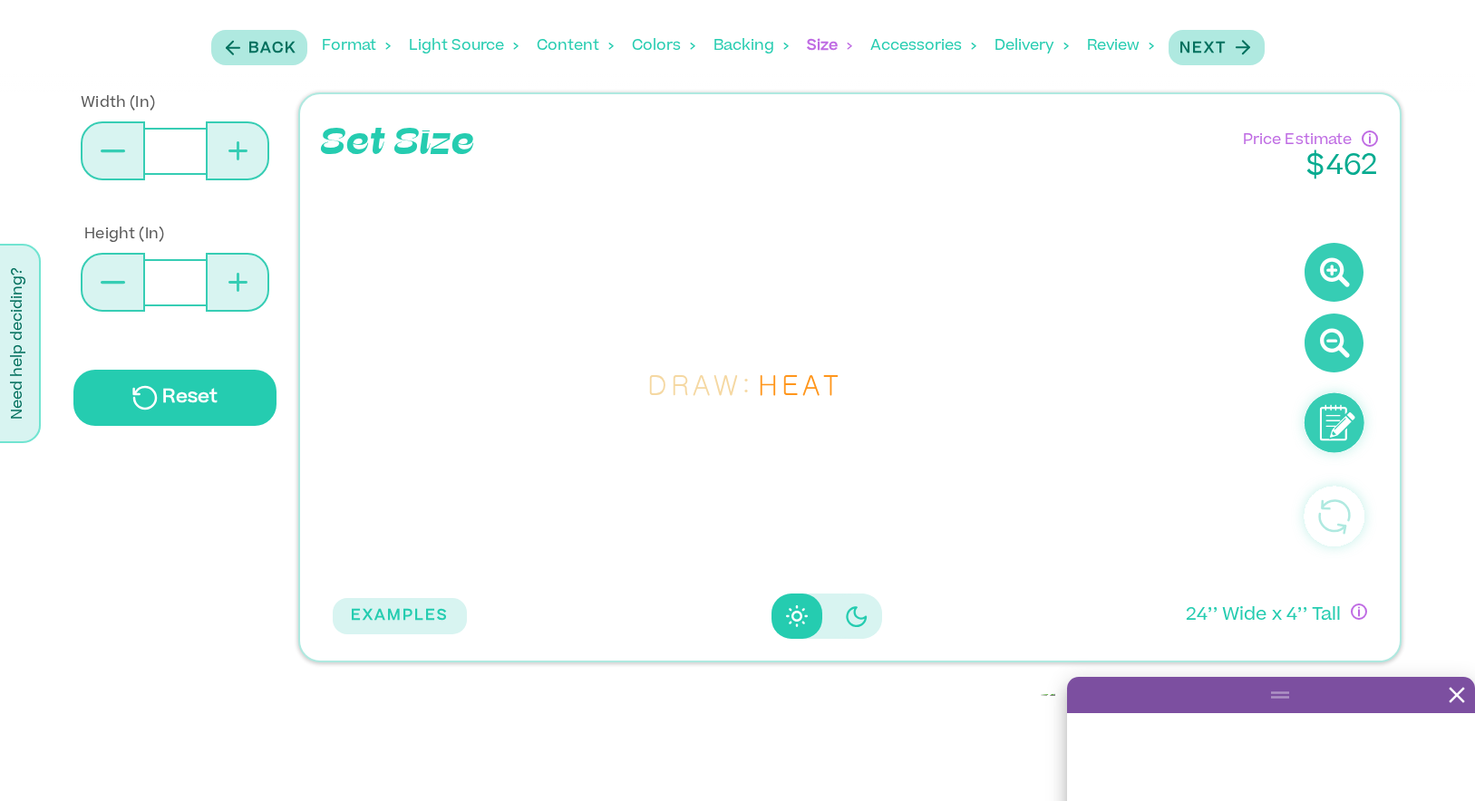
click at [211, 150] on button at bounding box center [237, 150] width 63 height 59
type input "**"
type input "*"
click at [211, 150] on button at bounding box center [237, 150] width 63 height 59
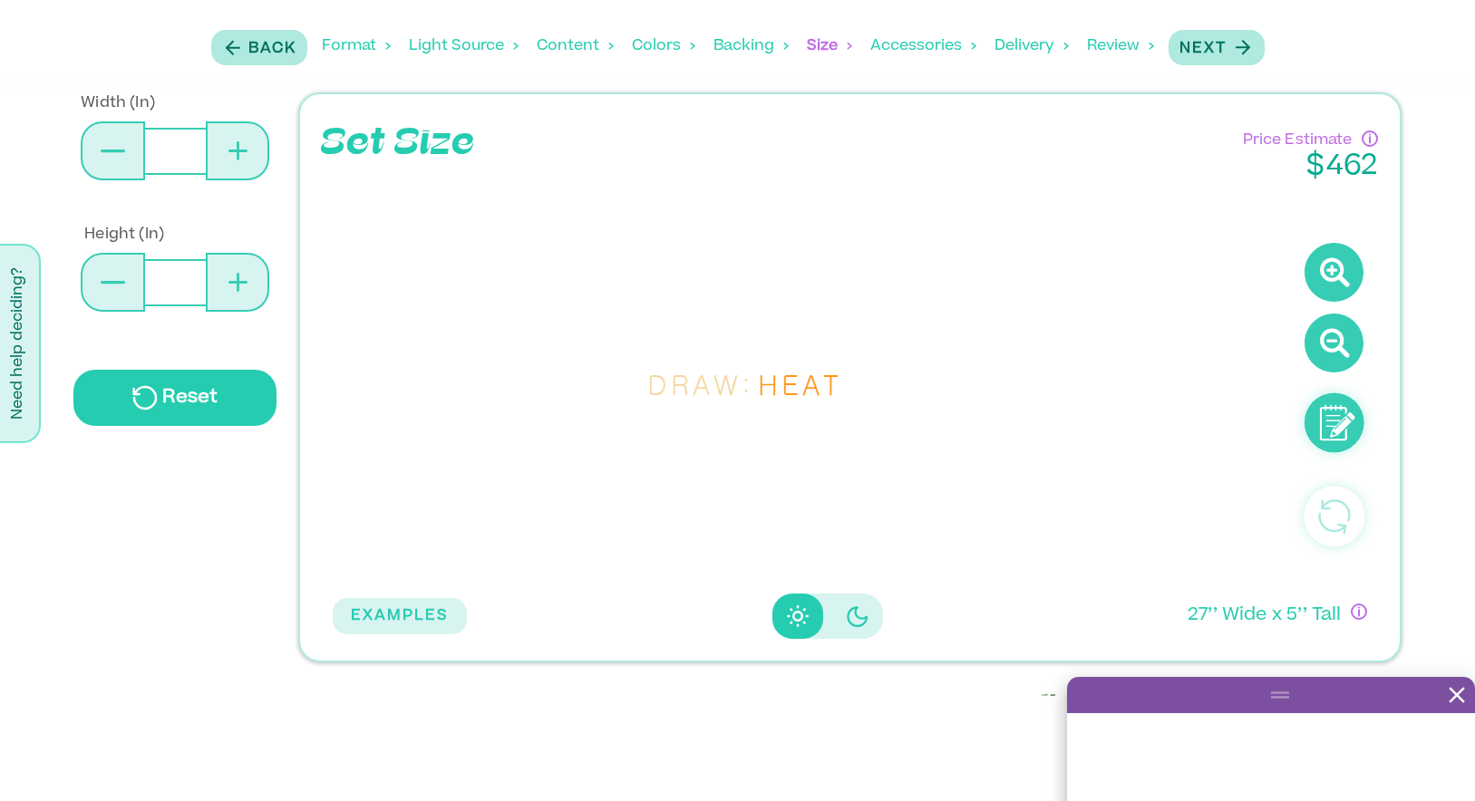
click at [211, 150] on button at bounding box center [237, 150] width 63 height 59
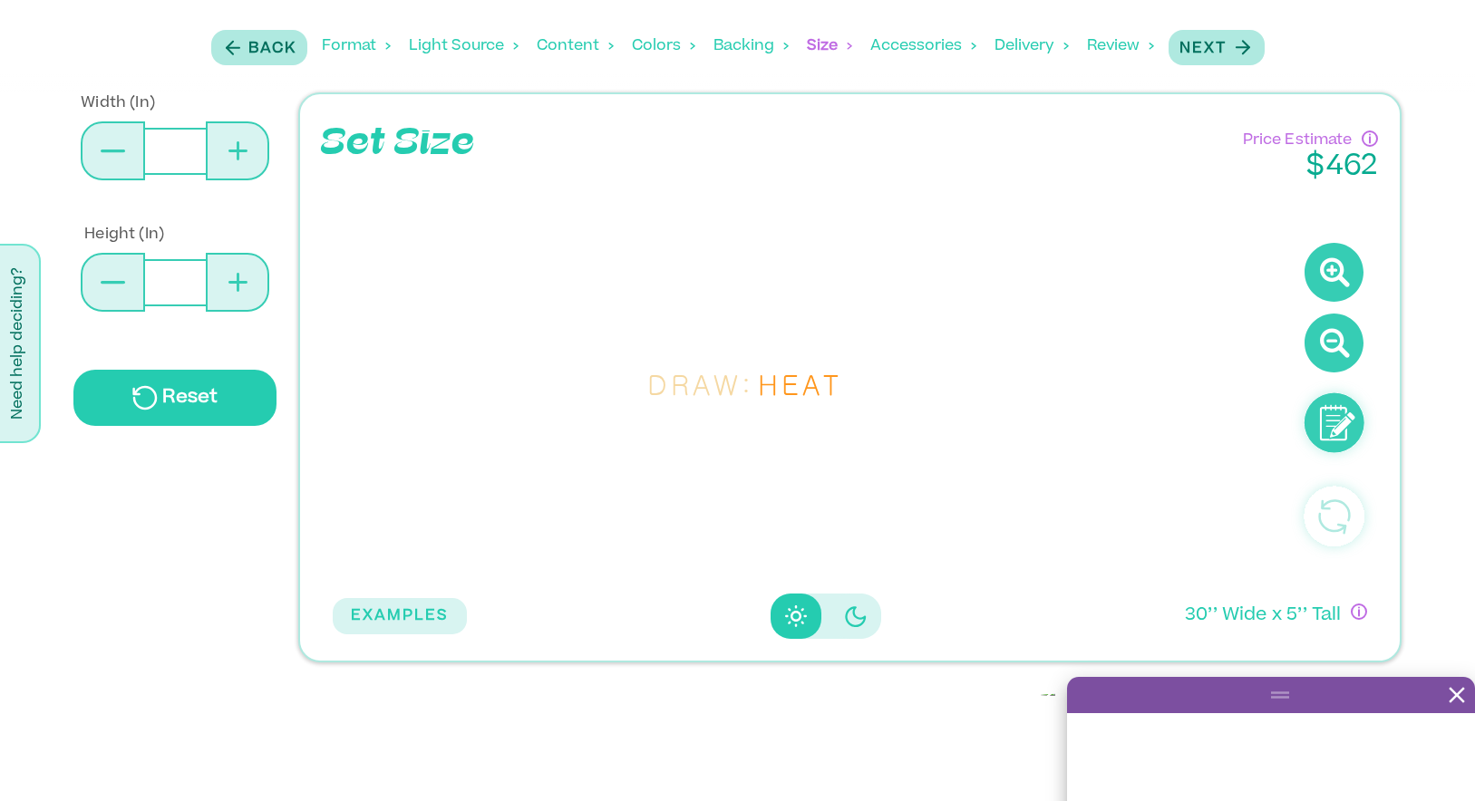
type input "**"
type input "*"
click at [211, 150] on button at bounding box center [237, 150] width 63 height 59
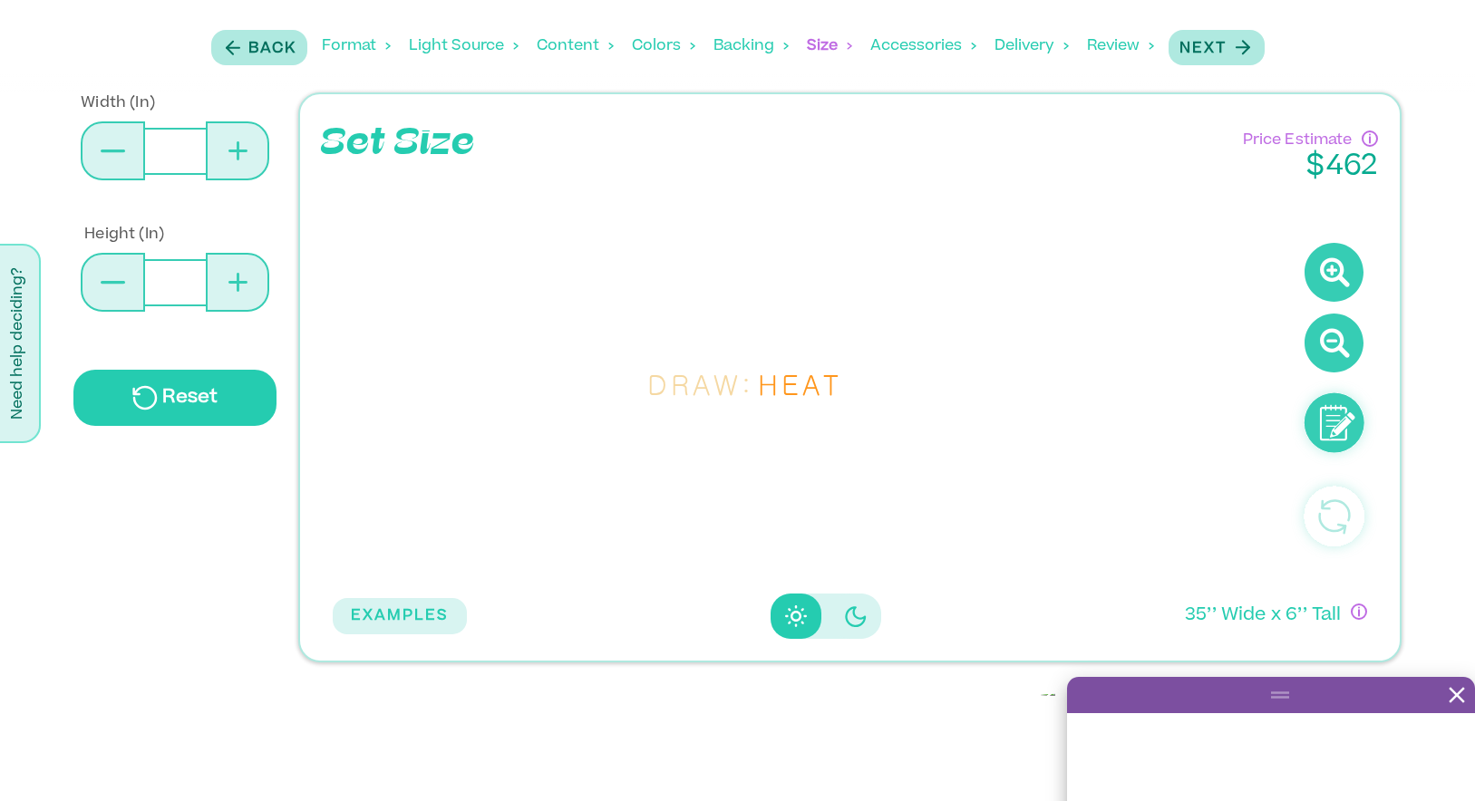
click at [211, 150] on button at bounding box center [237, 150] width 63 height 59
type input "**"
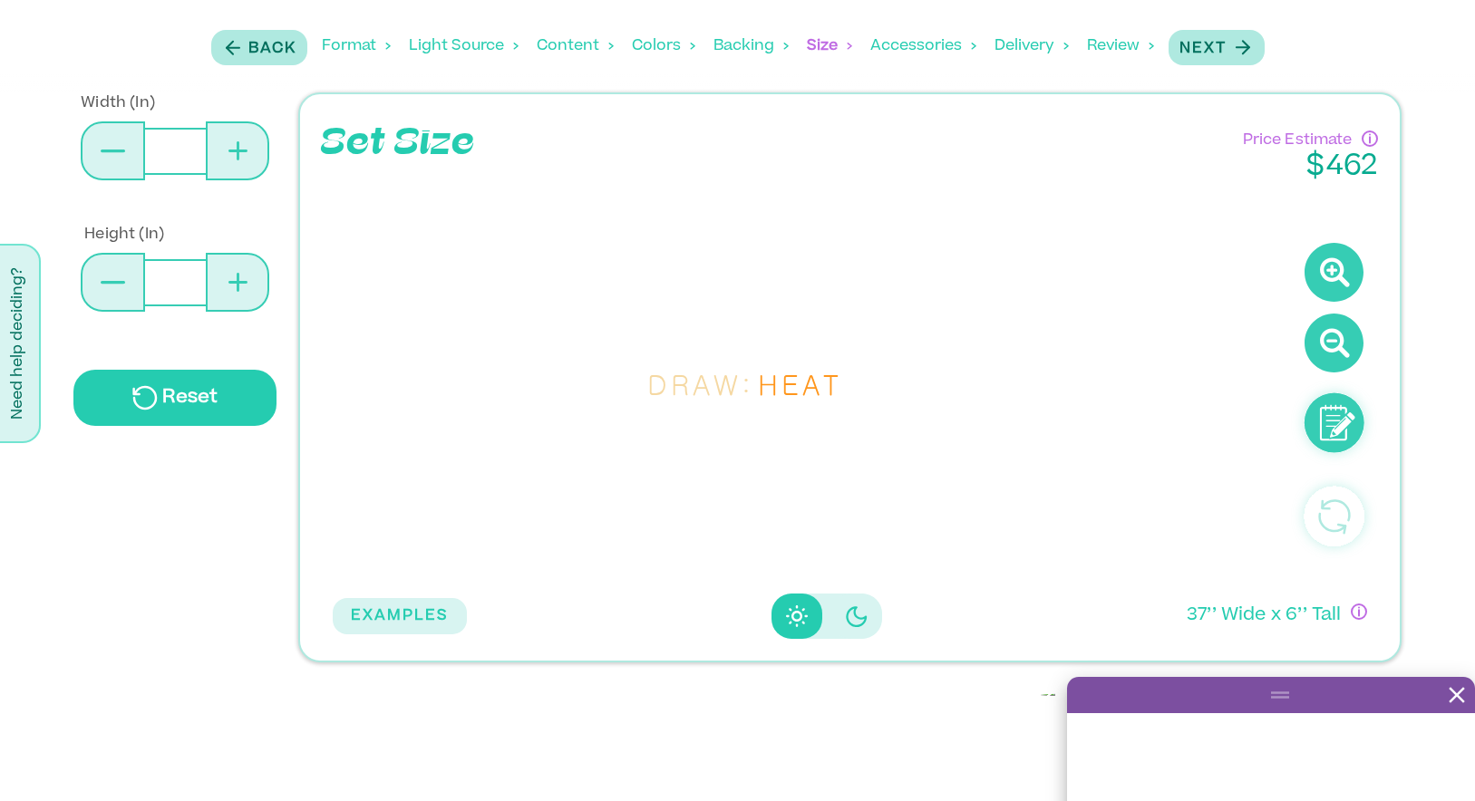
type input "*"
click at [211, 150] on button at bounding box center [237, 150] width 63 height 59
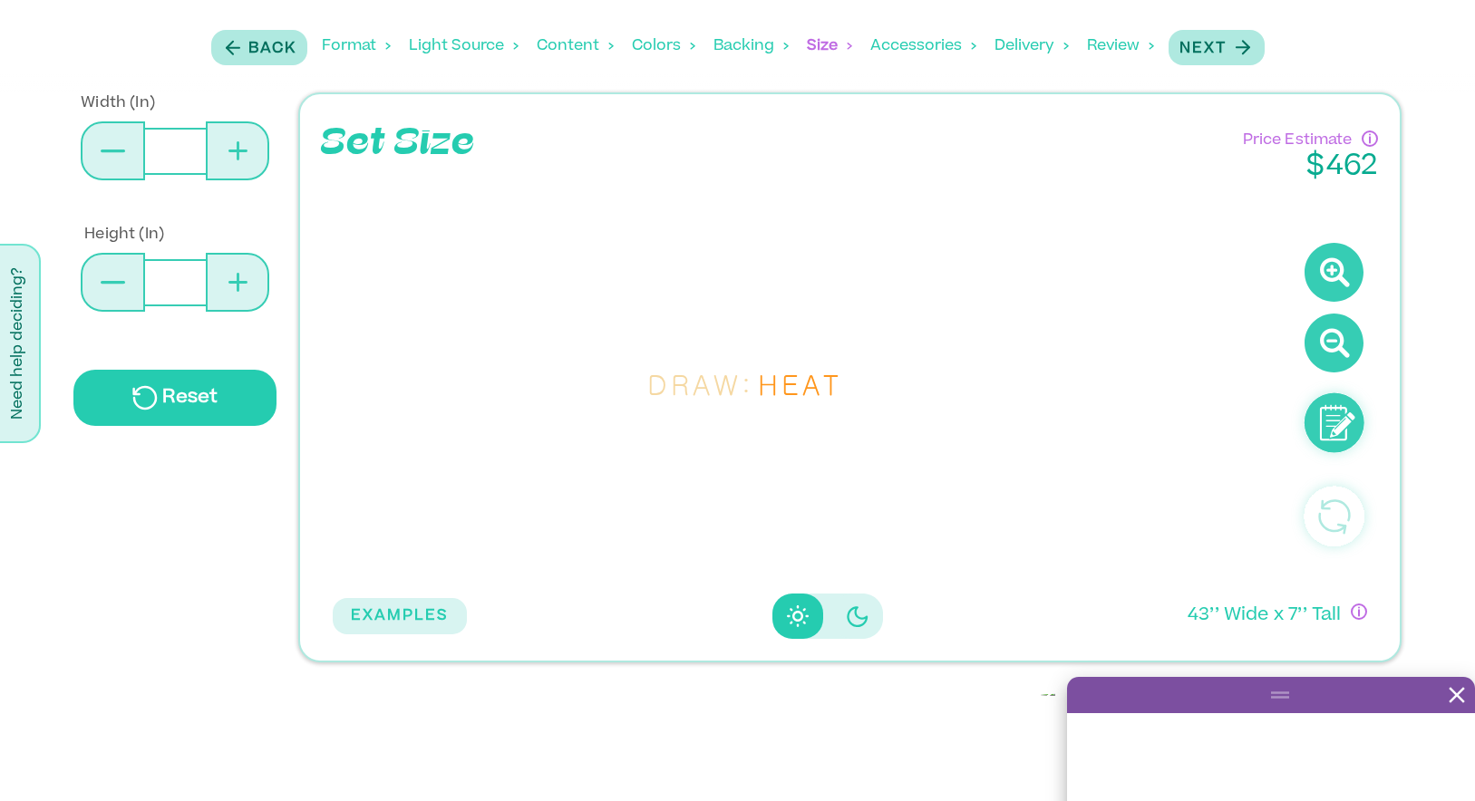
click at [211, 150] on button at bounding box center [237, 150] width 63 height 59
type input "**"
type input "*"
click at [211, 150] on button at bounding box center [237, 150] width 63 height 59
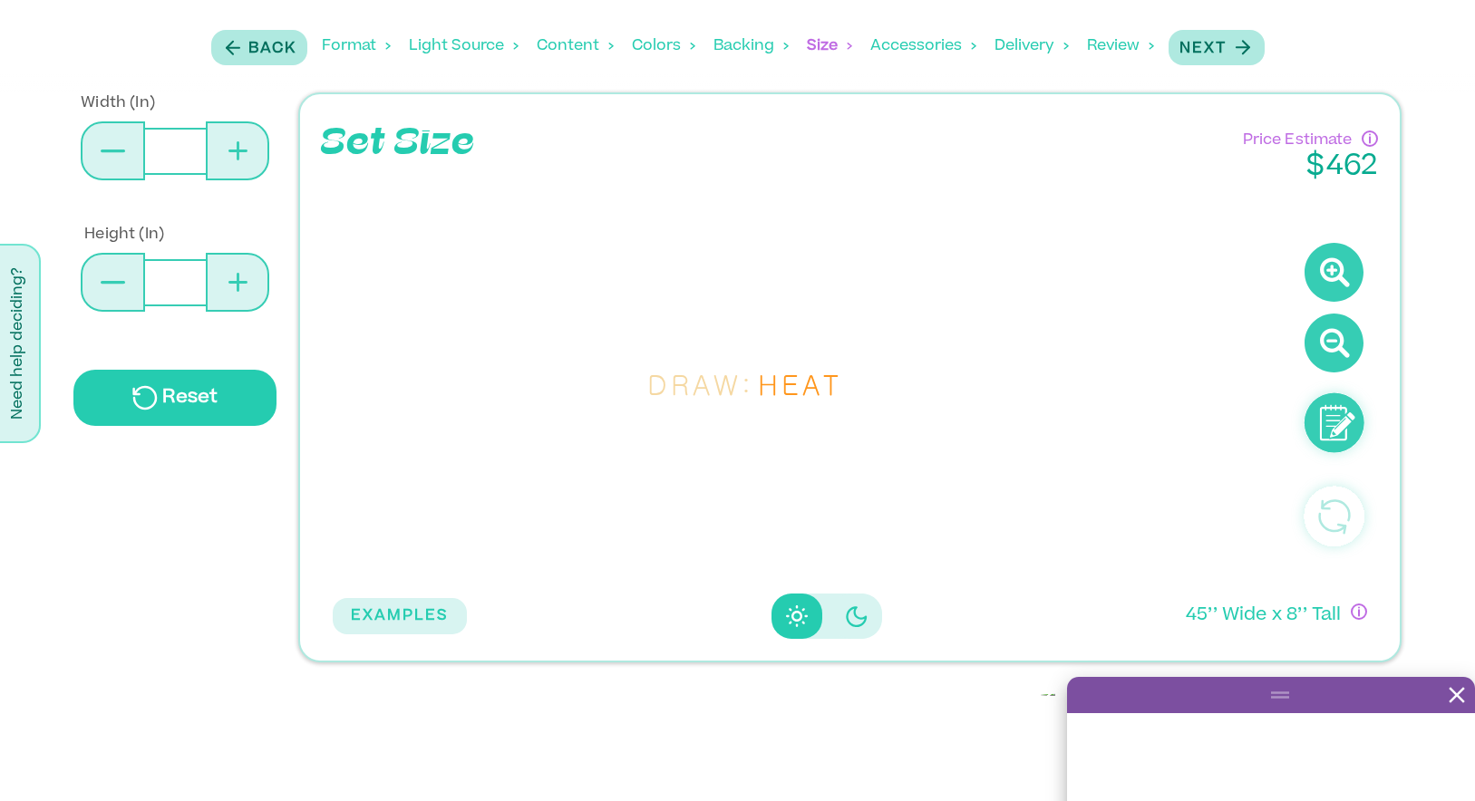
click at [211, 150] on button at bounding box center [237, 150] width 63 height 59
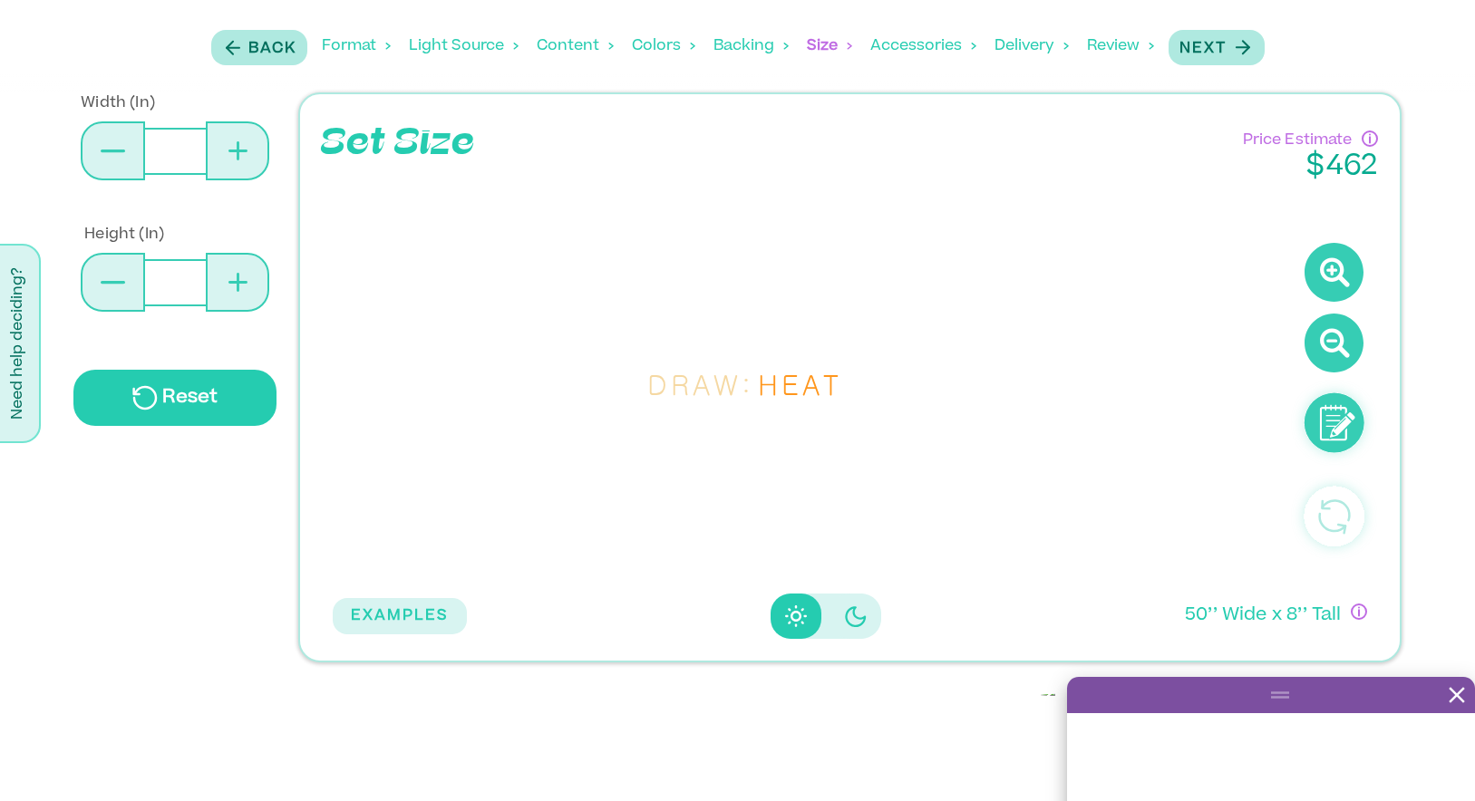
type input "**"
type input "*"
click at [211, 150] on button at bounding box center [237, 150] width 63 height 59
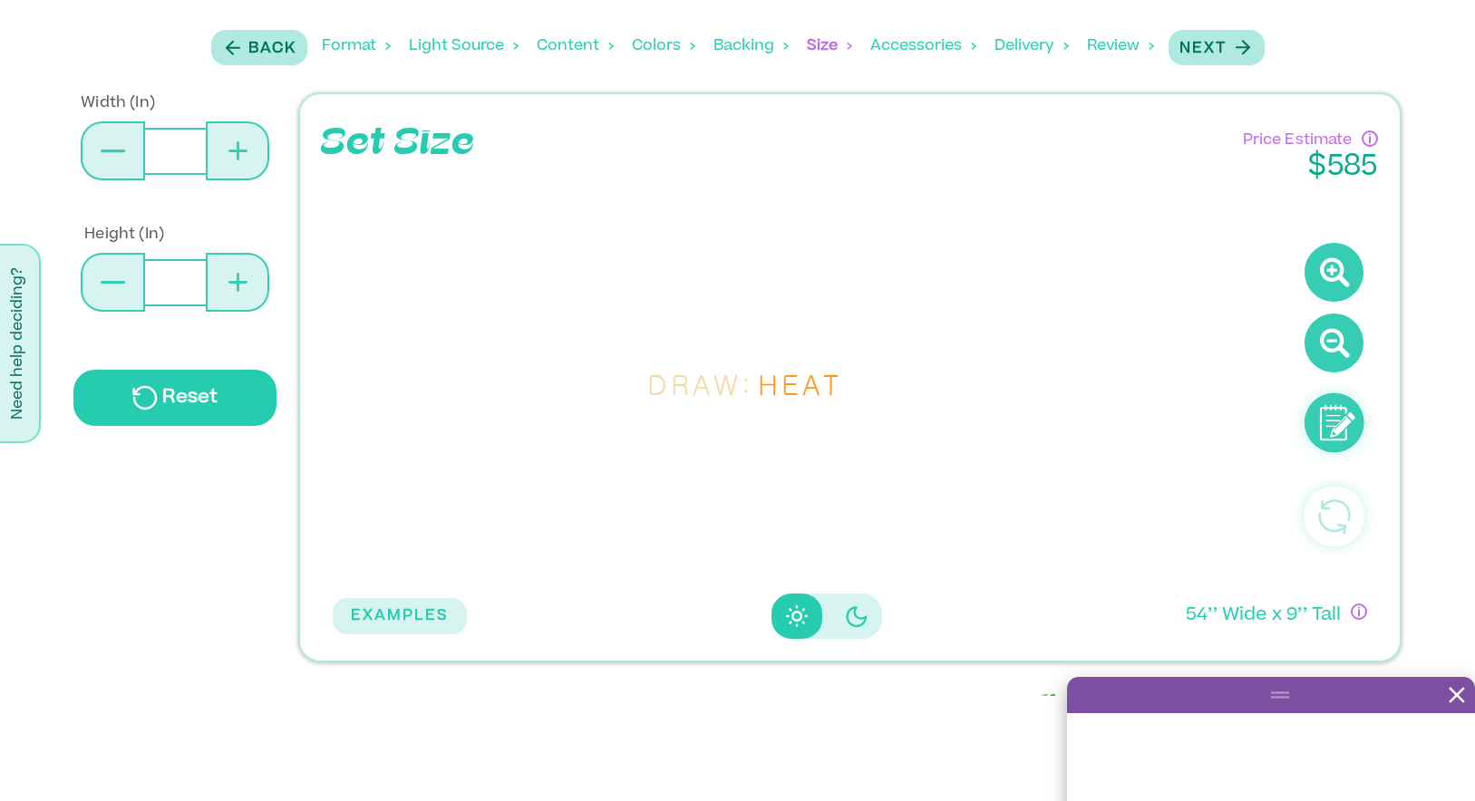
click at [211, 150] on button at bounding box center [237, 150] width 63 height 59
click at [227, 144] on button at bounding box center [237, 150] width 63 height 59
type input "**"
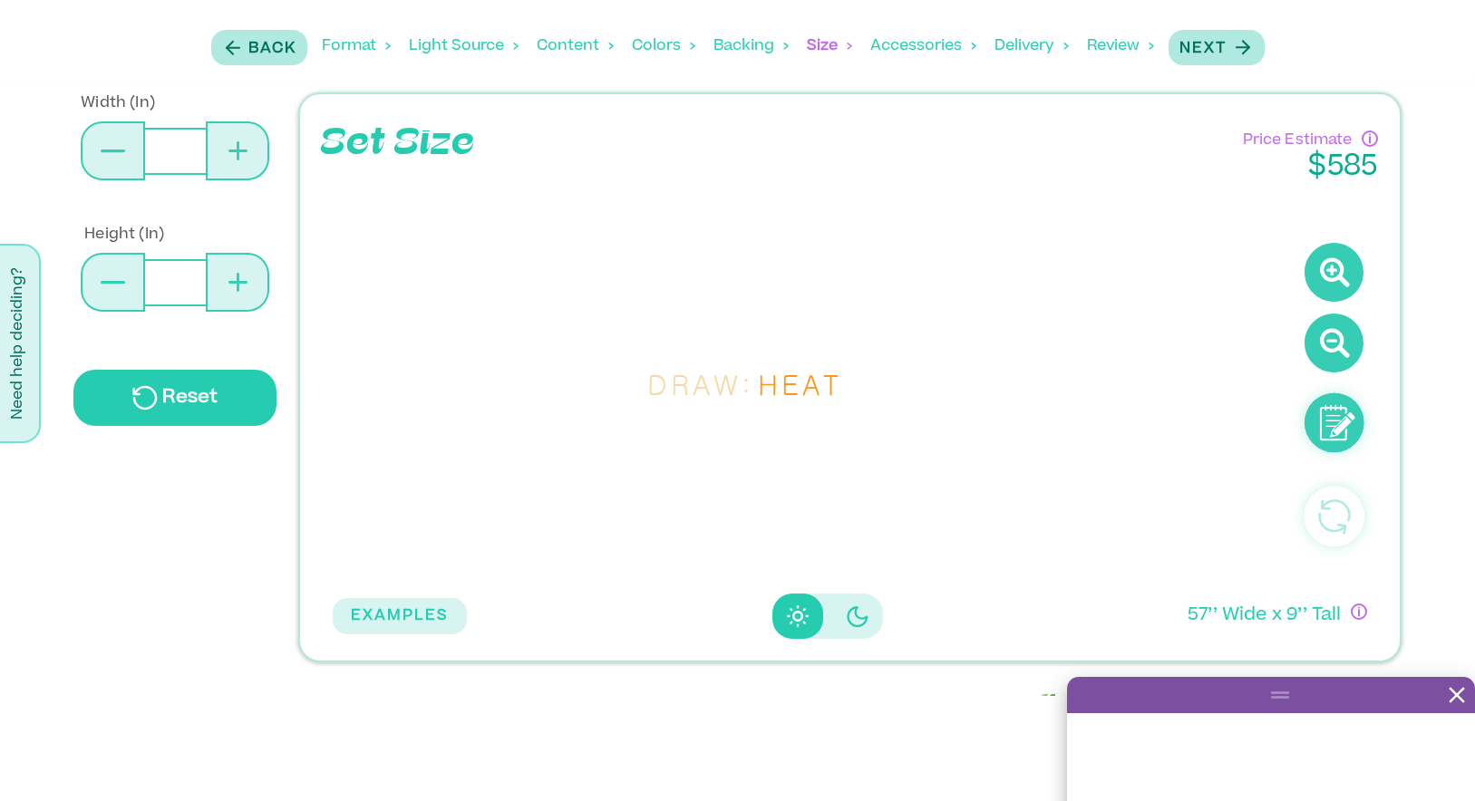
type input "**"
click at [227, 144] on button at bounding box center [237, 150] width 63 height 59
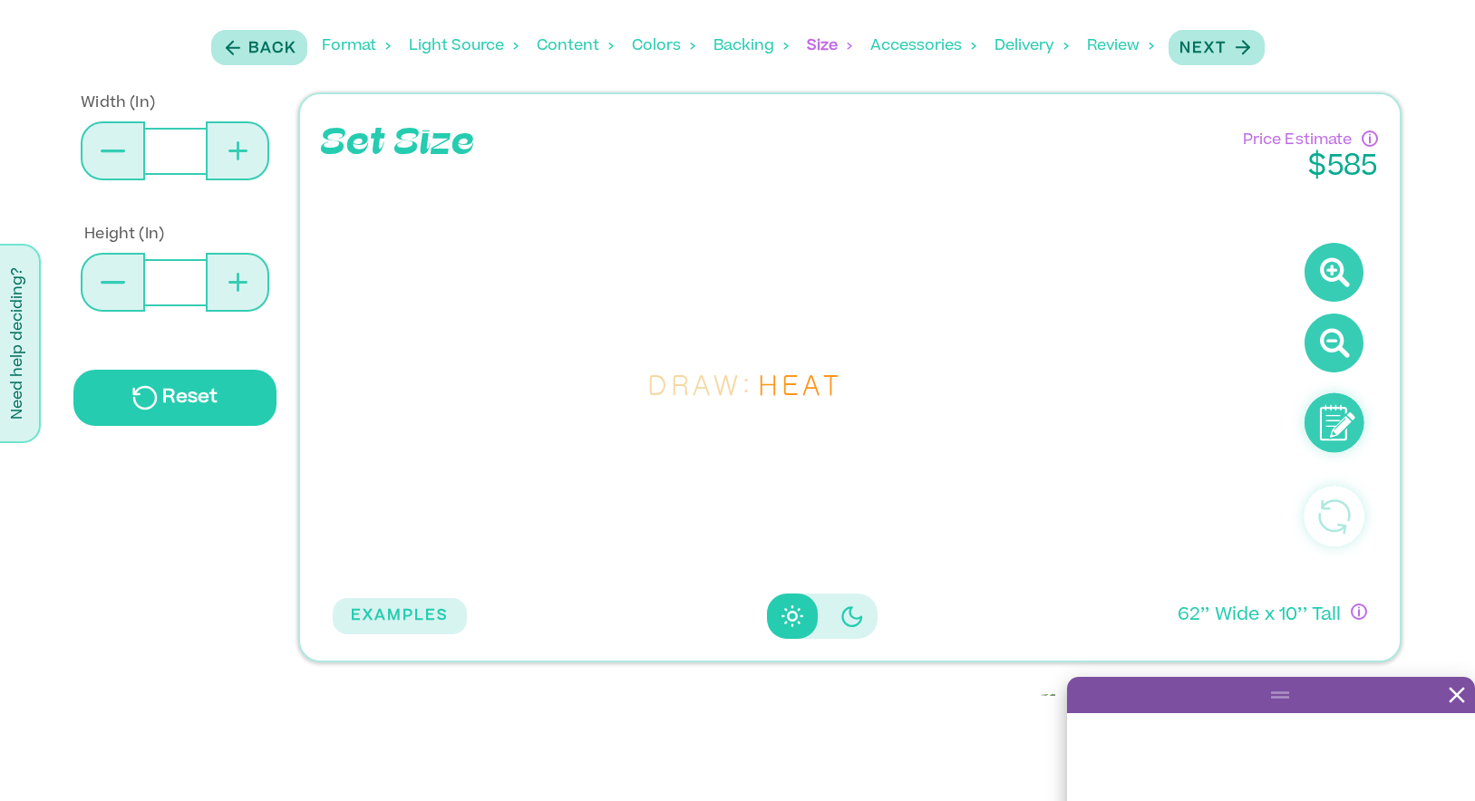
click at [227, 144] on button at bounding box center [237, 150] width 63 height 59
type input "**"
click at [227, 144] on button at bounding box center [237, 150] width 63 height 59
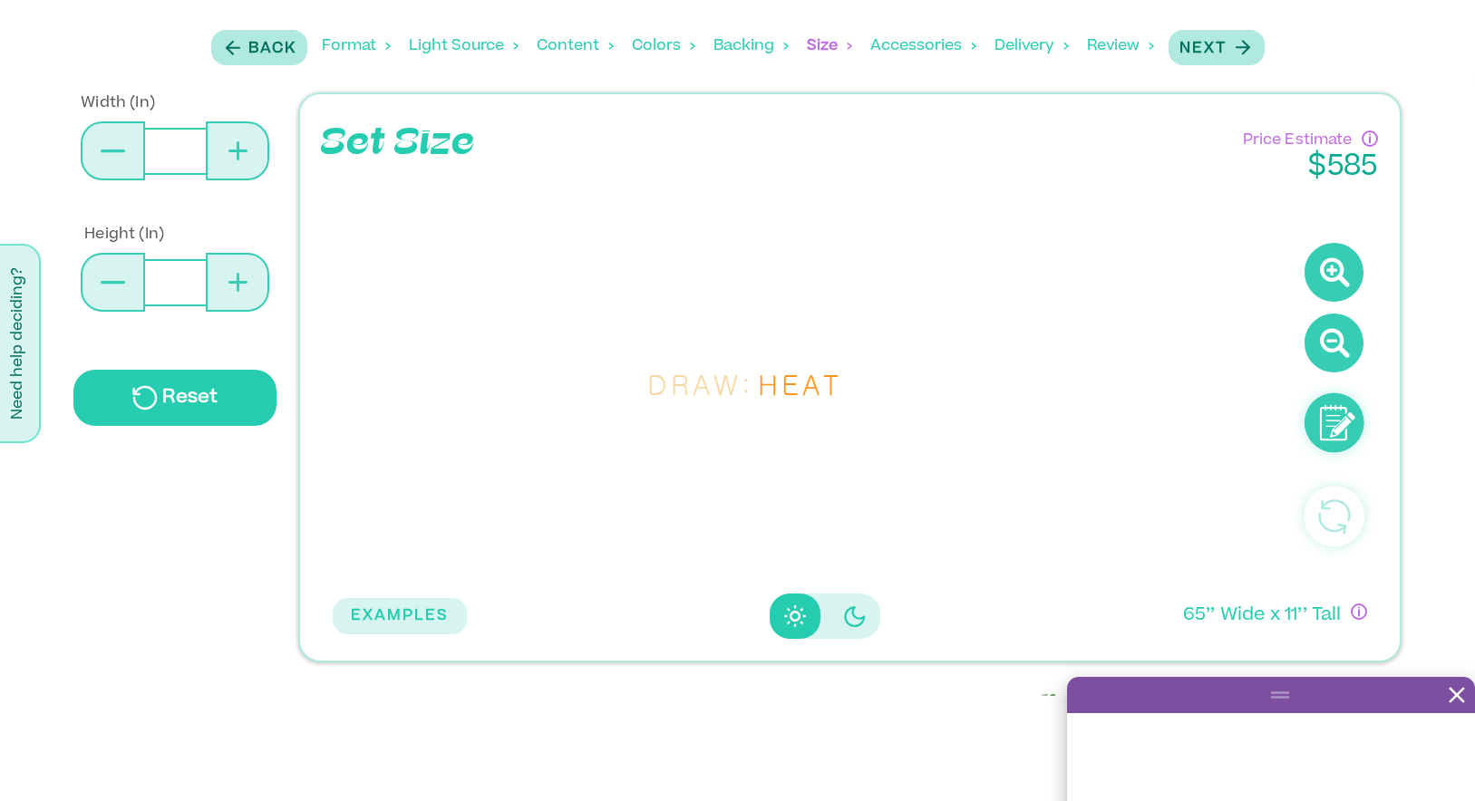
click at [227, 144] on button at bounding box center [237, 150] width 63 height 59
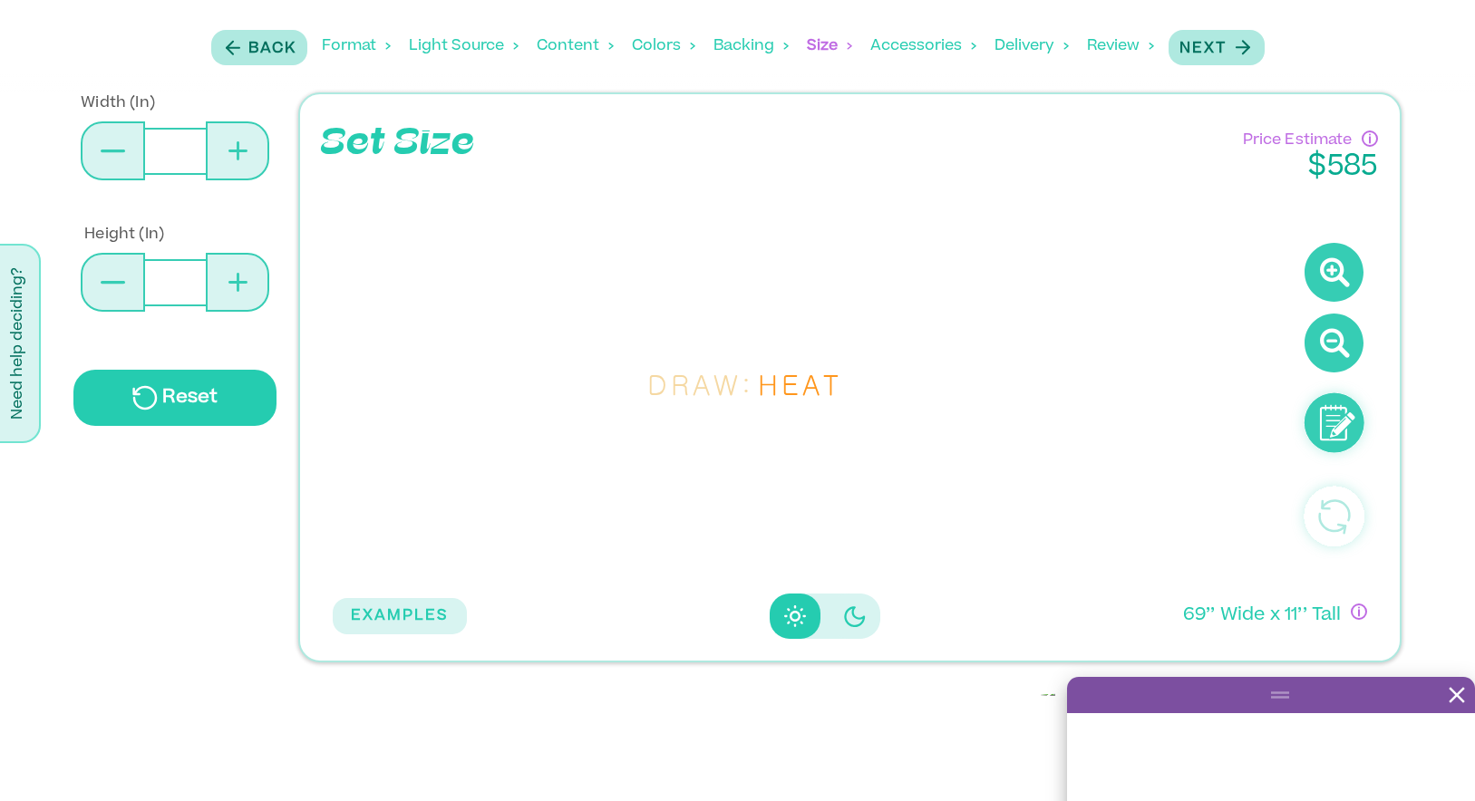
type input "**"
click at [227, 144] on button at bounding box center [237, 150] width 63 height 59
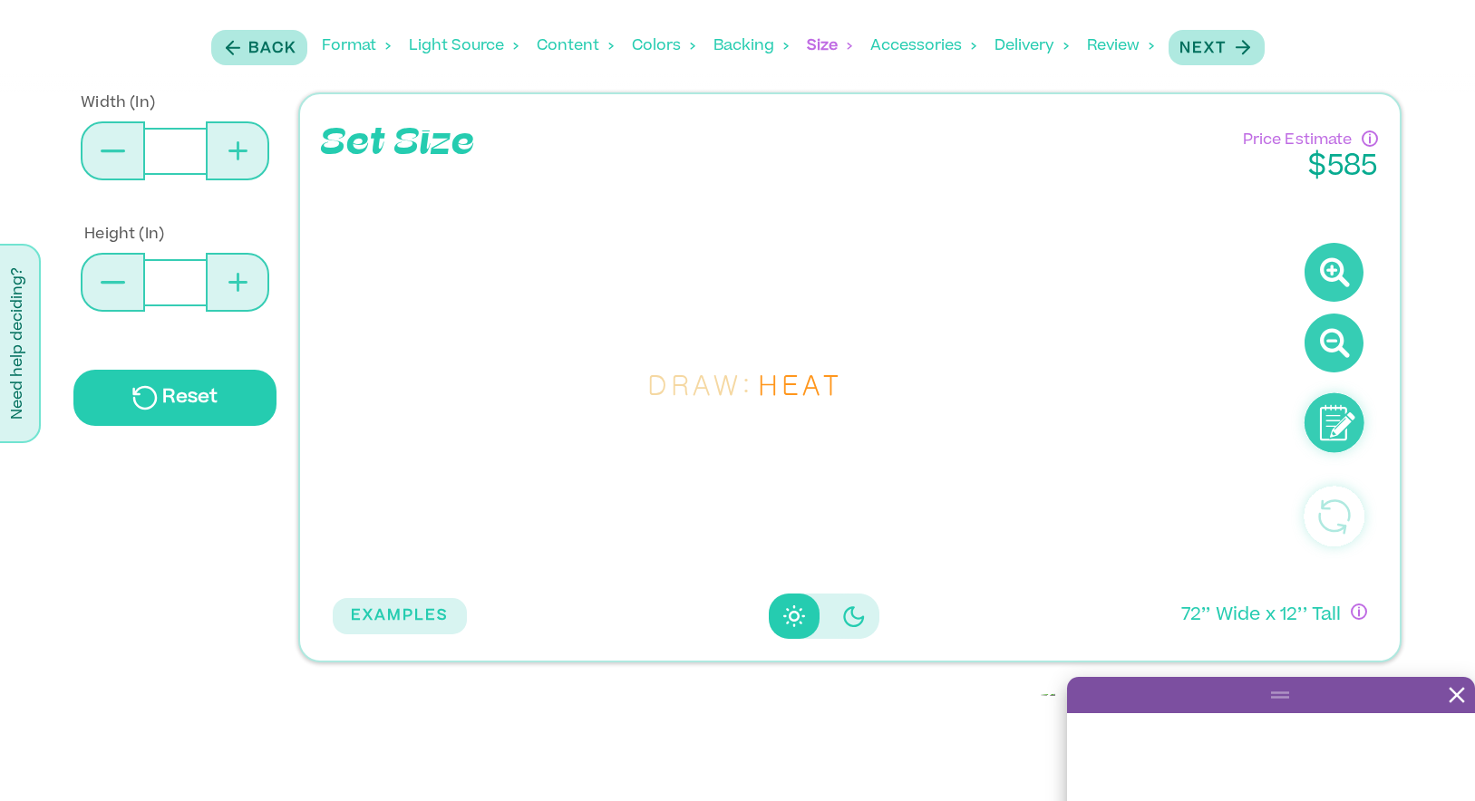
click at [227, 144] on button at bounding box center [237, 150] width 63 height 59
type input "**"
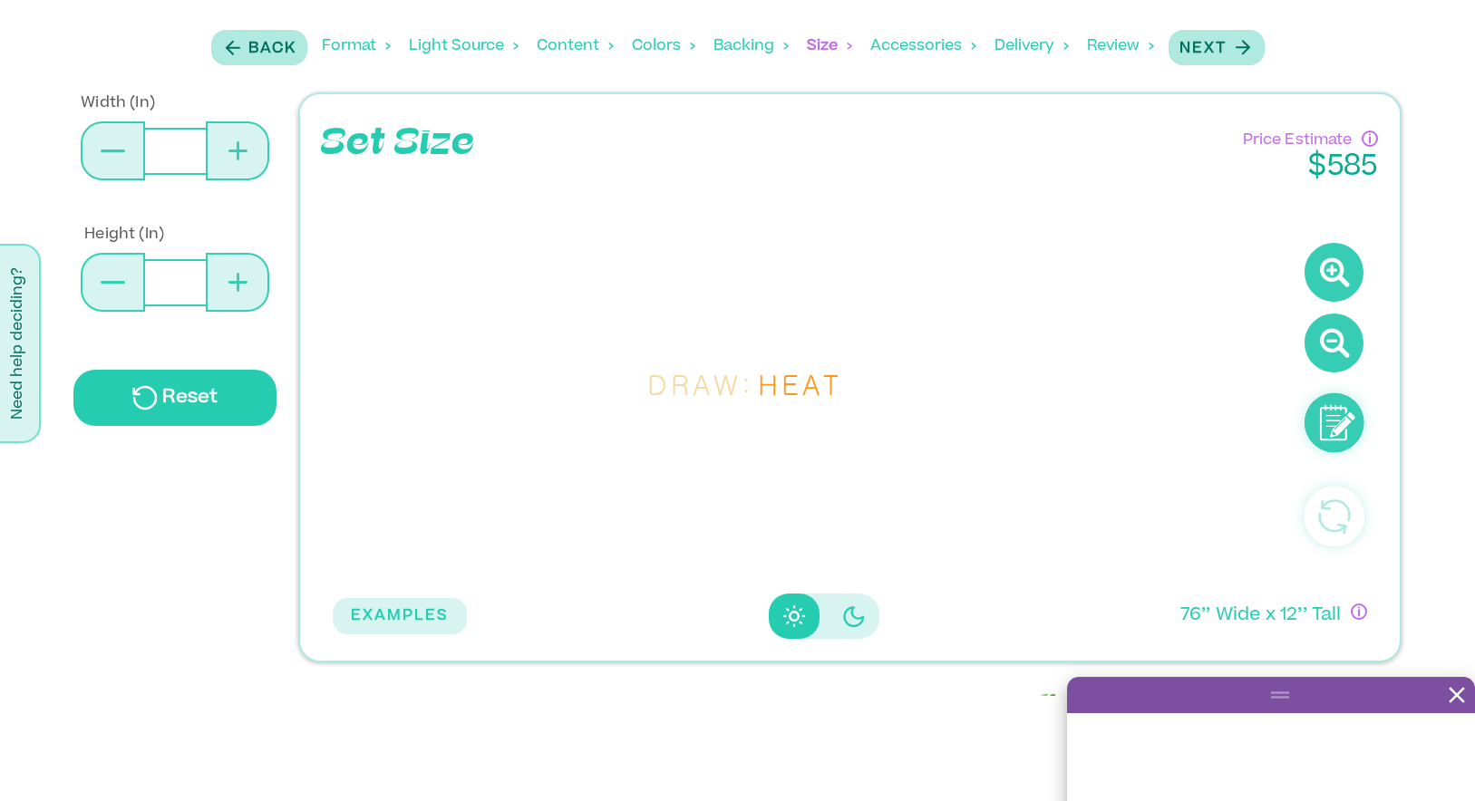
type input "**"
click at [227, 144] on button at bounding box center [237, 150] width 63 height 59
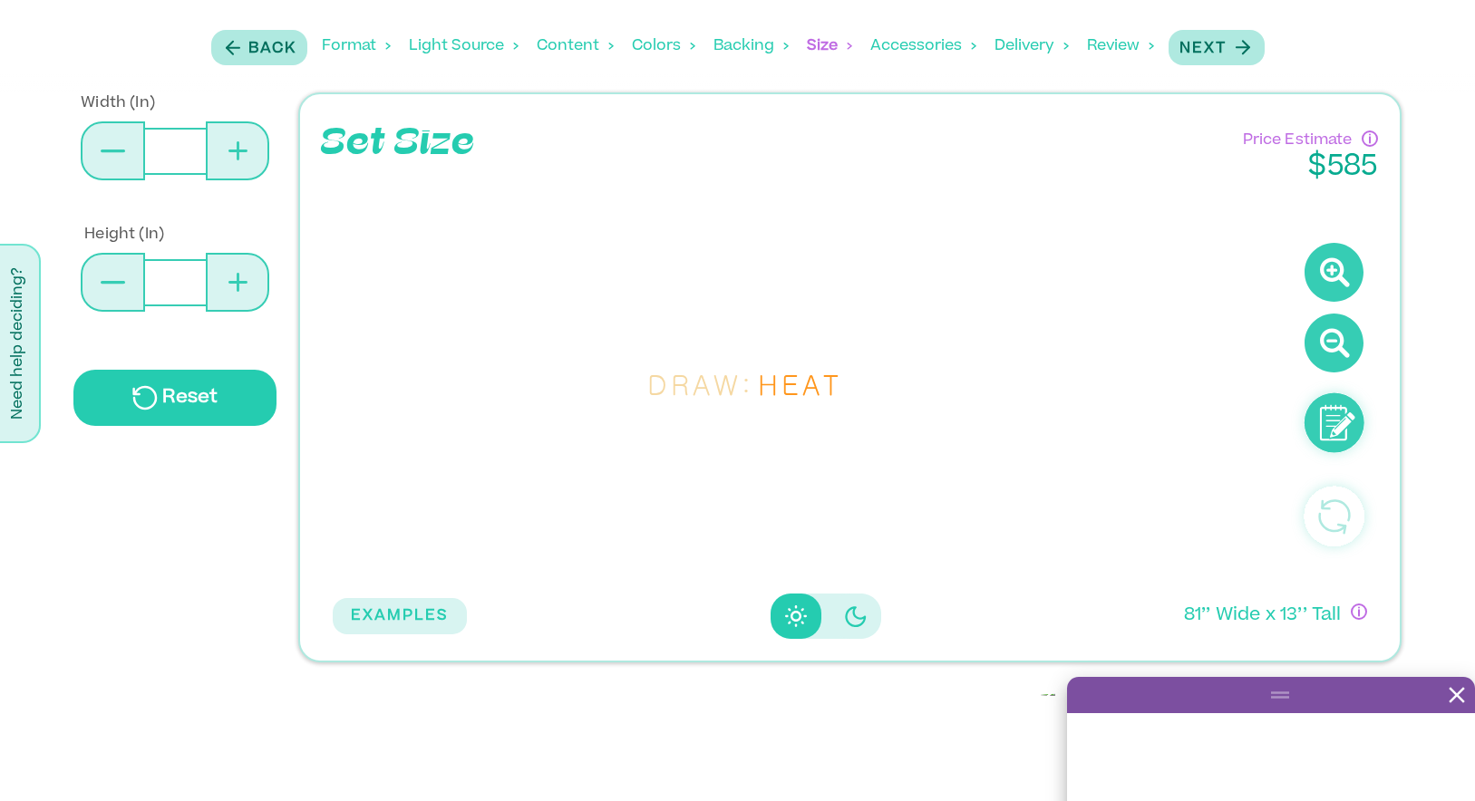
click at [227, 144] on button at bounding box center [237, 150] width 63 height 59
type input "**"
click at [227, 144] on button at bounding box center [237, 150] width 63 height 59
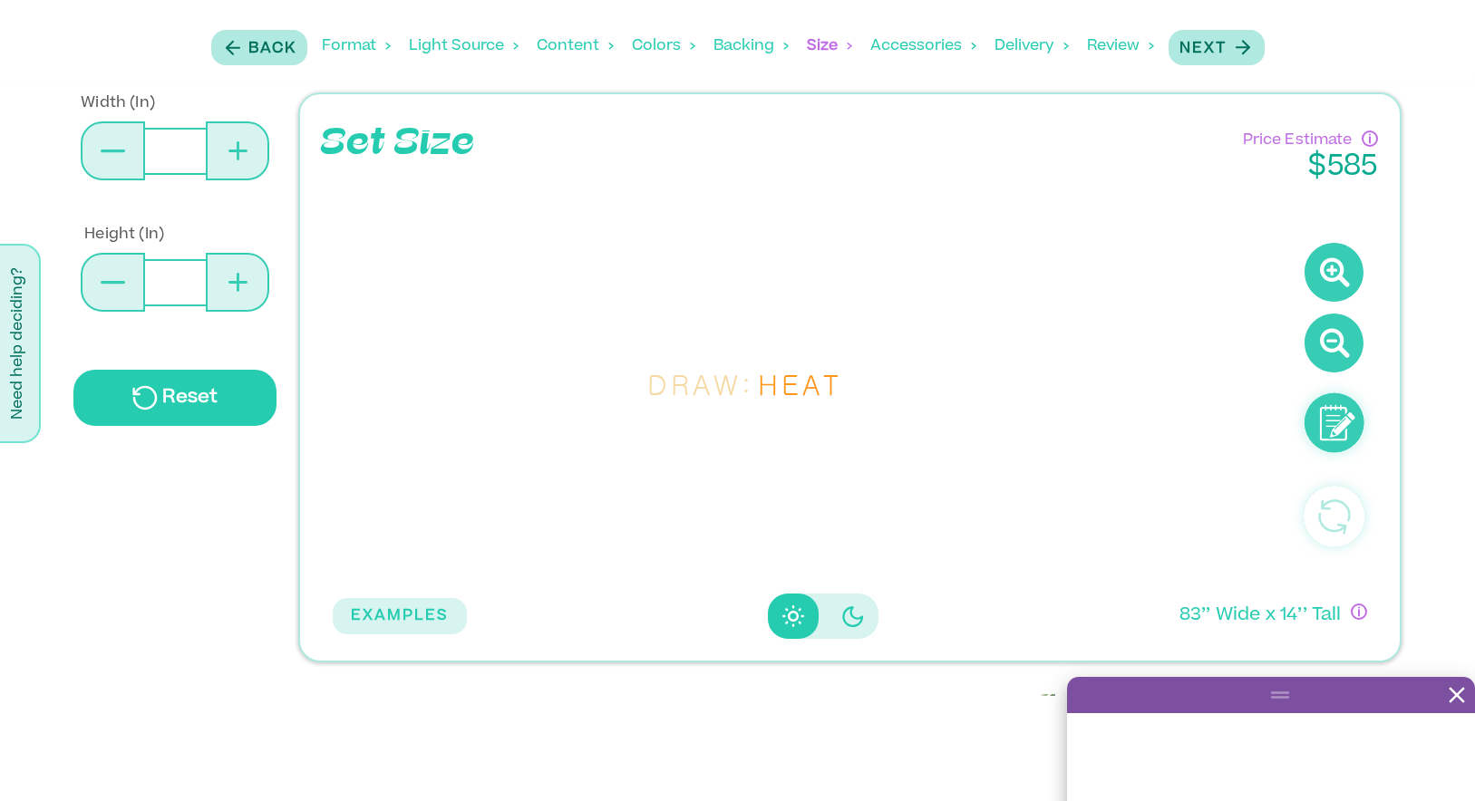
click at [227, 144] on button at bounding box center [237, 150] width 63 height 59
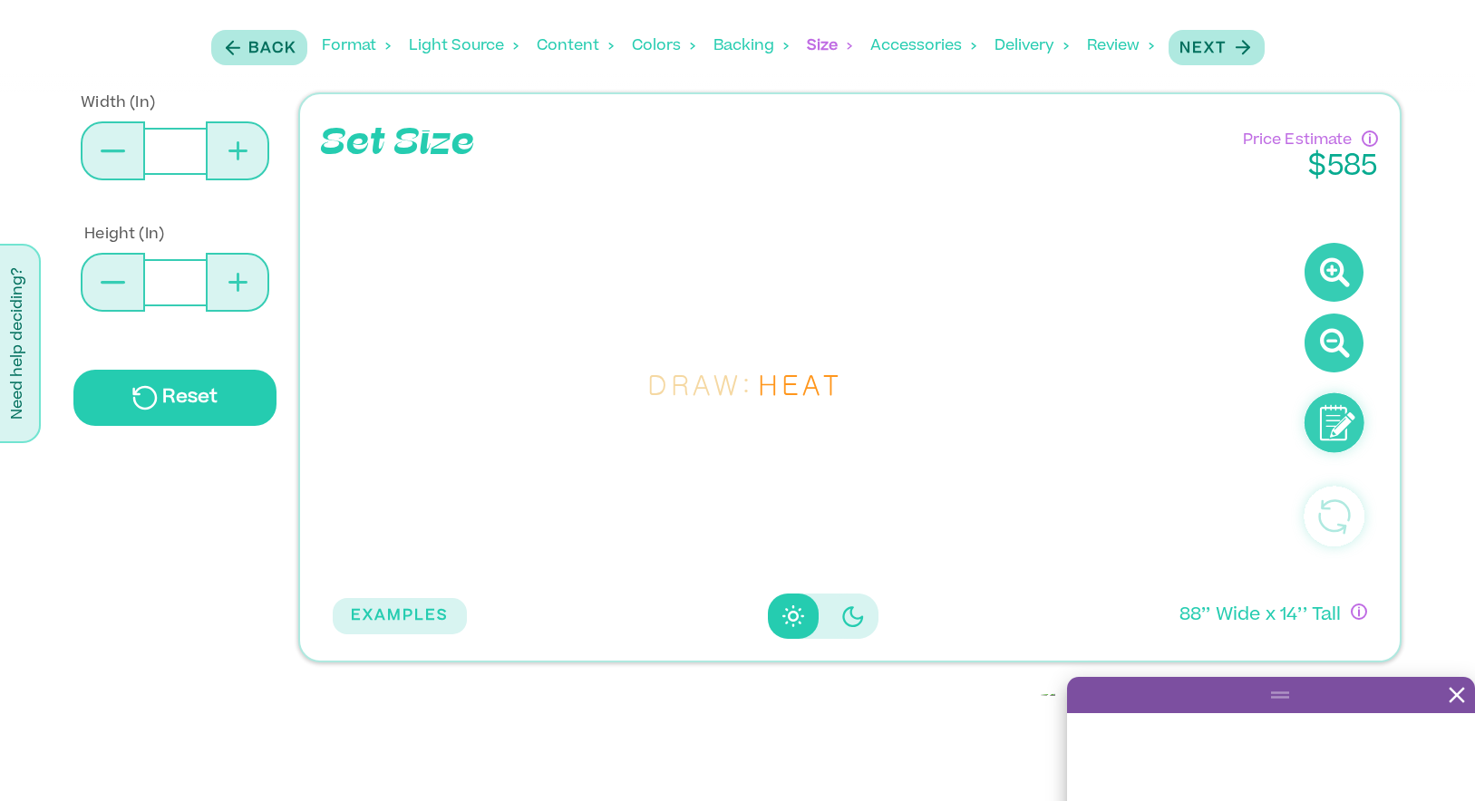
type input "**"
click at [227, 144] on button at bounding box center [237, 150] width 63 height 59
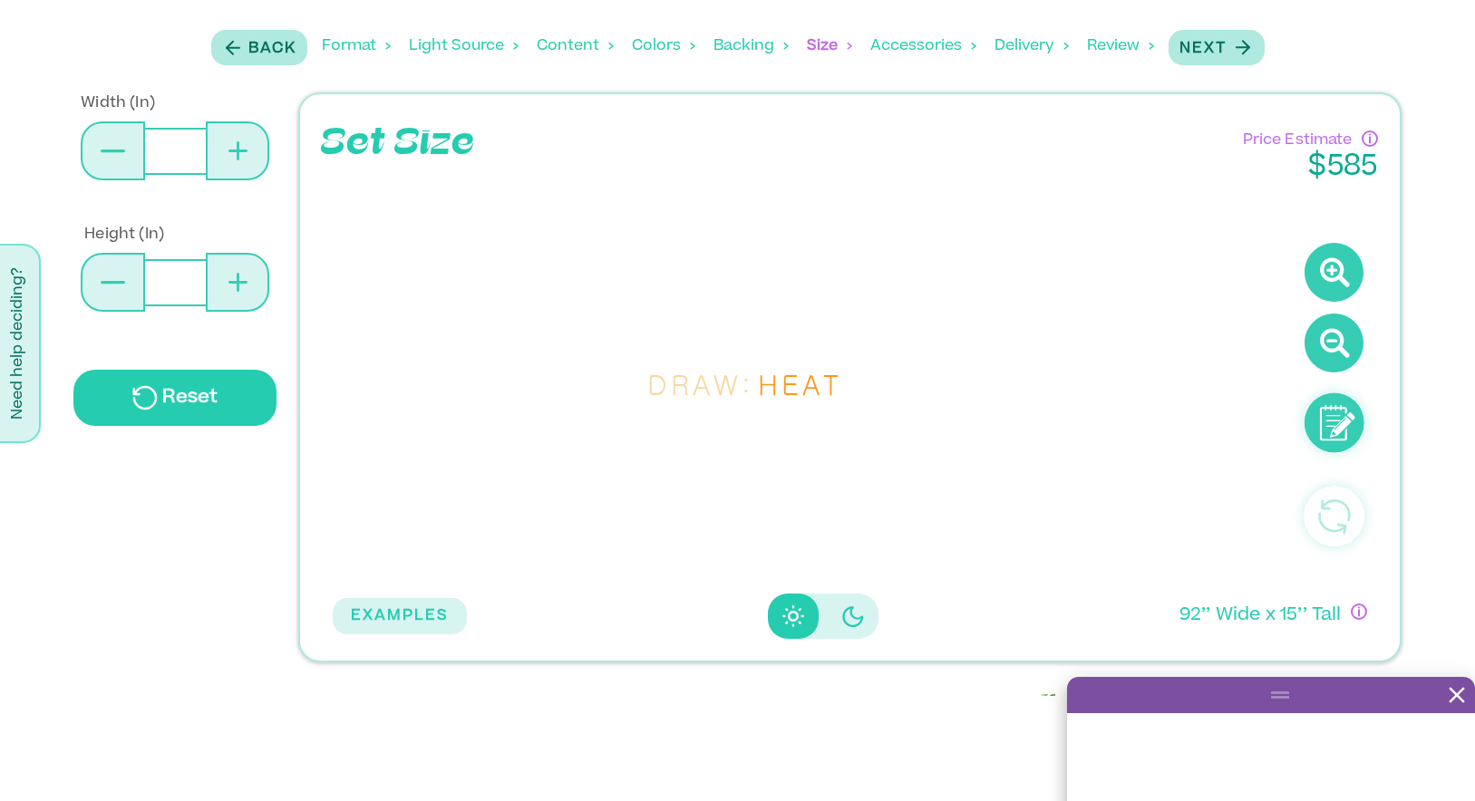
click at [227, 144] on button at bounding box center [237, 150] width 63 height 59
type input "**"
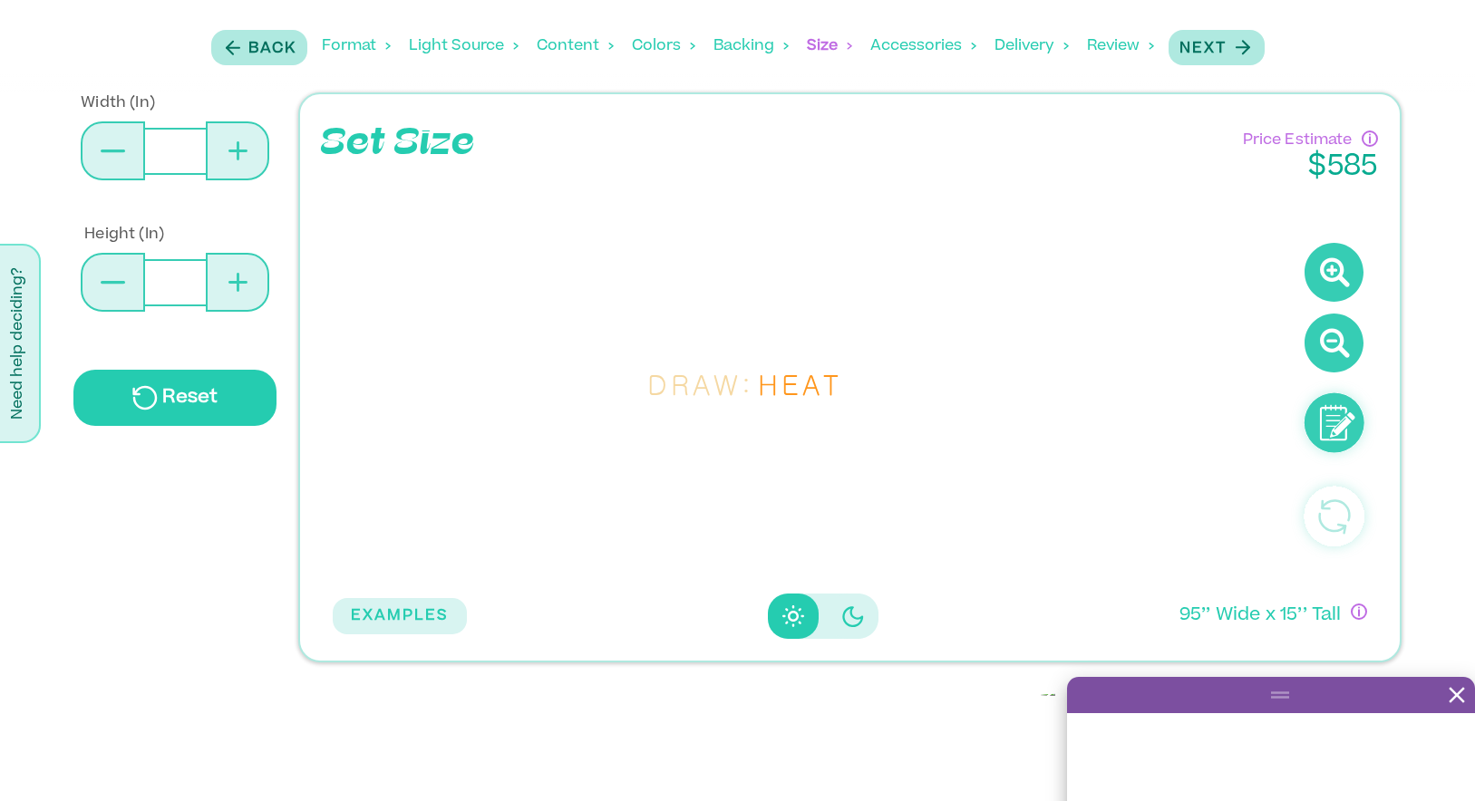
type input "**"
click at [227, 144] on button at bounding box center [237, 150] width 63 height 59
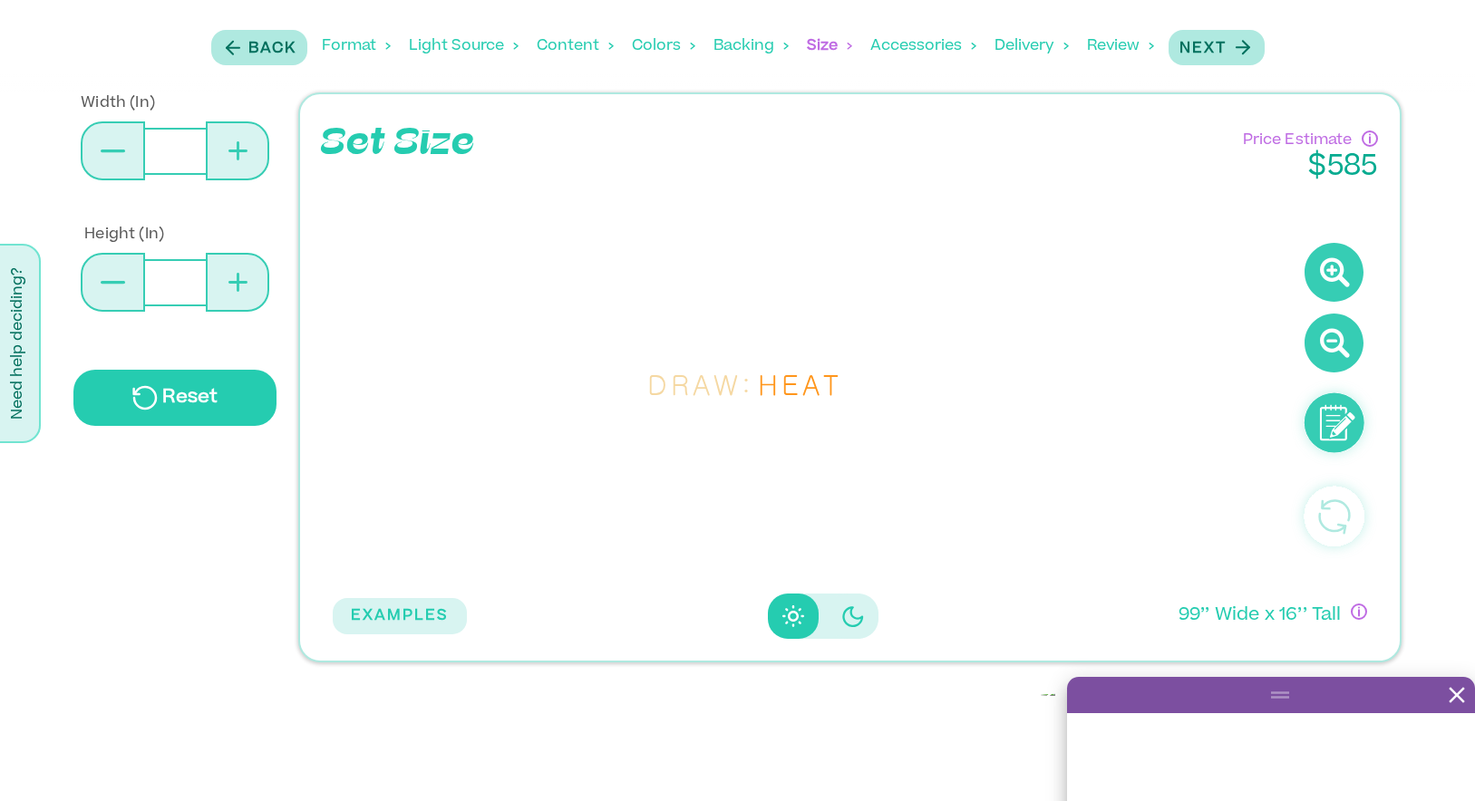
type input "***"
click at [1242, 53] on icon "button" at bounding box center [1242, 47] width 23 height 23
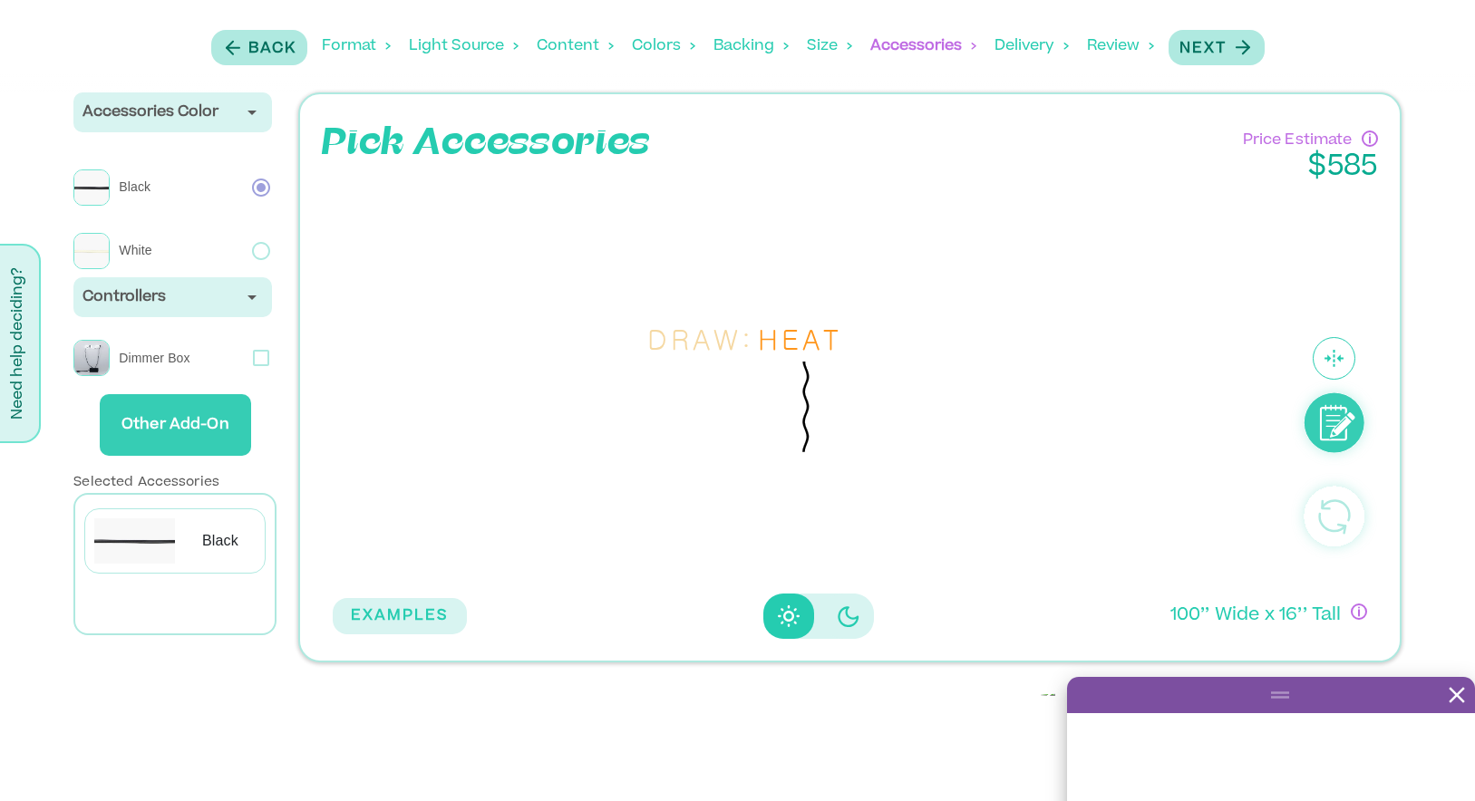
scroll to position [4, 0]
click at [205, 432] on p "Other Add-On" at bounding box center [175, 425] width 137 height 51
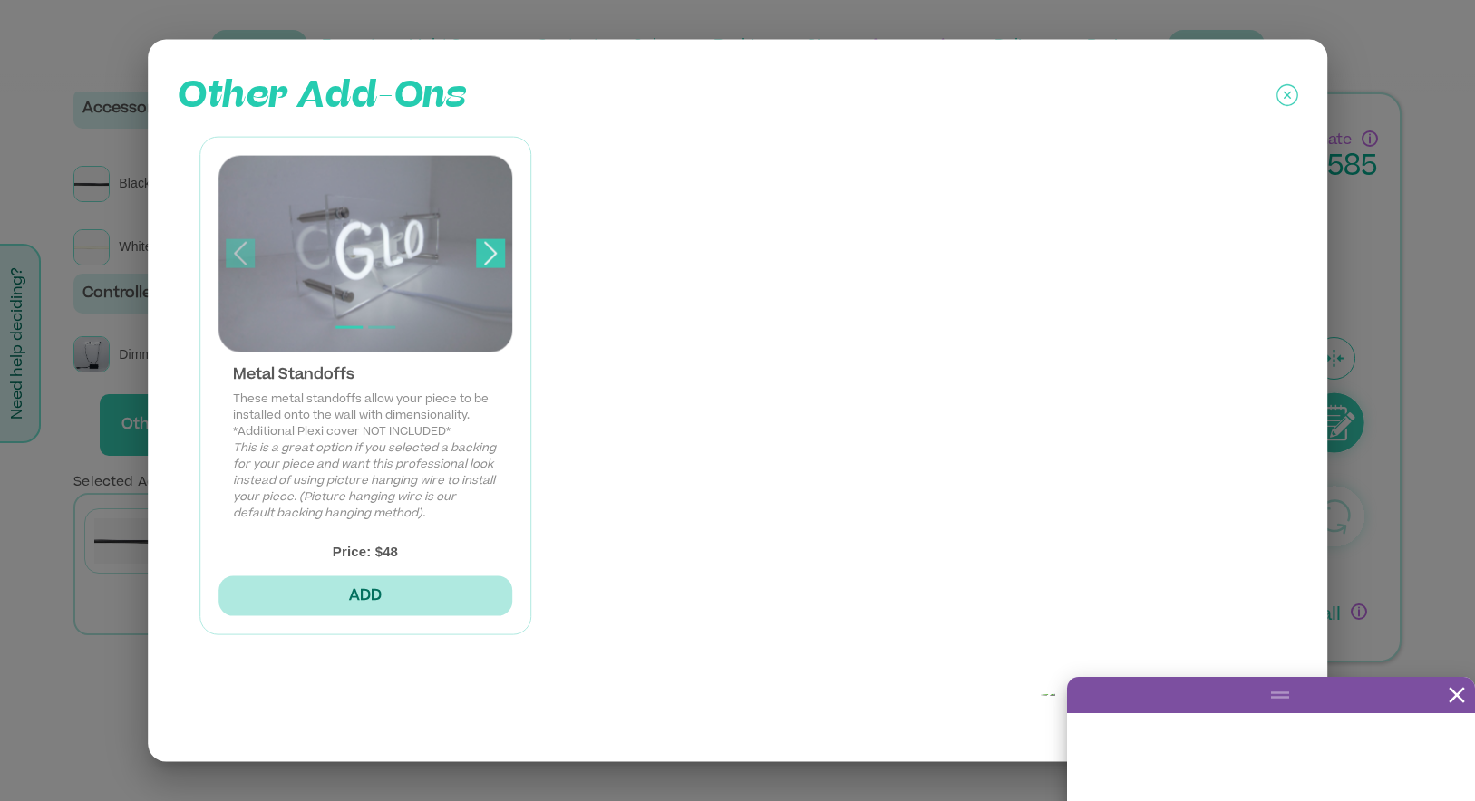
drag, startPoint x: 457, startPoint y: 600, endPoint x: 510, endPoint y: 309, distance: 295.8
click at [510, 309] on div "Previous Next Metal Standoffs These metal standoffs allow your piece to be inst…" at bounding box center [365, 386] width 333 height 499
click at [1243, 707] on button "OK, I'M READY" at bounding box center [1210, 712] width 176 height 40
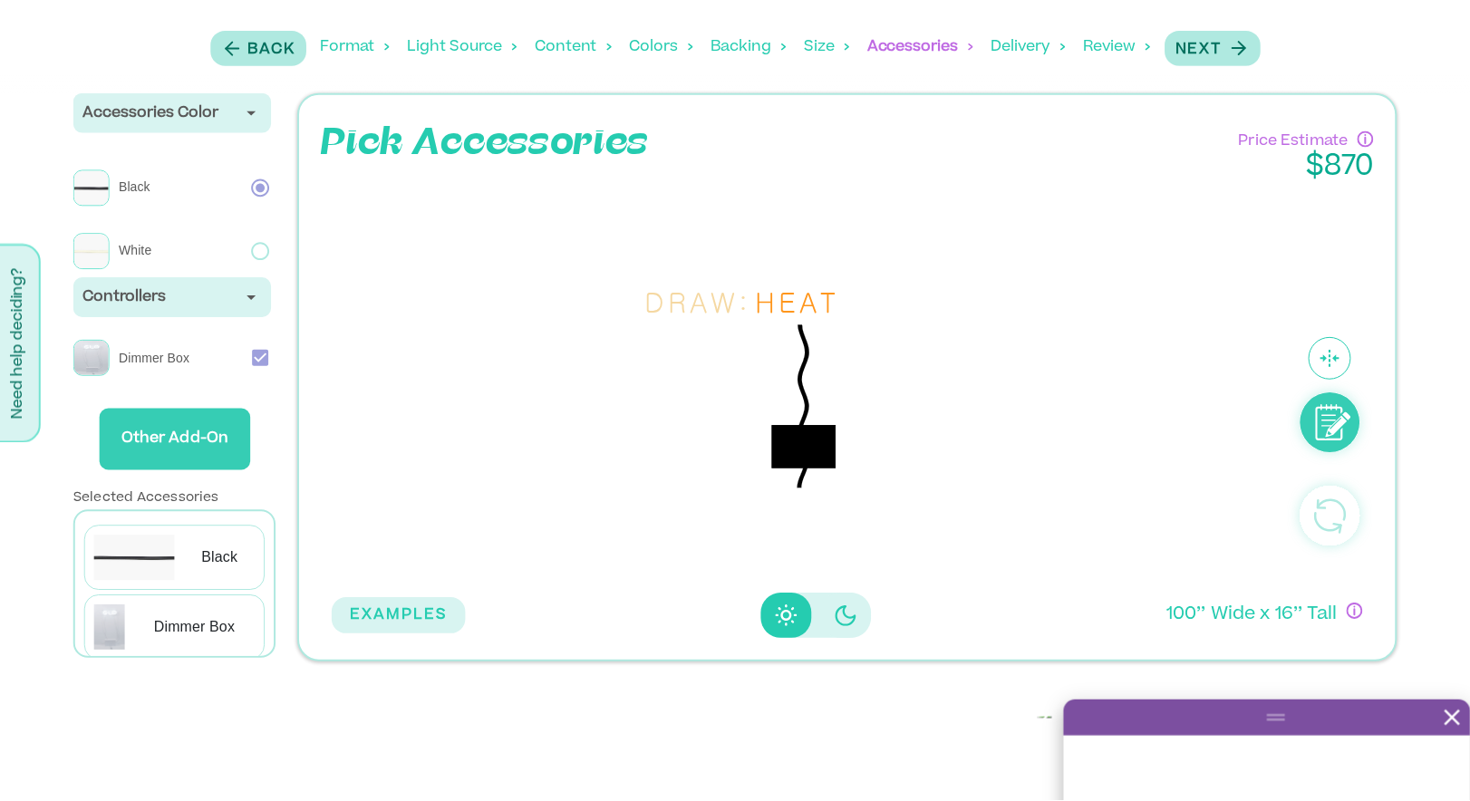
scroll to position [0, 0]
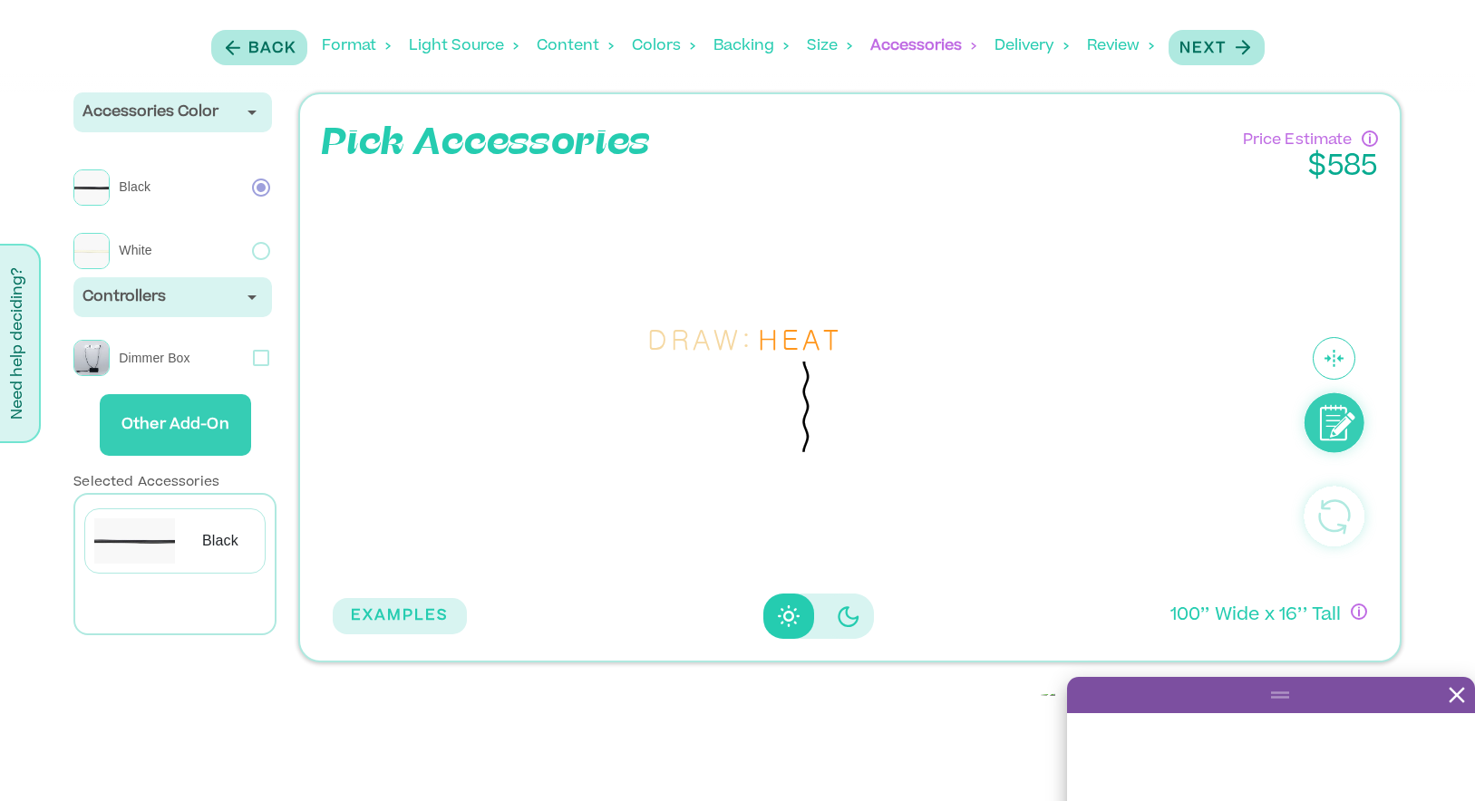
click at [806, 392] on icon at bounding box center [805, 407] width 13 height 91
drag, startPoint x: 818, startPoint y: 391, endPoint x: 864, endPoint y: 382, distance: 46.2
click at [864, 382] on div "D R A W : H E A T" at bounding box center [805, 384] width 967 height 401
click at [1231, 42] on icon "button" at bounding box center [1242, 47] width 23 height 23
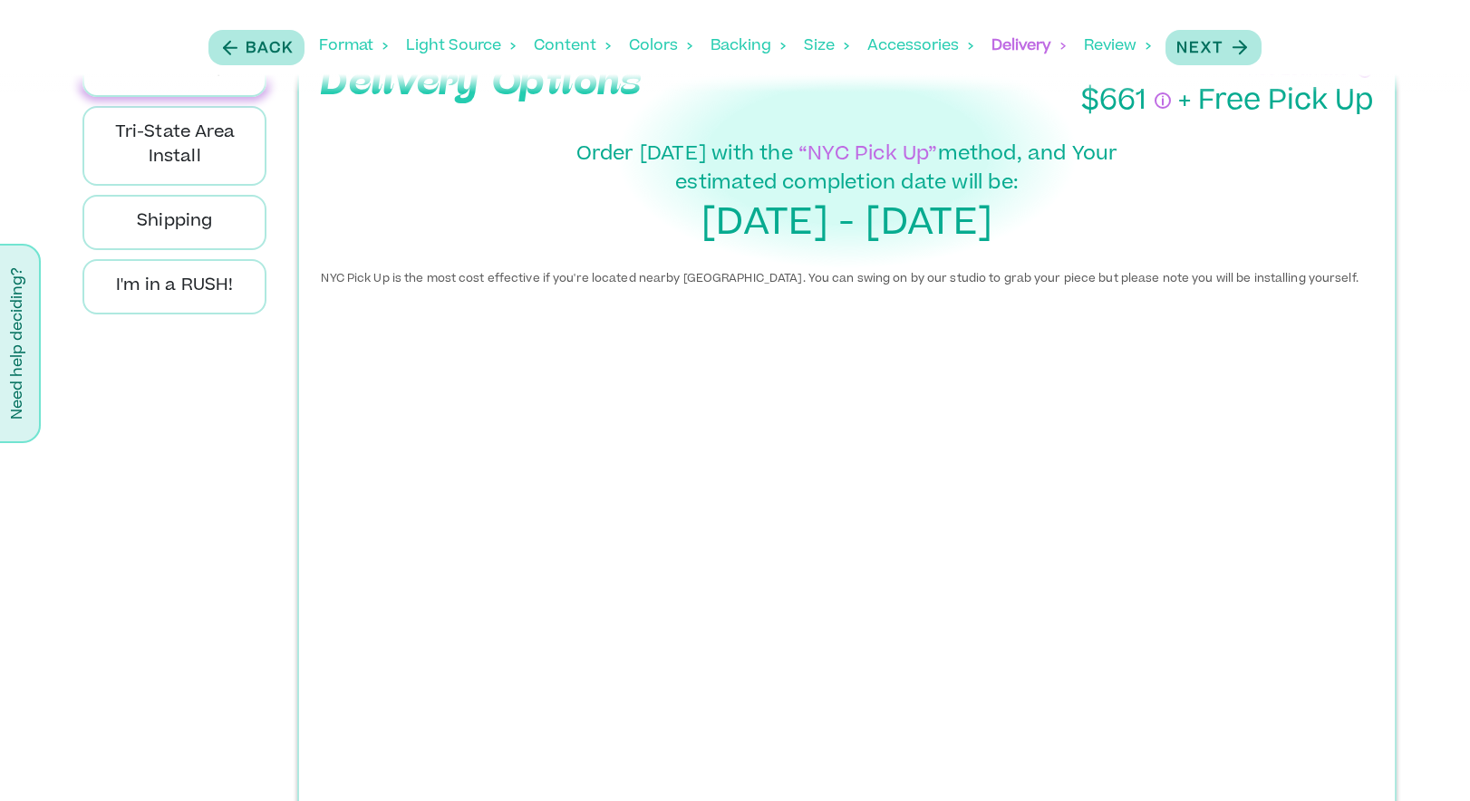
scroll to position [82, 0]
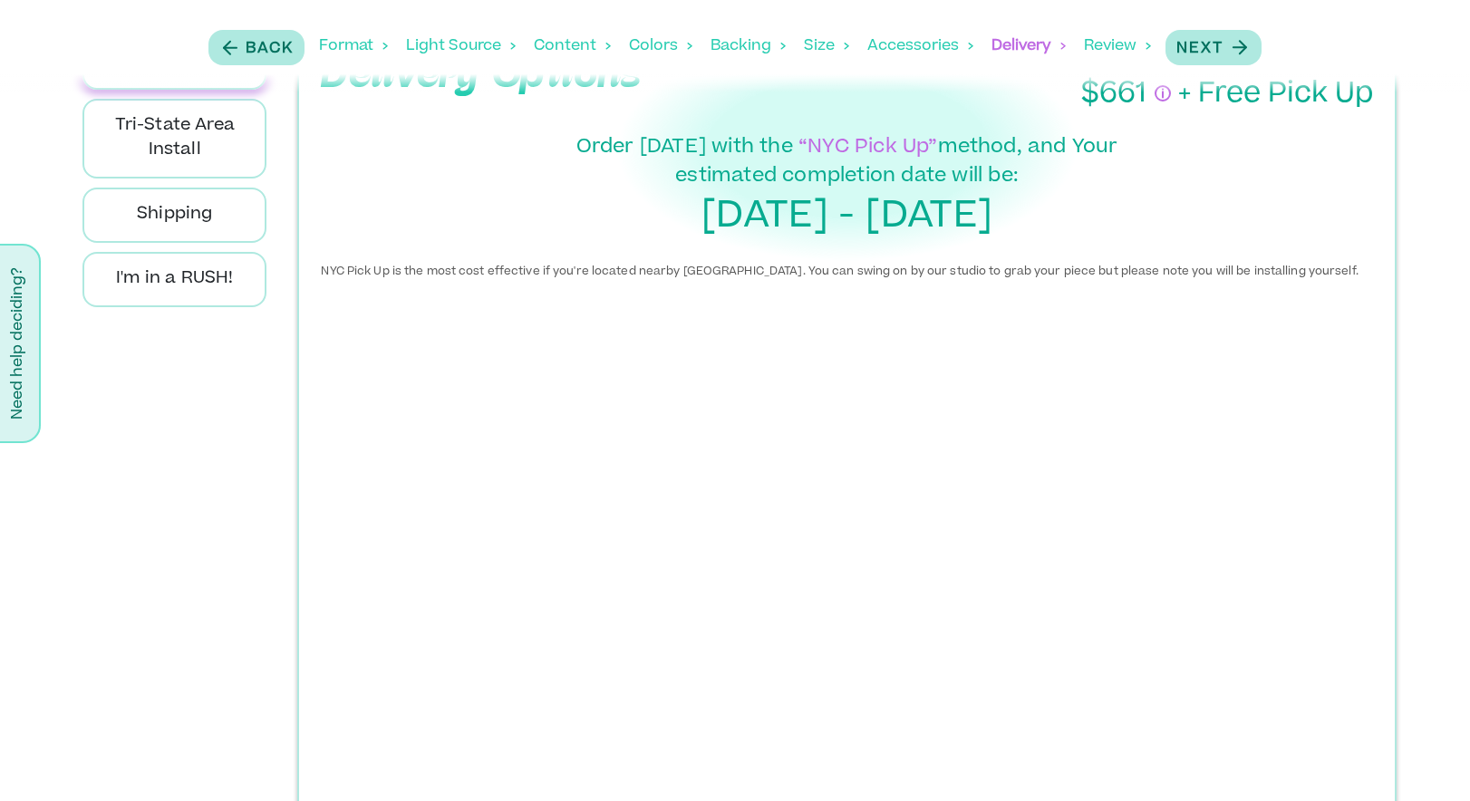
click at [1384, 263] on div "Delivery Options Price Estimate $ 661 + Free Pick Up Order [DATE] with the “NYC…" at bounding box center [846, 445] width 1099 height 840
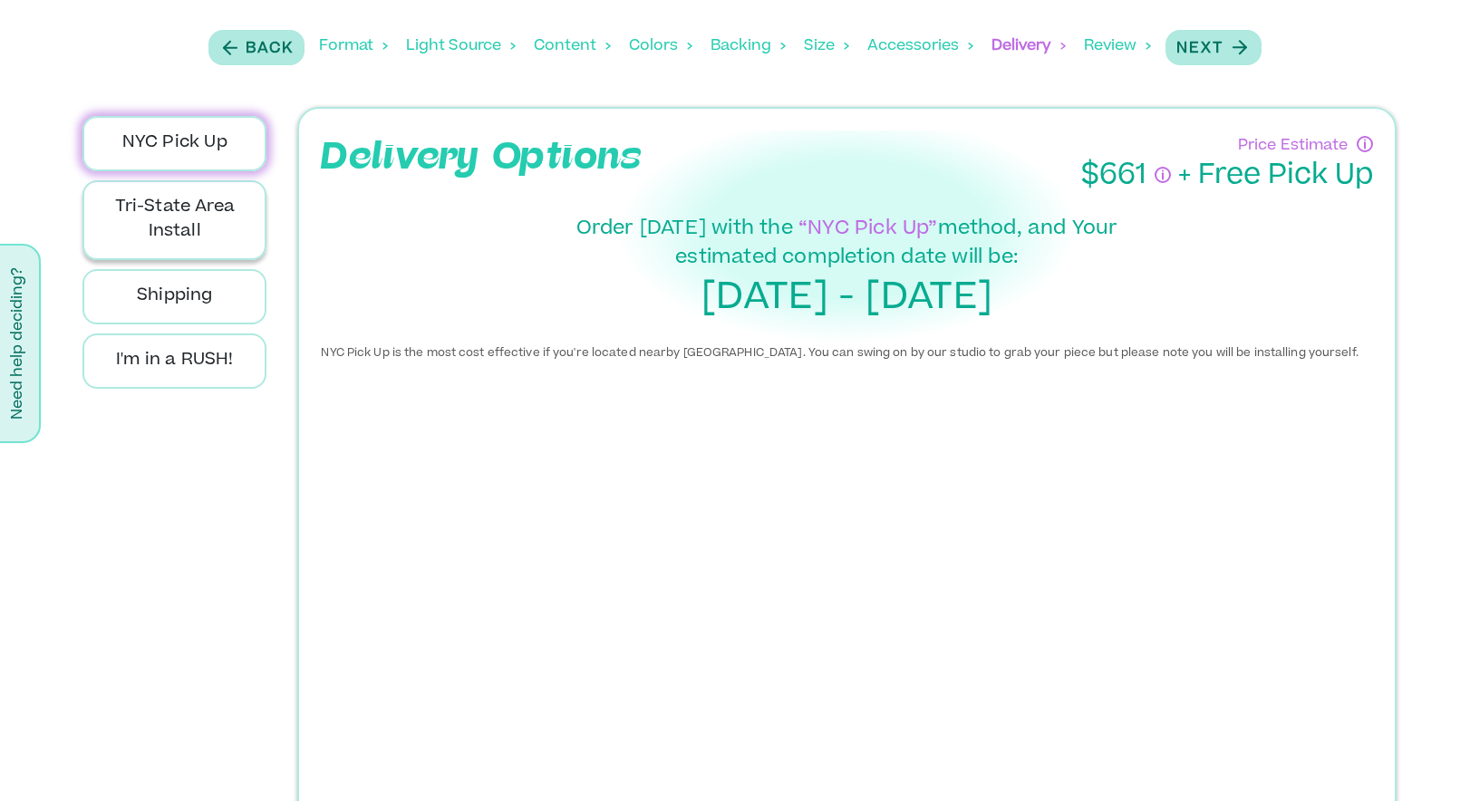
click at [177, 218] on p "Tri-State Area Install" at bounding box center [174, 220] width 153 height 49
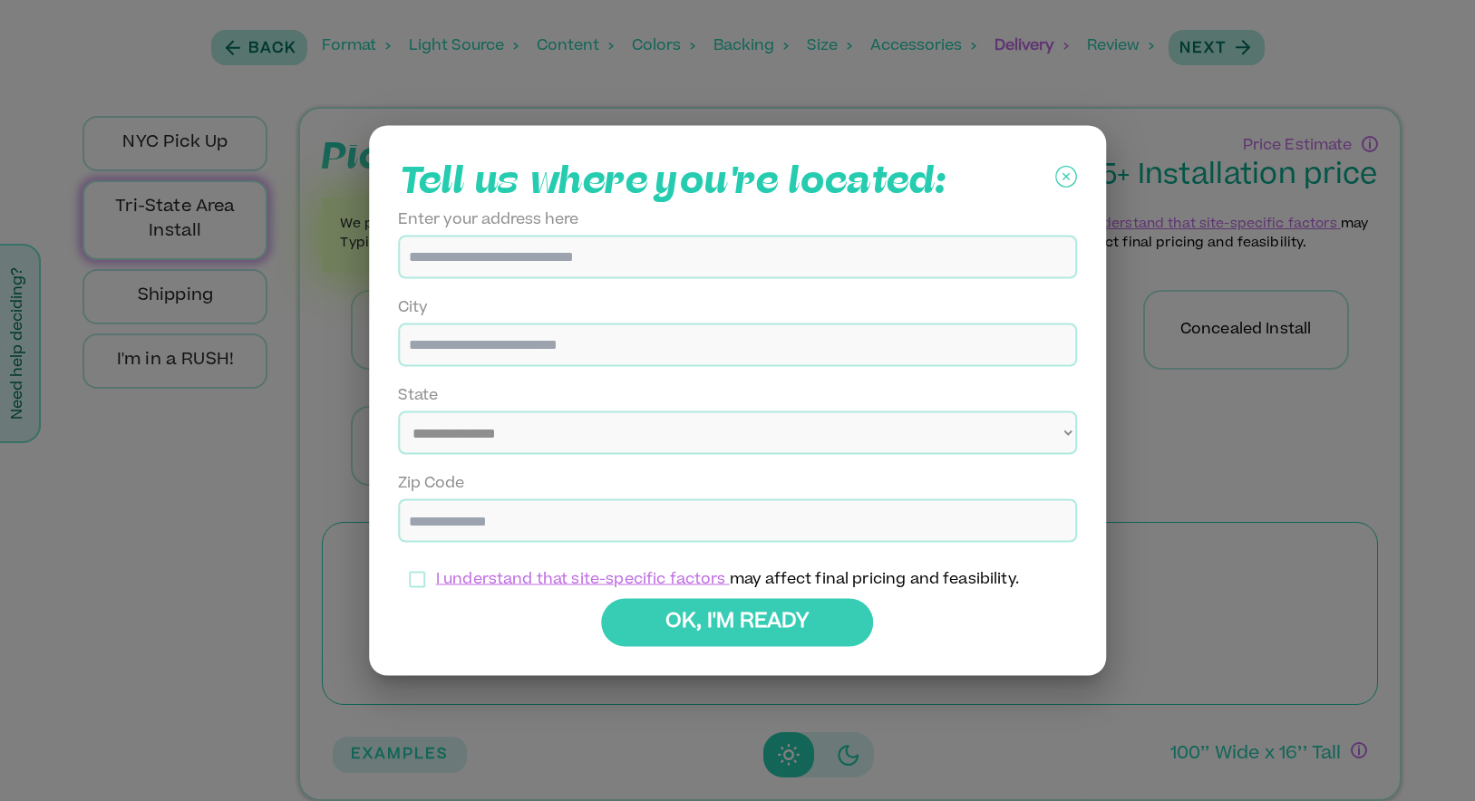
click at [1062, 175] on icon at bounding box center [1065, 176] width 7 height 7
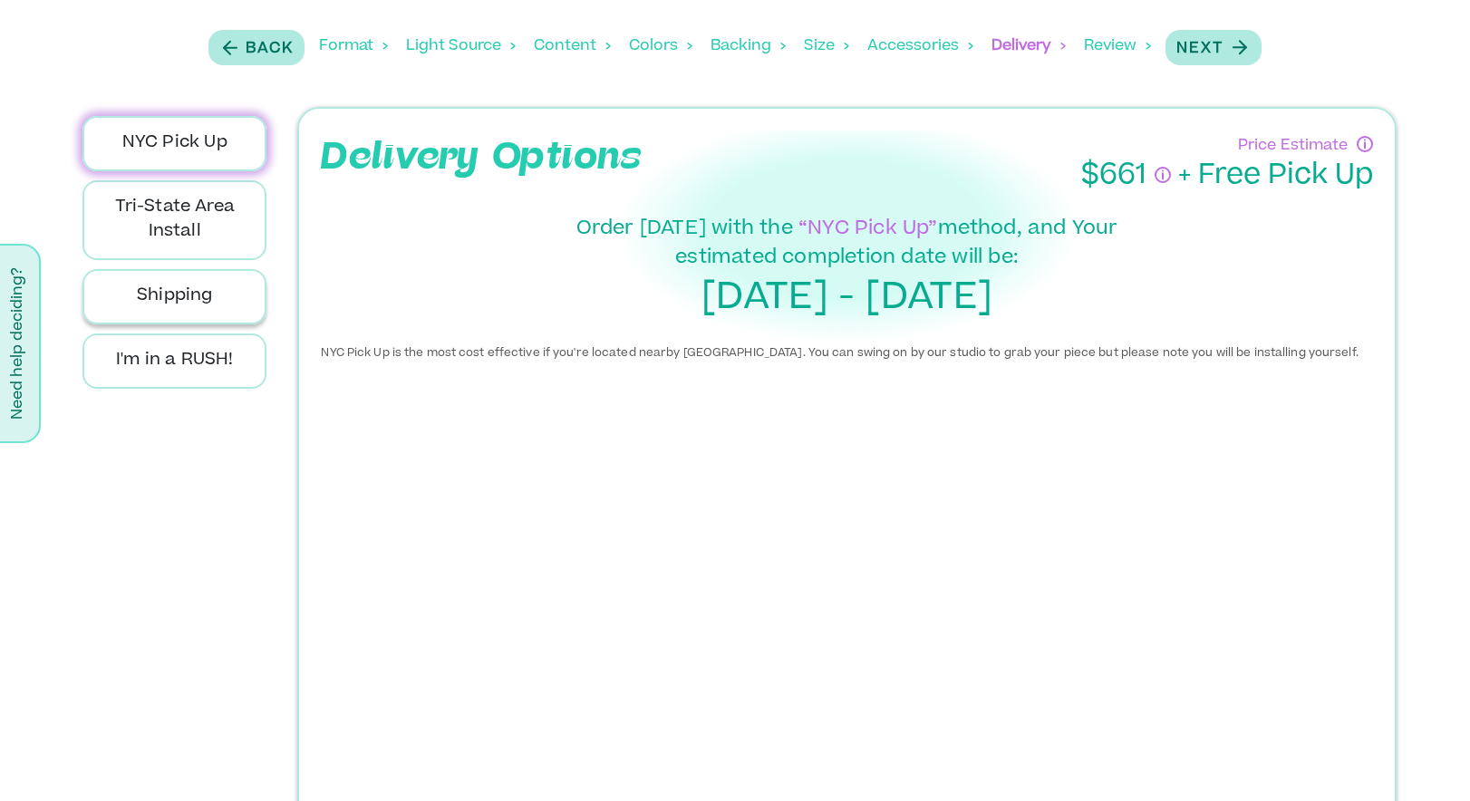
click at [224, 297] on p "Shipping" at bounding box center [174, 297] width 153 height 24
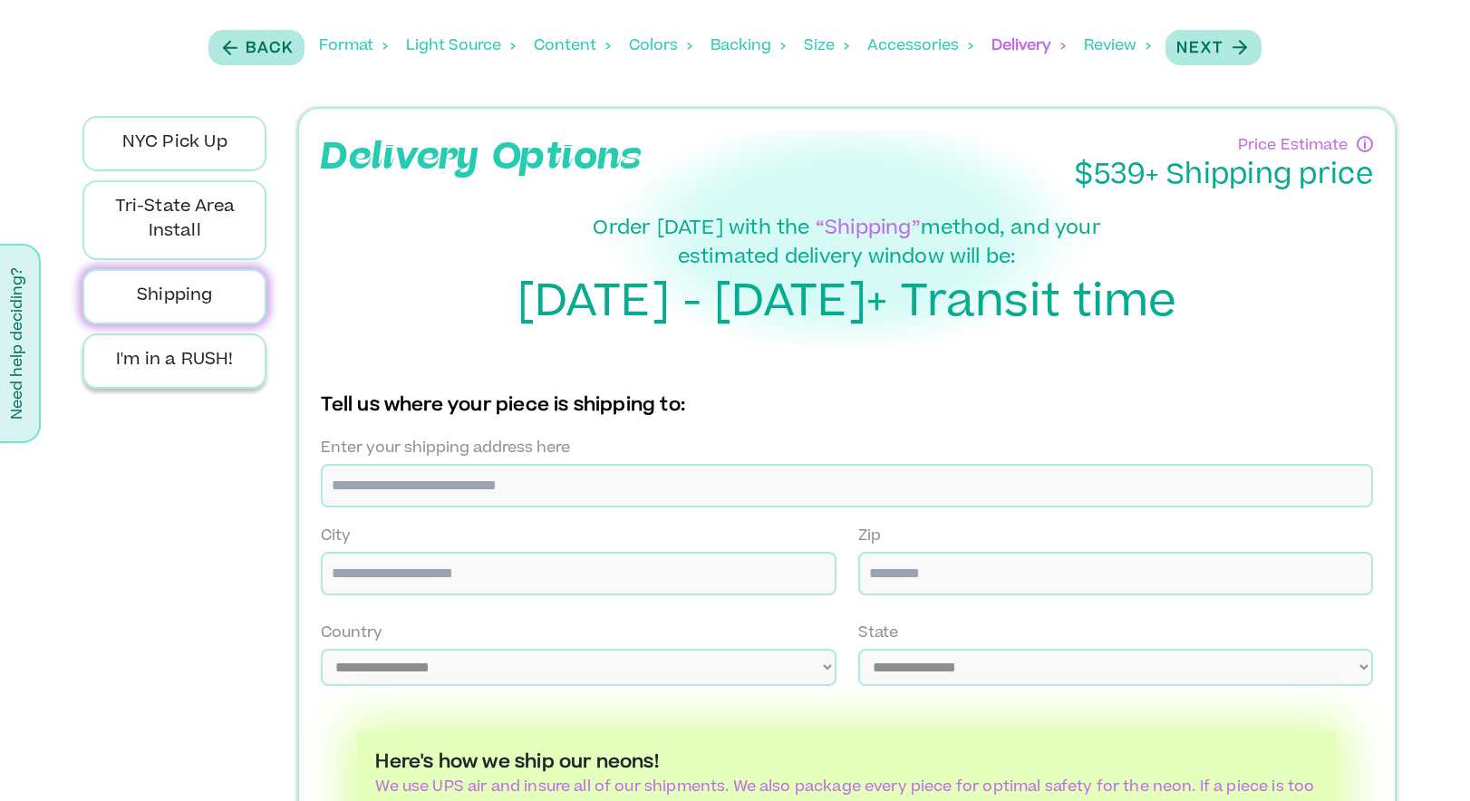
click at [181, 366] on p "I'm in a RUSH!" at bounding box center [174, 361] width 153 height 24
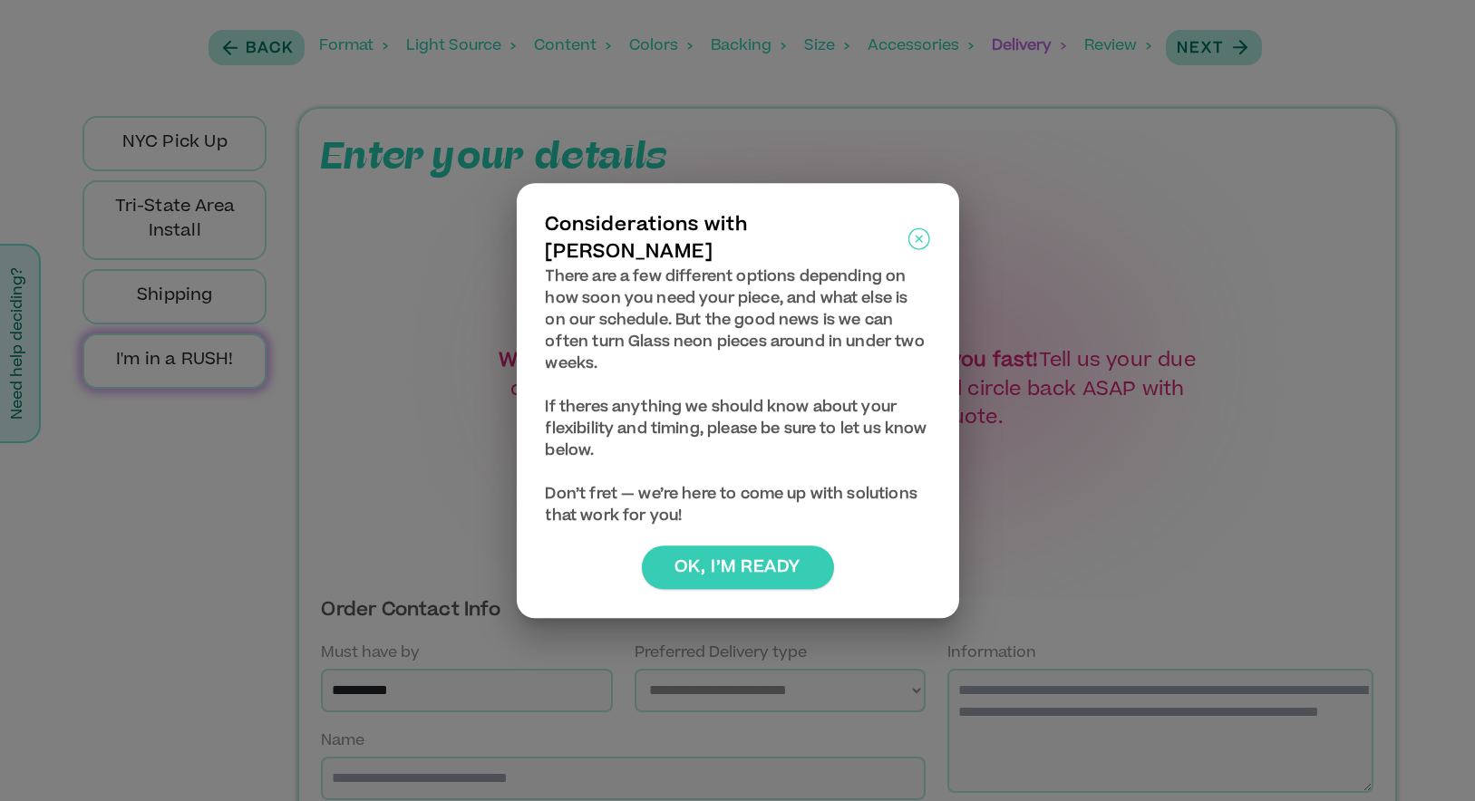
drag, startPoint x: 909, startPoint y: 237, endPoint x: 285, endPoint y: 125, distance: 634.6
click at [901, 237] on div "Considerations with [PERSON_NAME]" at bounding box center [737, 239] width 384 height 54
click at [207, 132] on div at bounding box center [737, 400] width 1475 height 801
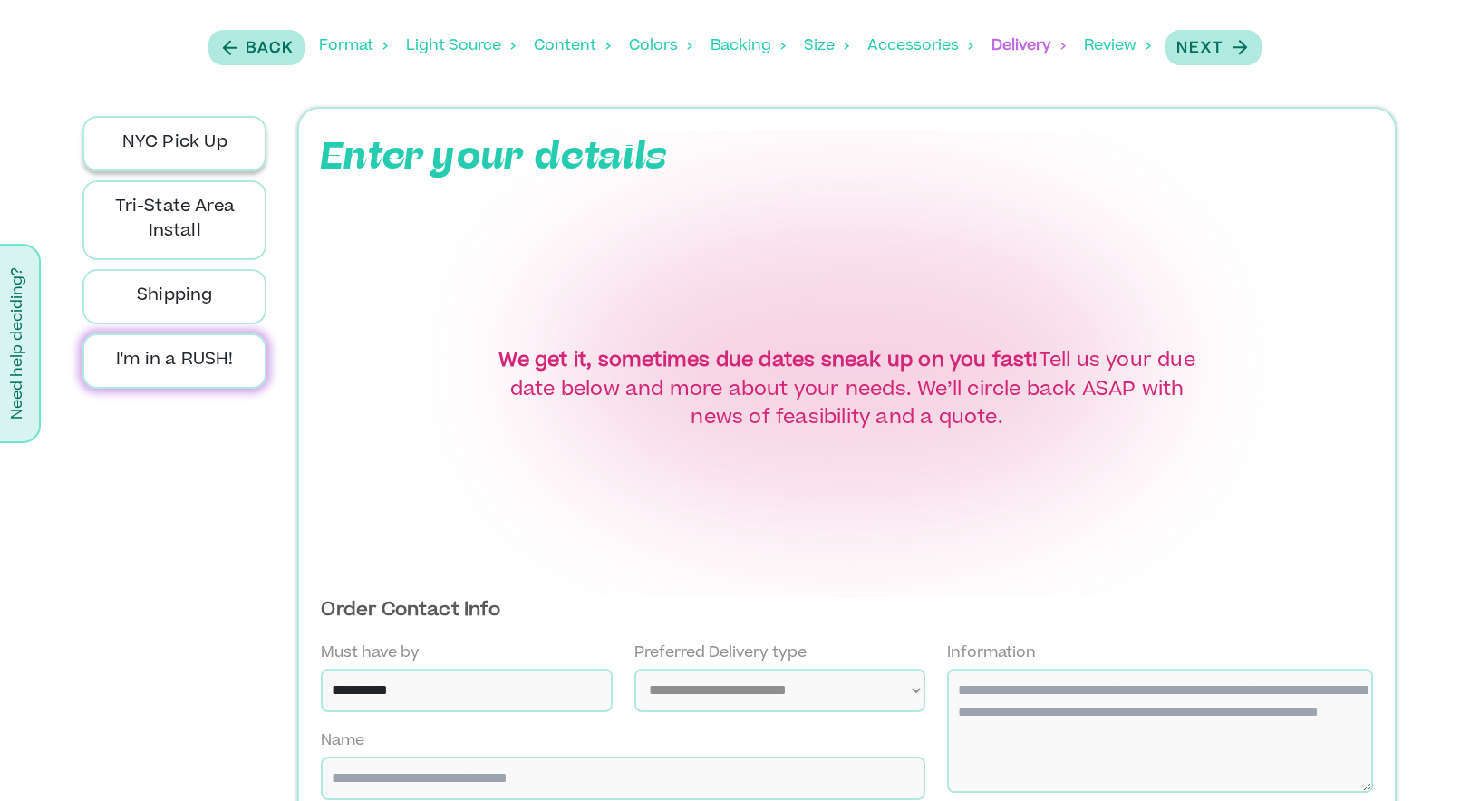
drag, startPoint x: 200, startPoint y: 138, endPoint x: 232, endPoint y: 143, distance: 32.2
click at [199, 139] on p "NYC Pick Up" at bounding box center [174, 143] width 153 height 24
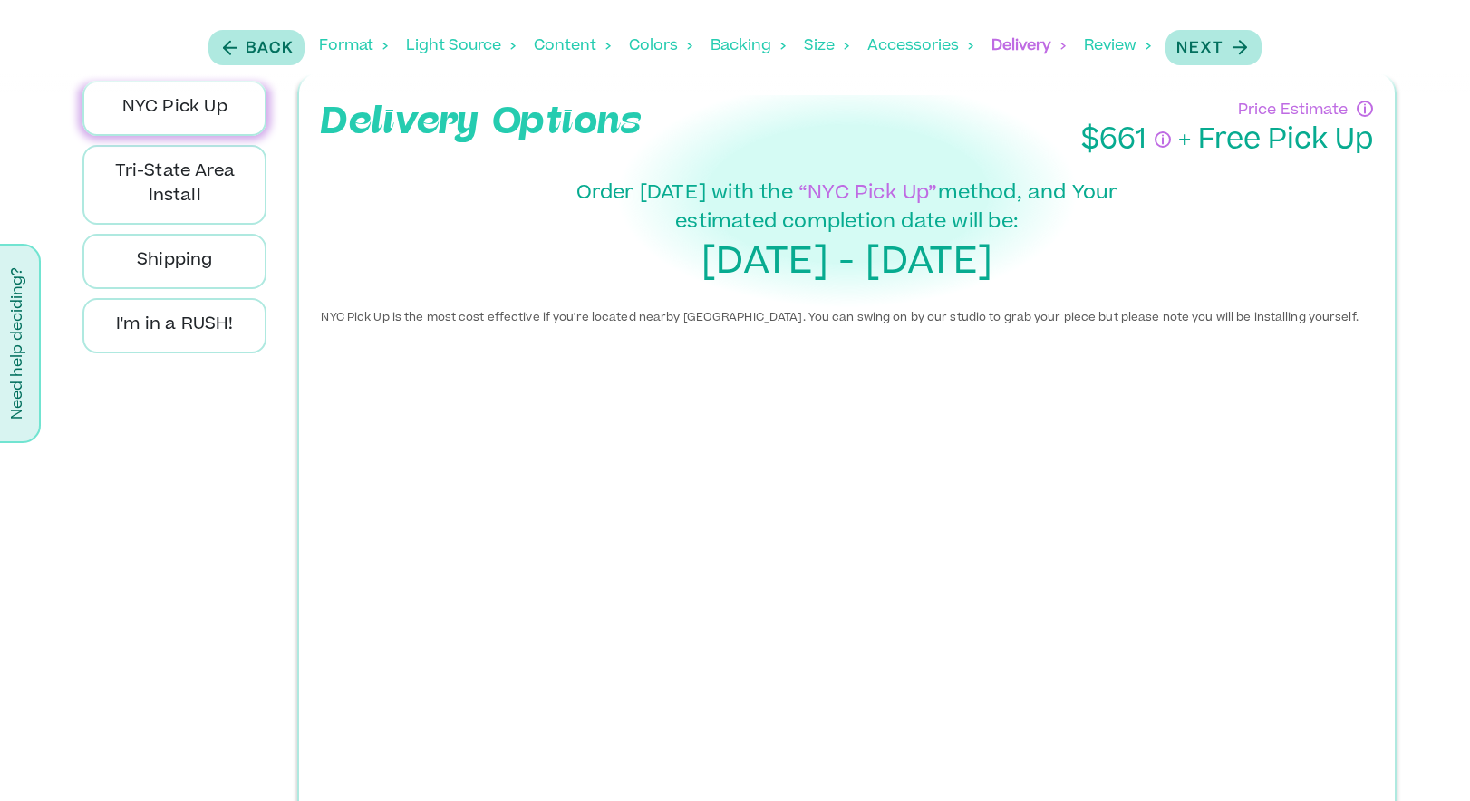
scroll to position [32, 0]
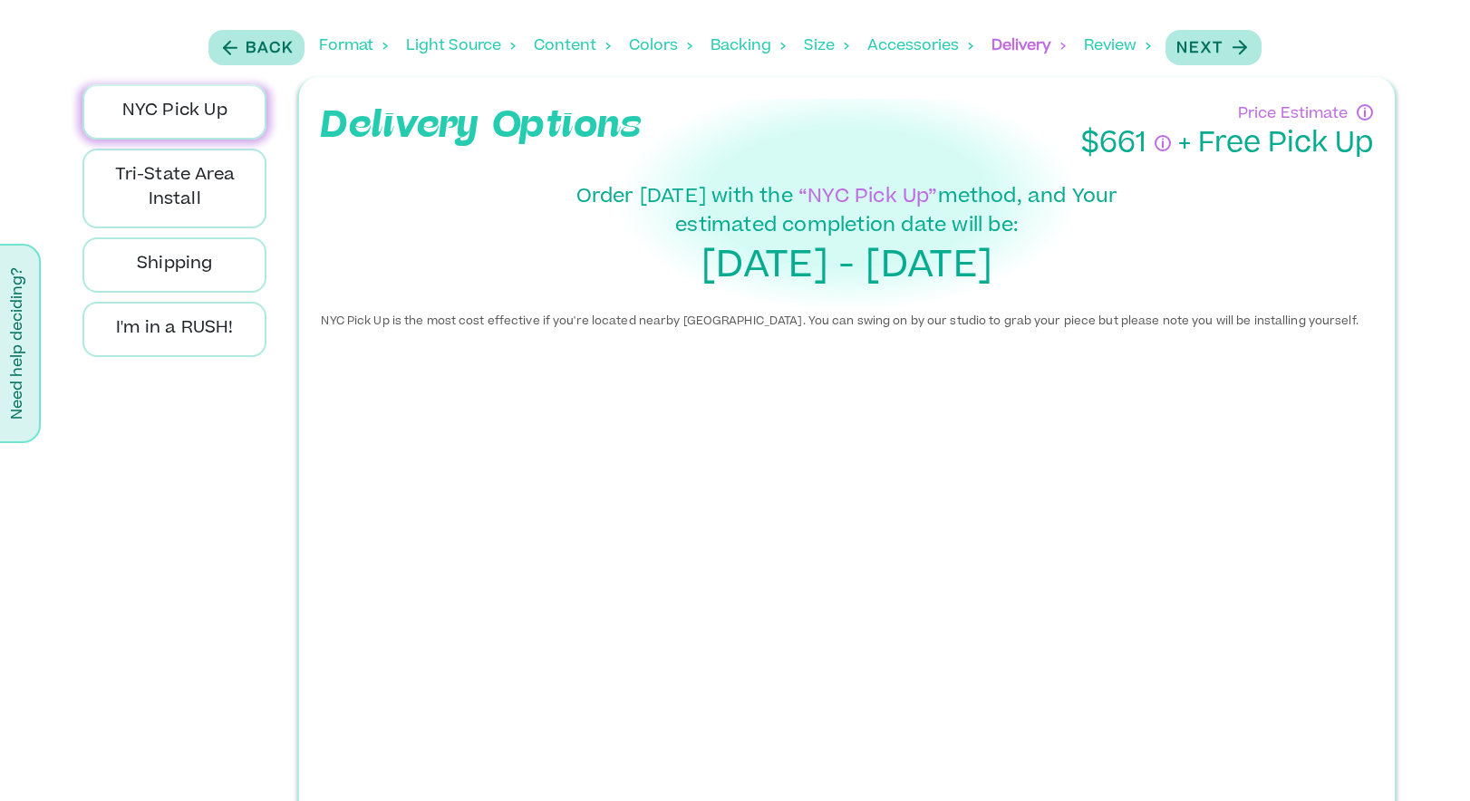
click at [1220, 207] on div "Order [DATE] with the “NYC Pick Up” method, and Your estimated completion date …" at bounding box center [847, 239] width 1052 height 111
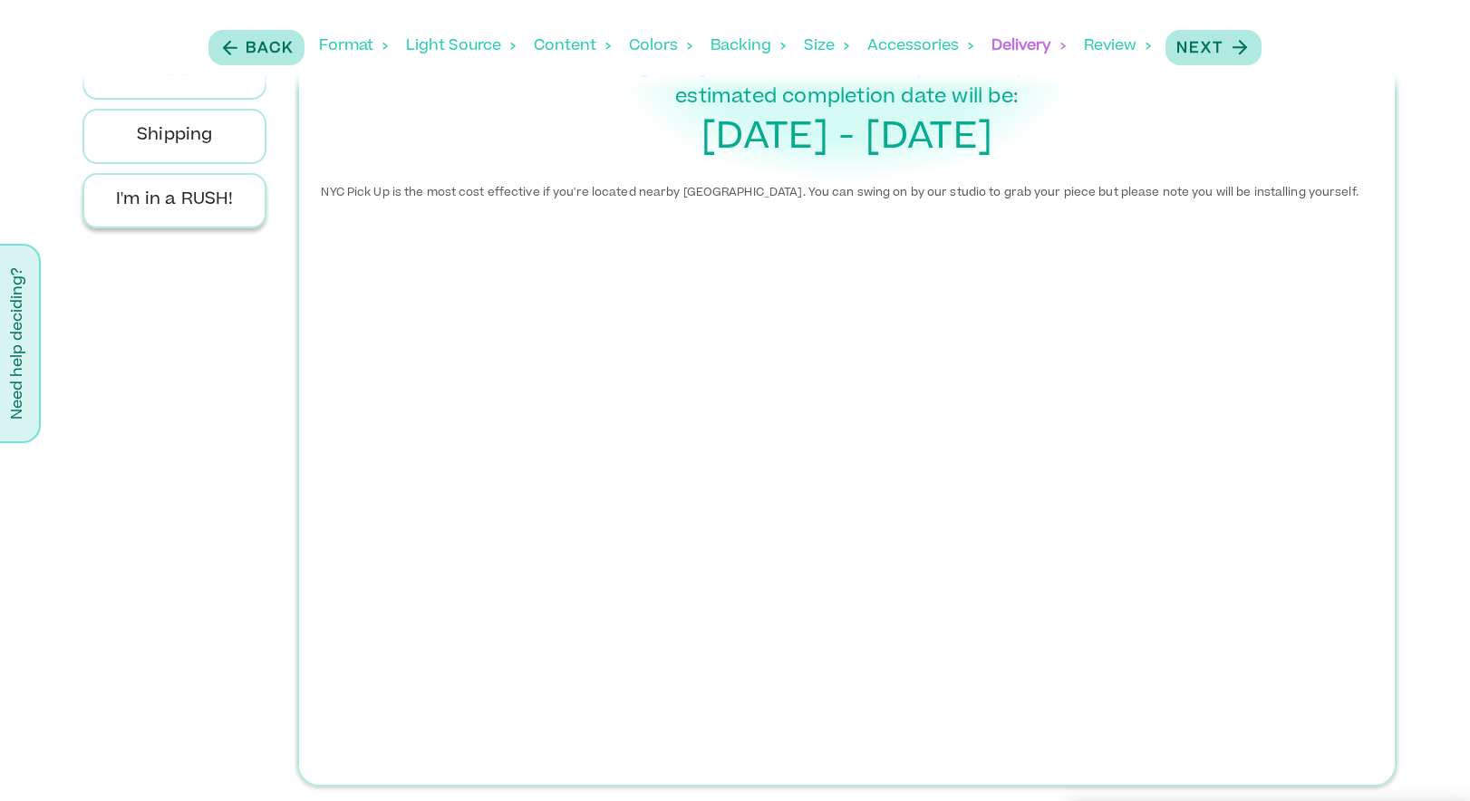
click at [156, 206] on p "I'm in a RUSH!" at bounding box center [174, 201] width 153 height 24
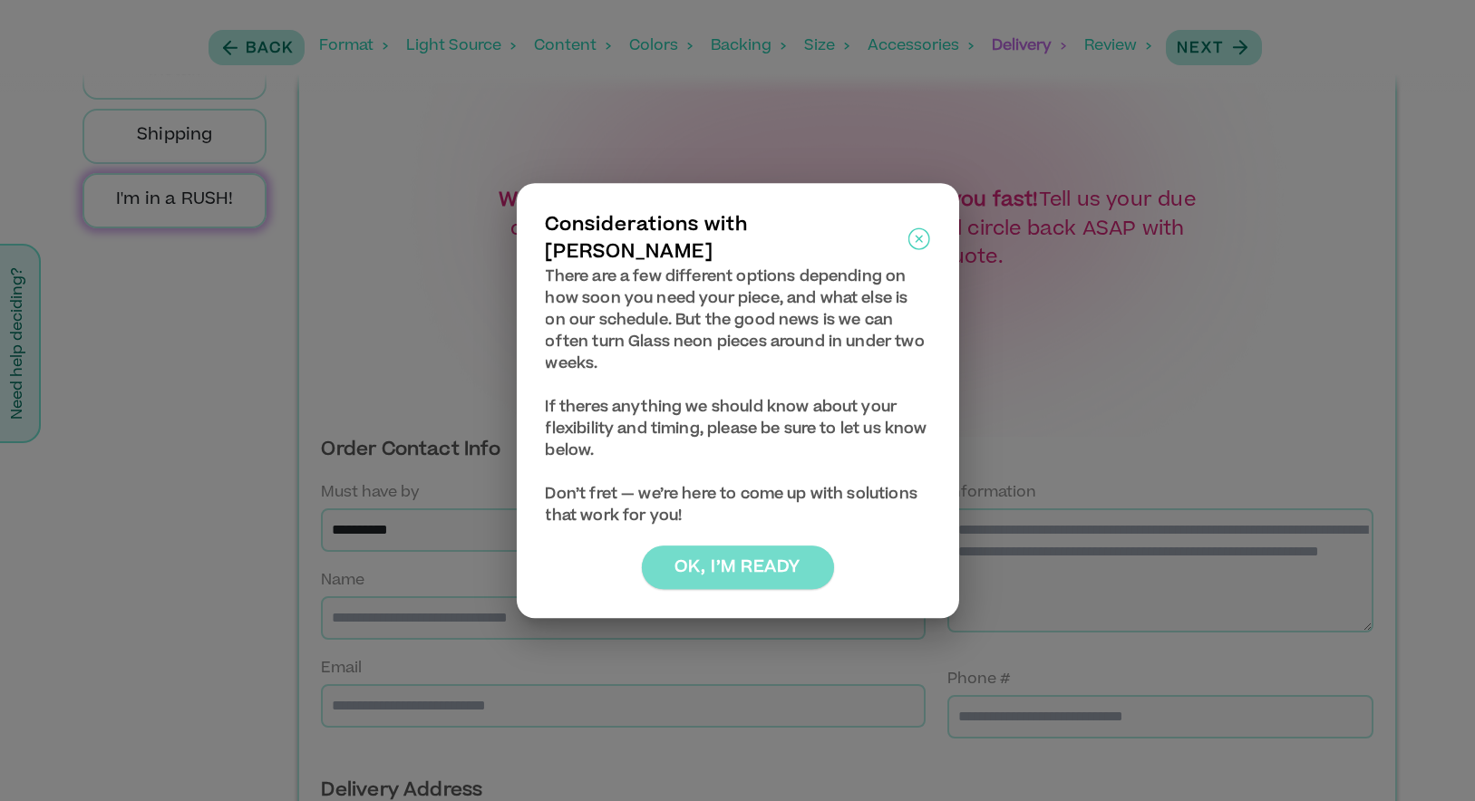
click at [796, 564] on button "Ok, I’m ready" at bounding box center [737, 568] width 192 height 44
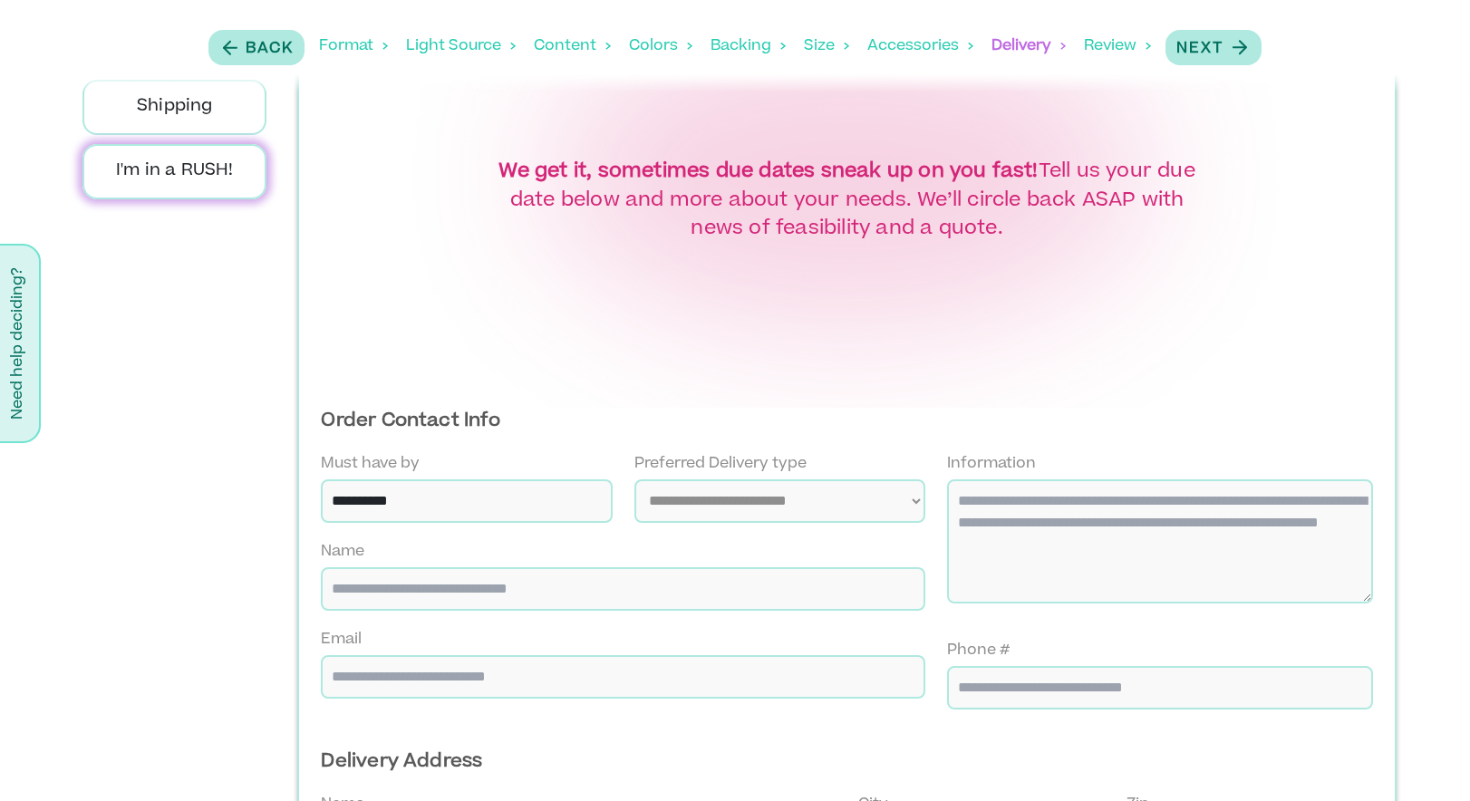
scroll to position [0, 0]
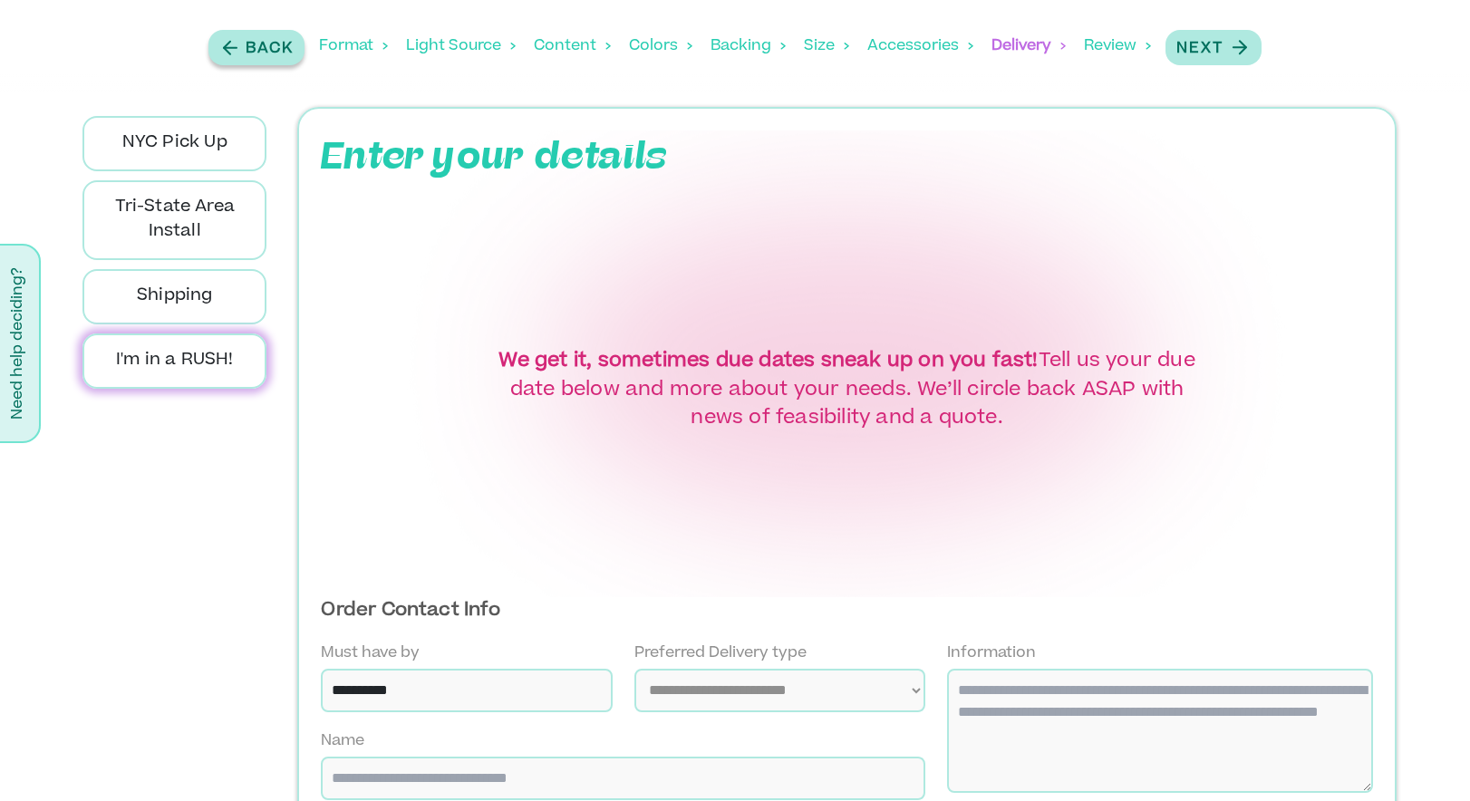
click at [272, 49] on p "Back" at bounding box center [270, 49] width 48 height 22
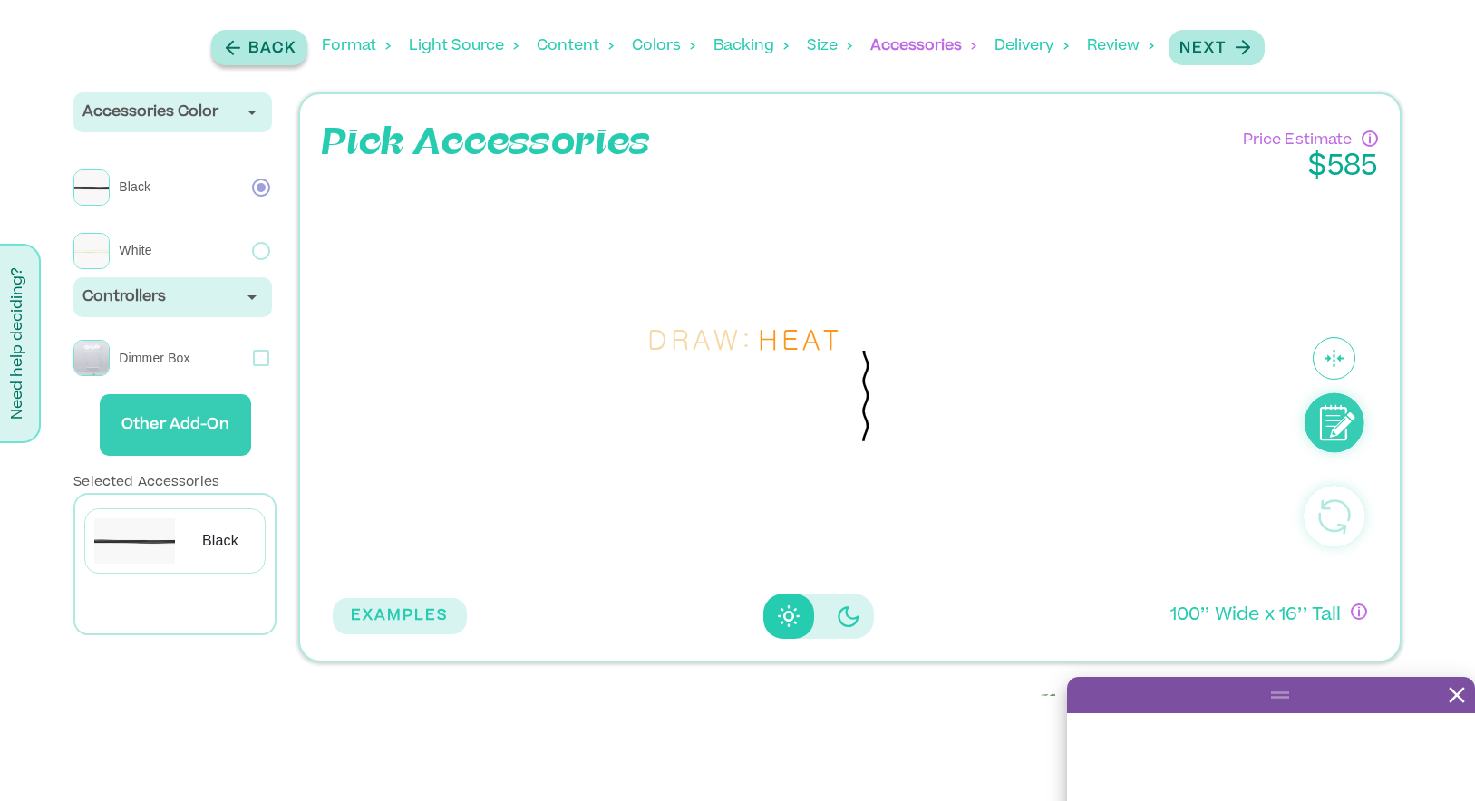
click at [253, 46] on p "Back" at bounding box center [272, 49] width 48 height 22
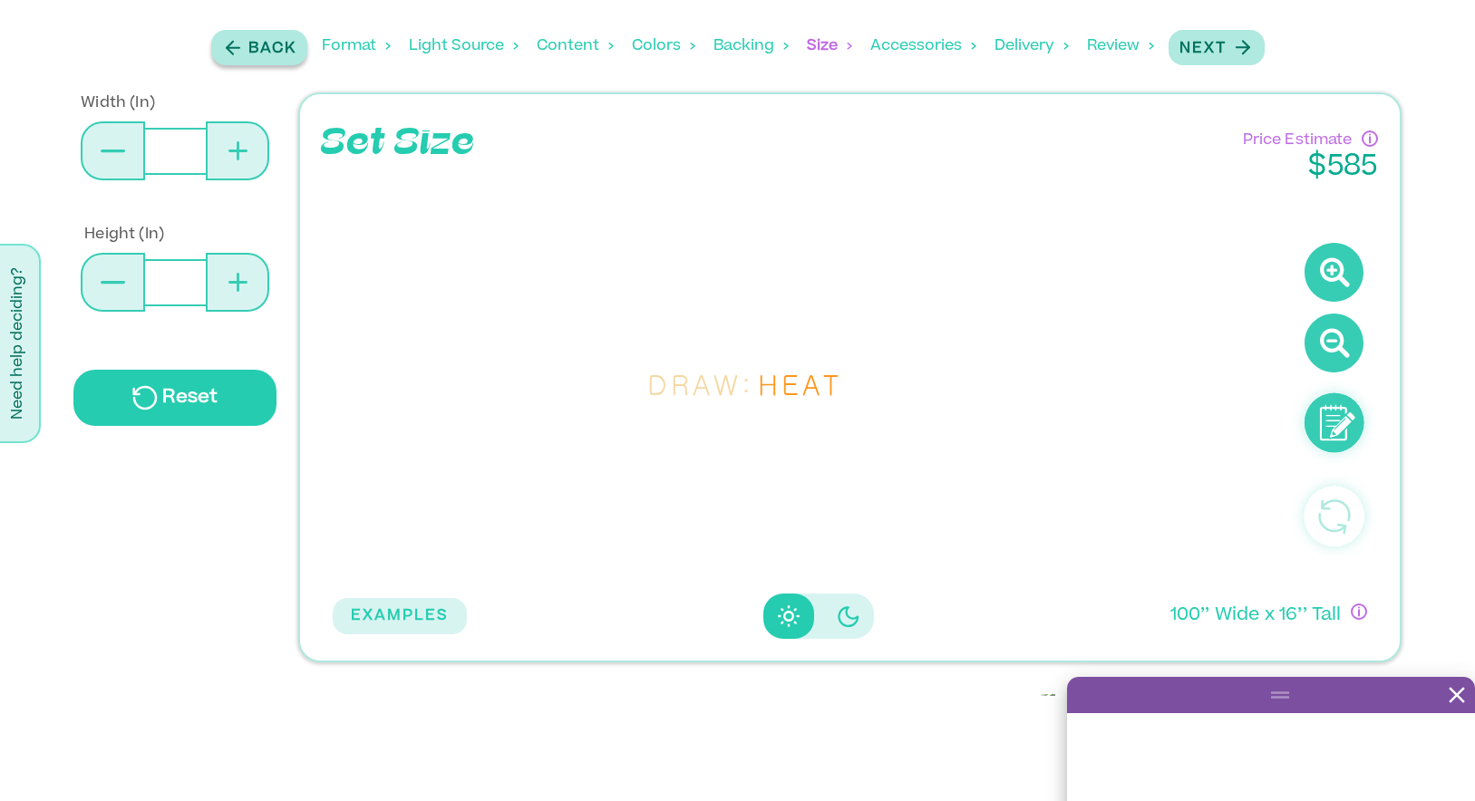
click at [253, 46] on p "Back" at bounding box center [272, 49] width 48 height 22
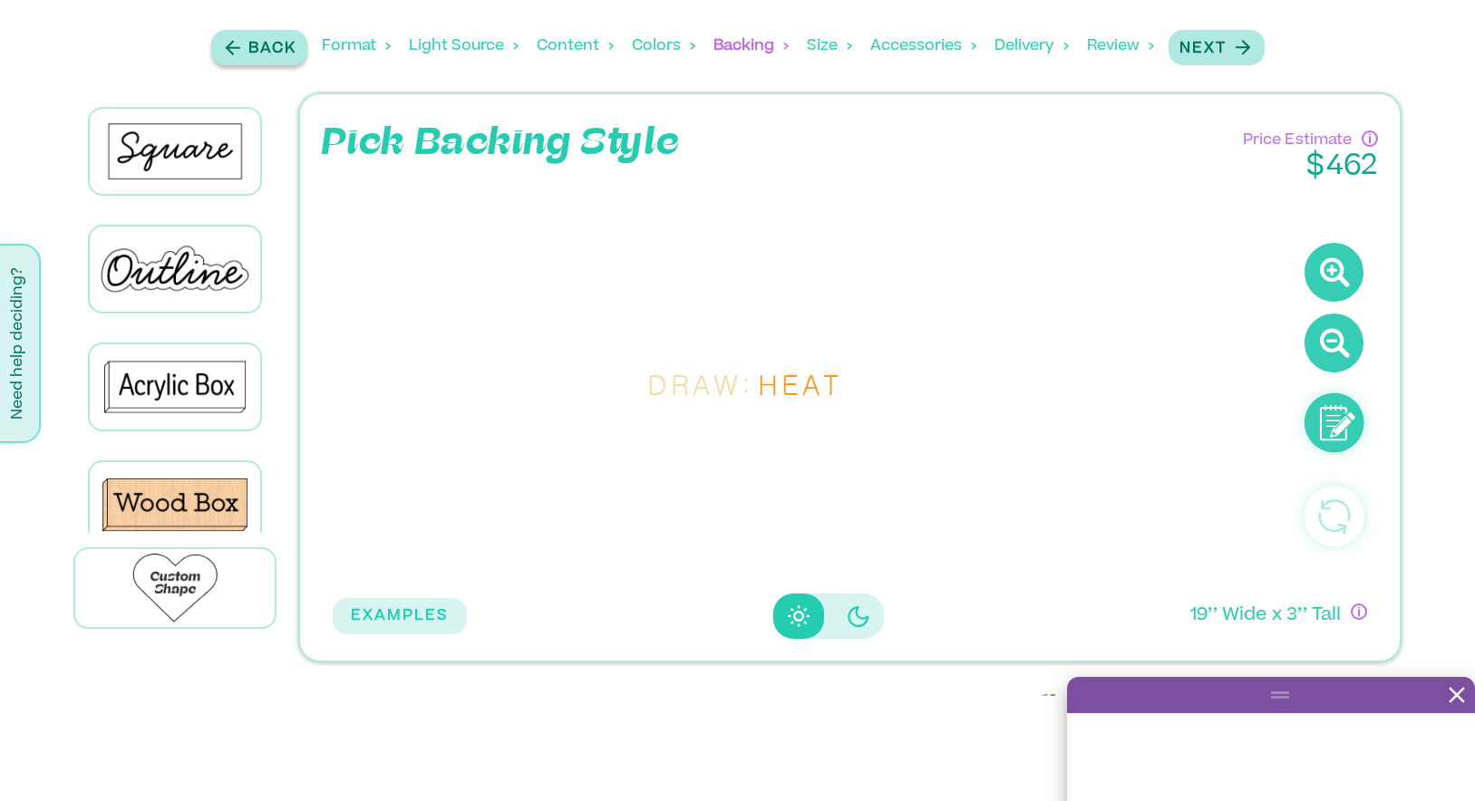
click at [253, 46] on p "Back" at bounding box center [272, 49] width 48 height 22
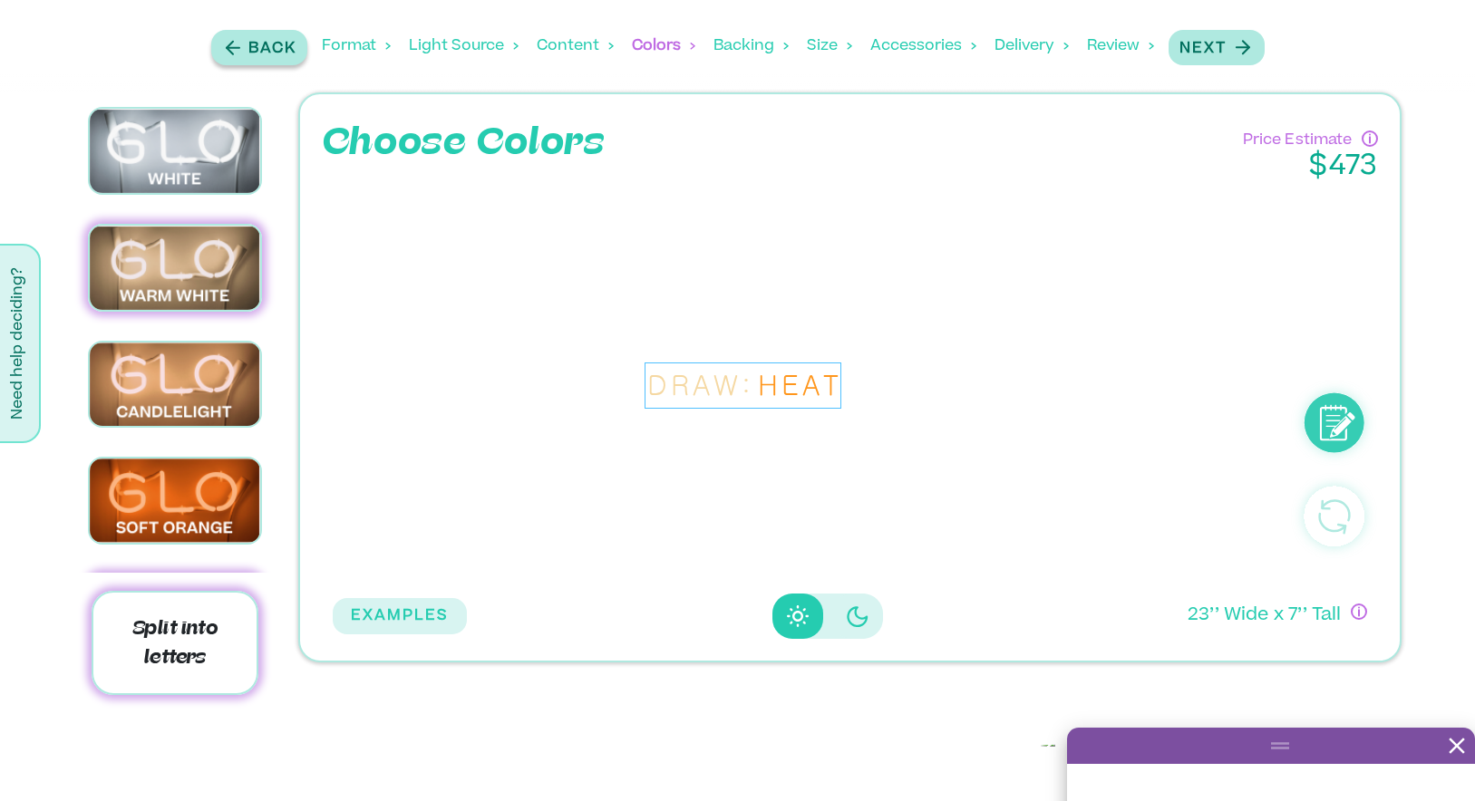
click at [253, 46] on p "Back" at bounding box center [272, 49] width 48 height 22
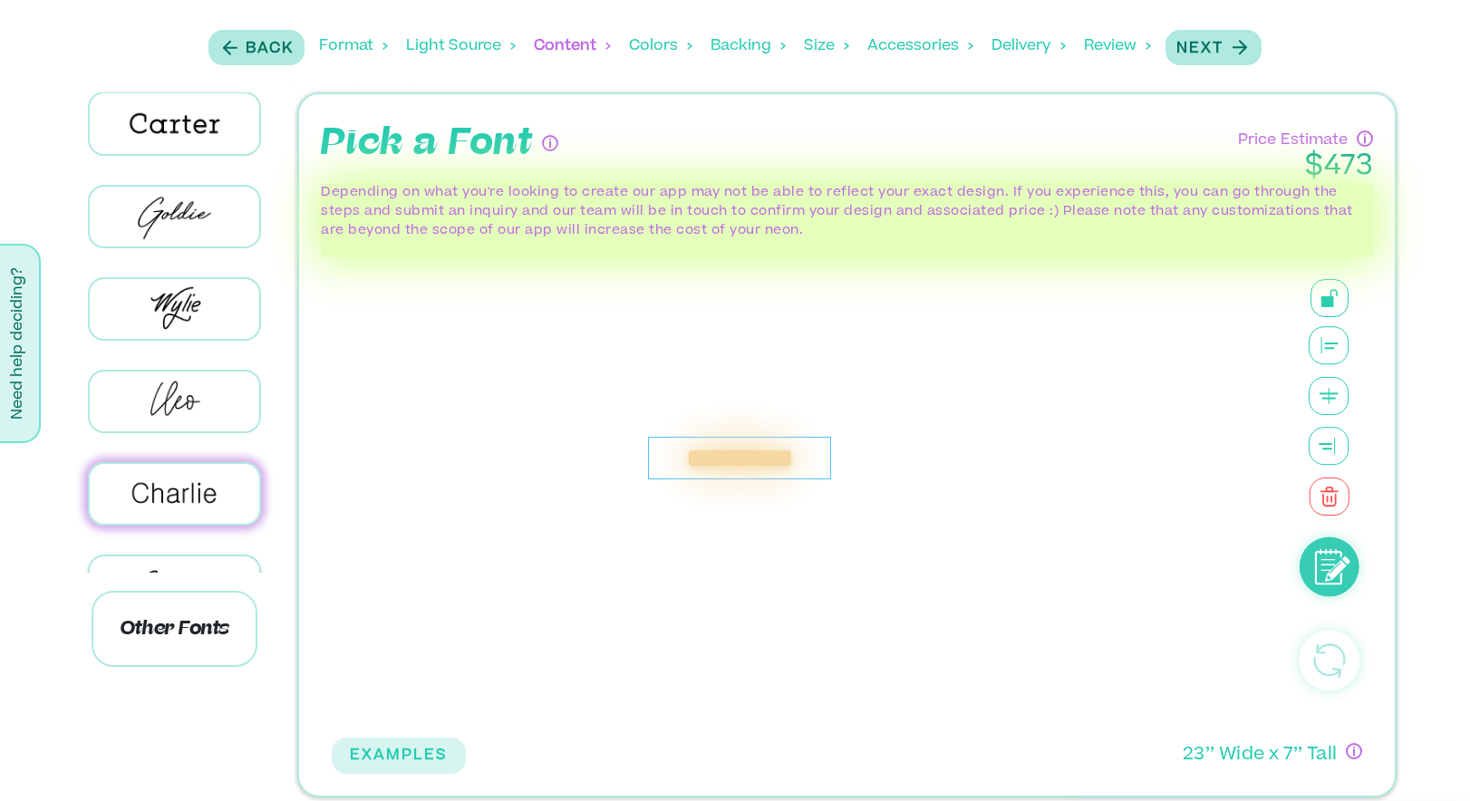
scroll to position [152, 0]
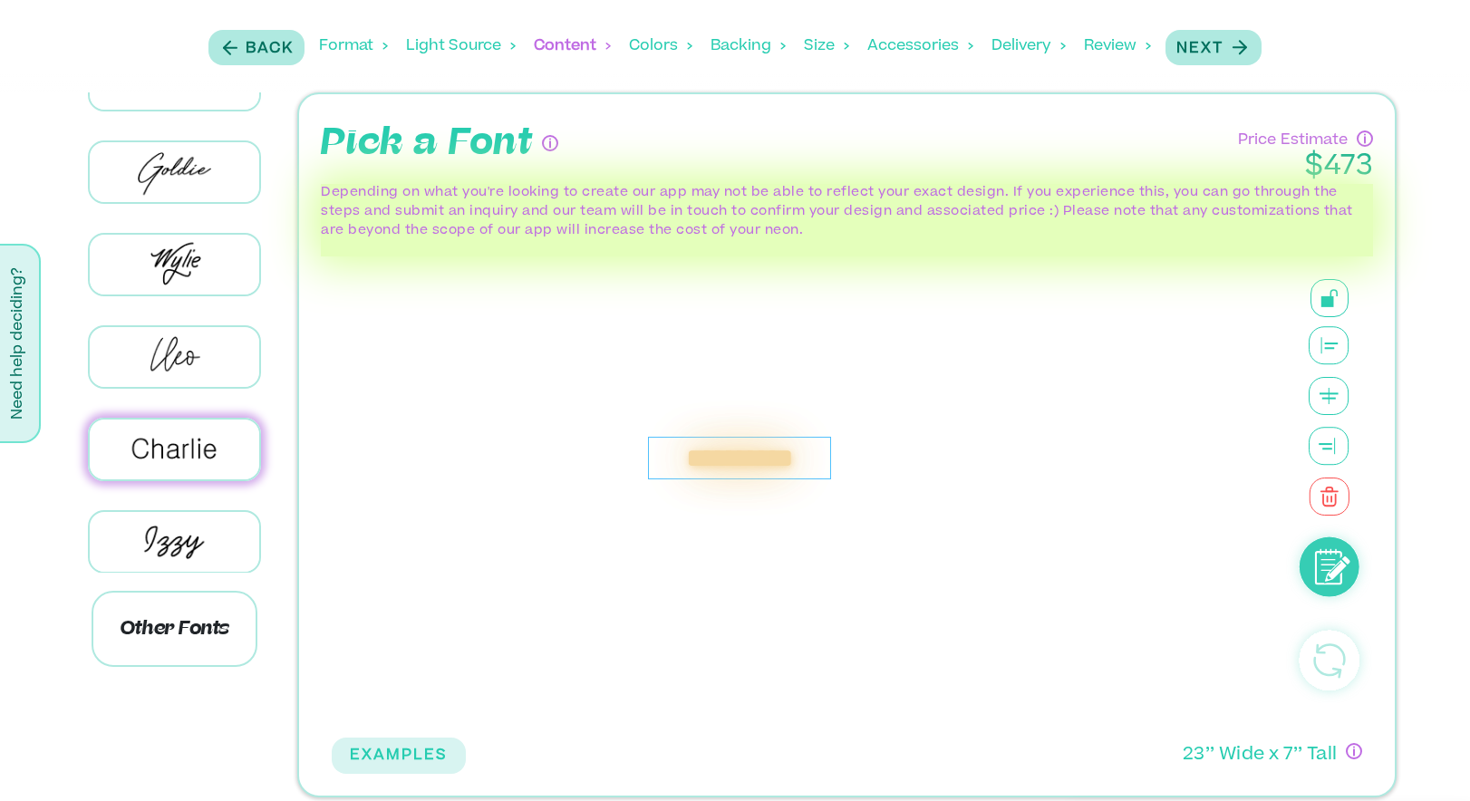
click at [1008, 44] on div "Delivery" at bounding box center [1029, 46] width 74 height 56
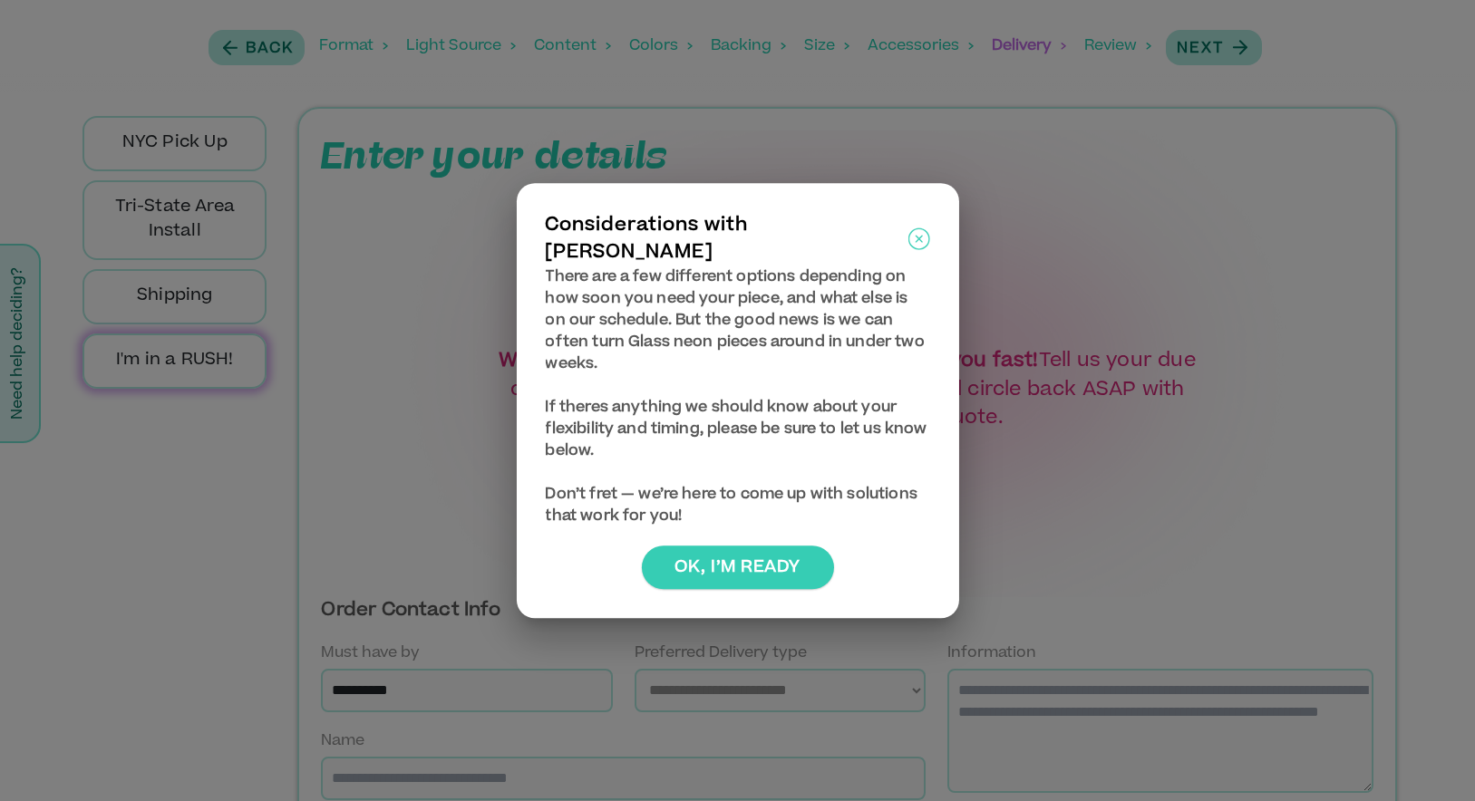
click at [794, 551] on button "Ok, I’m ready" at bounding box center [737, 568] width 192 height 44
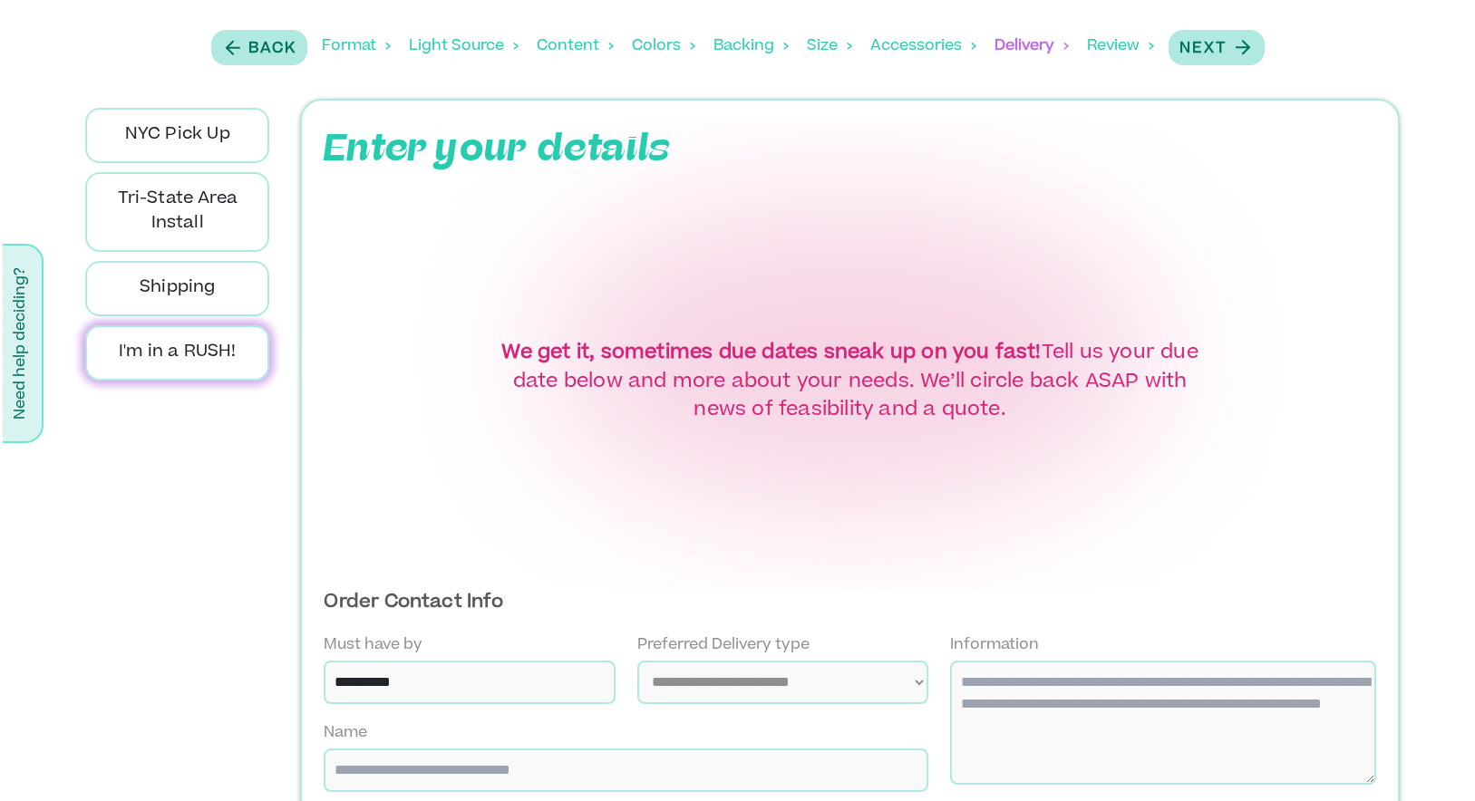
scroll to position [0, 0]
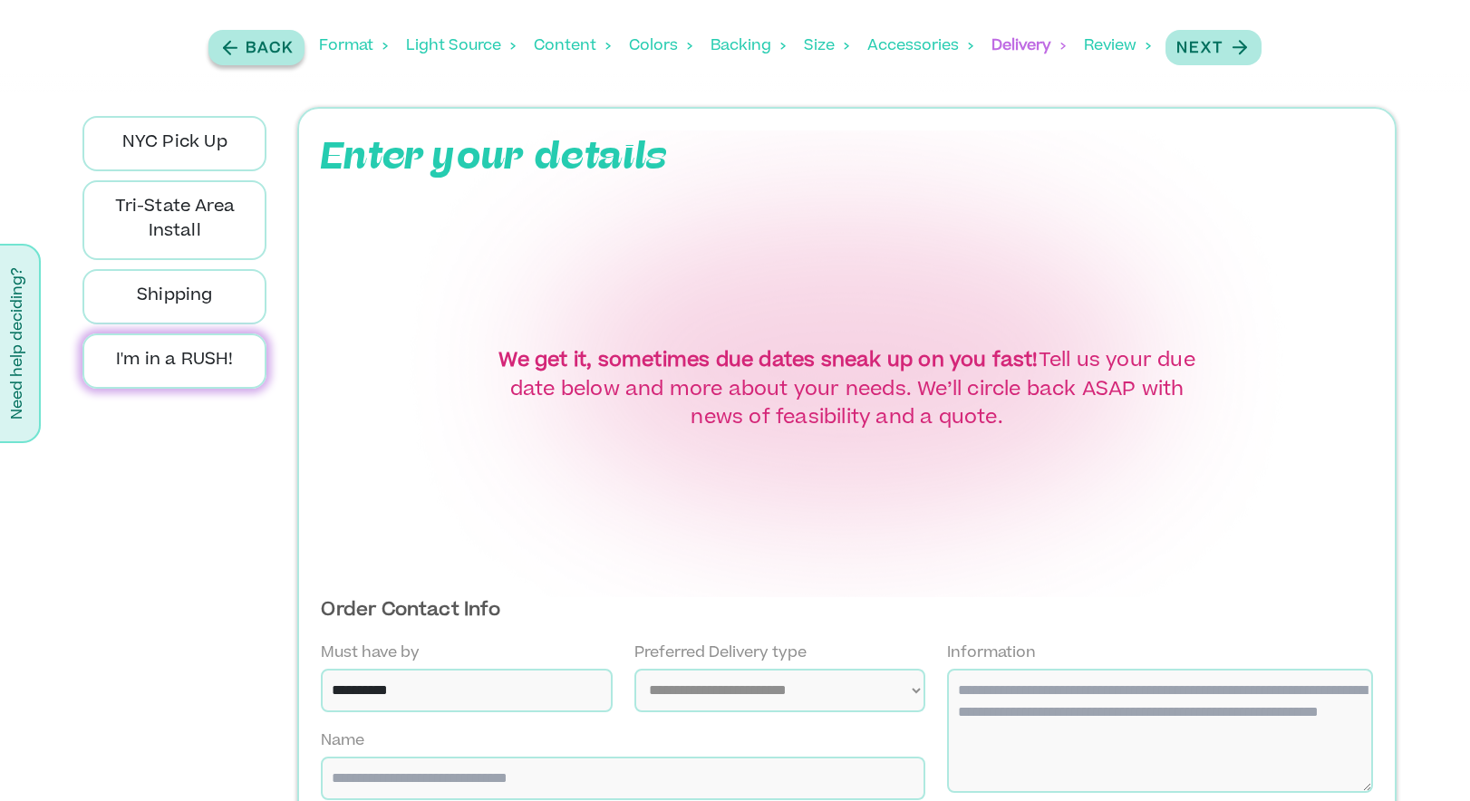
click at [256, 48] on p "Back" at bounding box center [270, 49] width 48 height 22
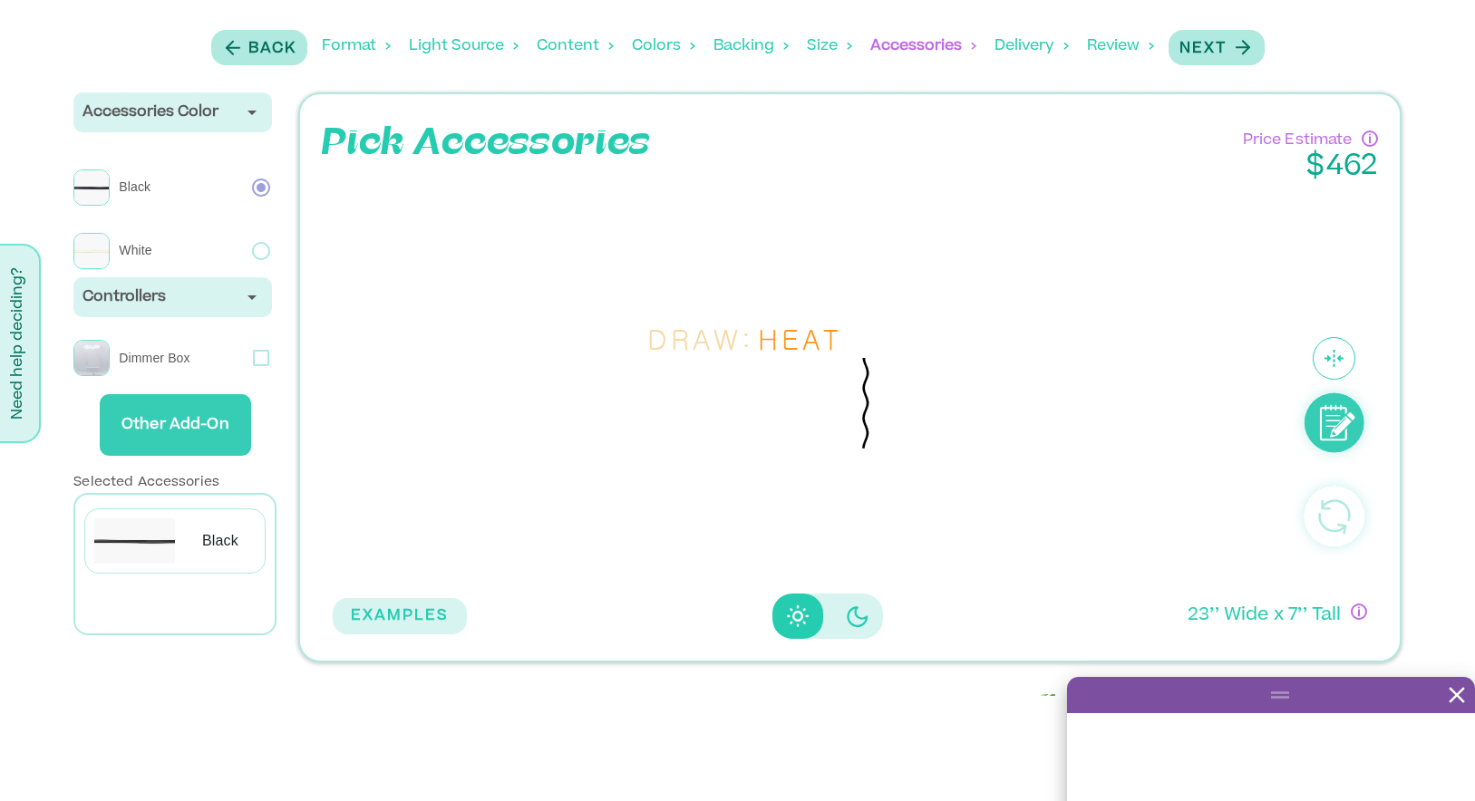
click at [355, 47] on div "Format" at bounding box center [356, 46] width 69 height 56
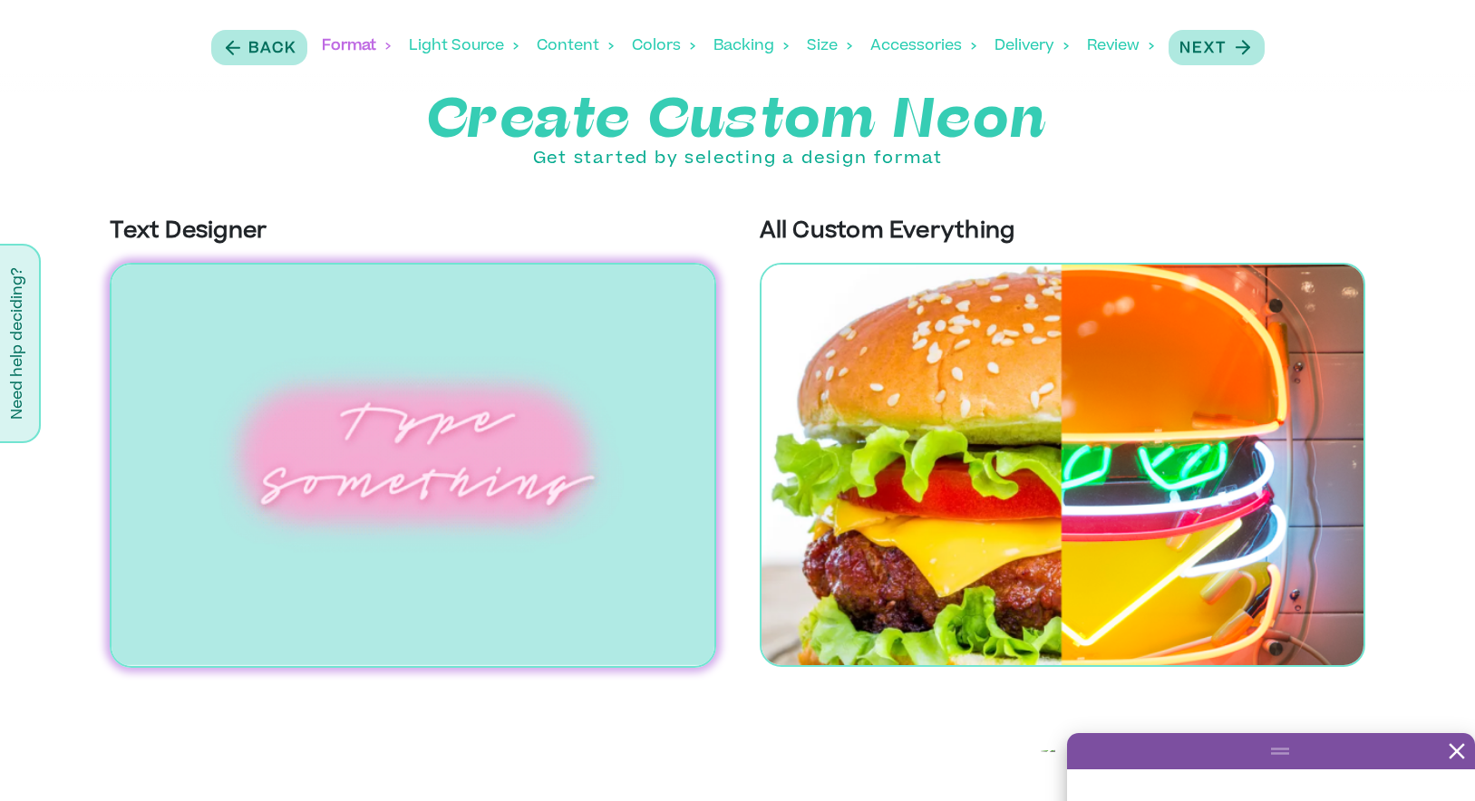
click at [508, 38] on div "Light Source" at bounding box center [464, 46] width 110 height 56
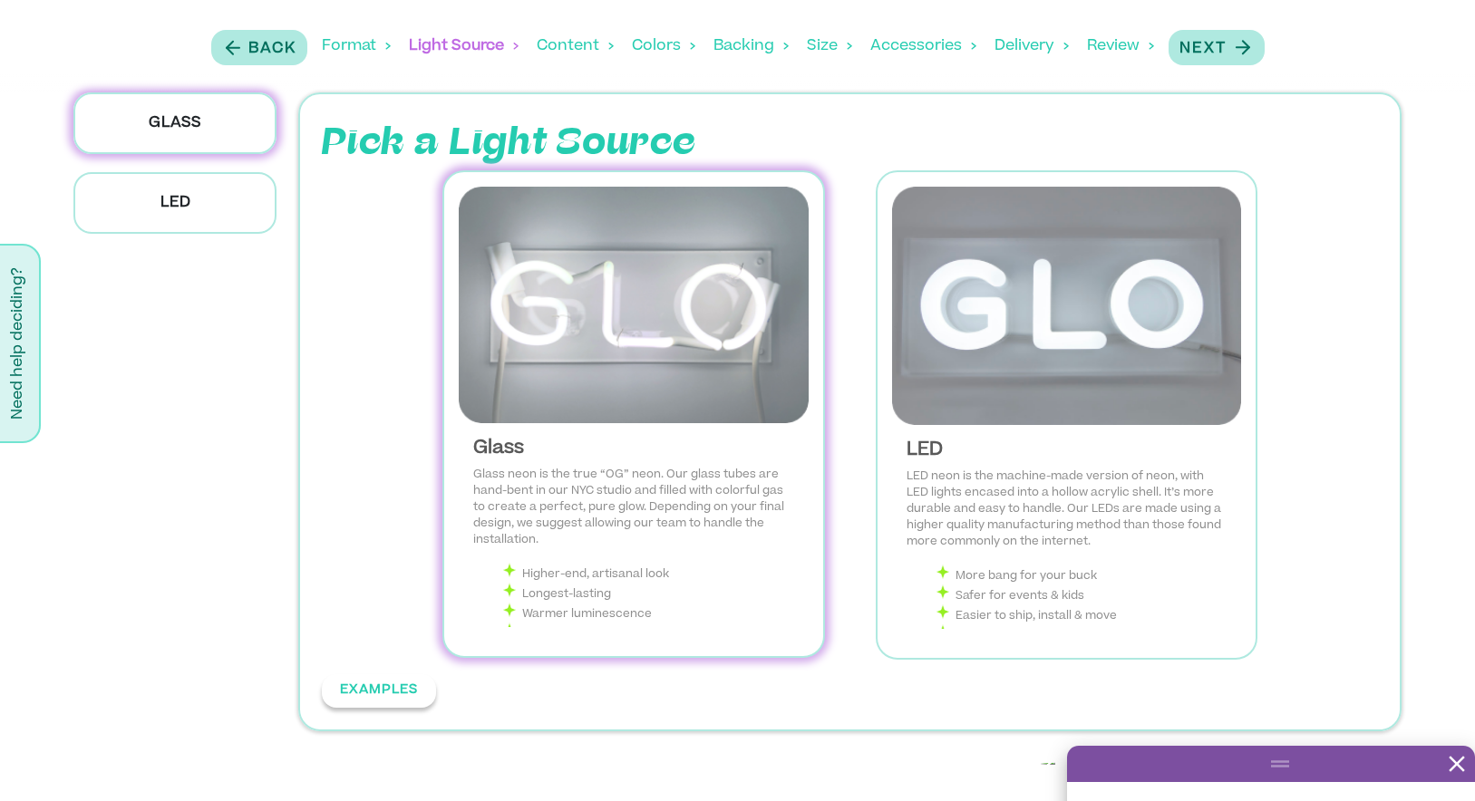
click at [420, 697] on button "EXAMPLES" at bounding box center [379, 691] width 114 height 34
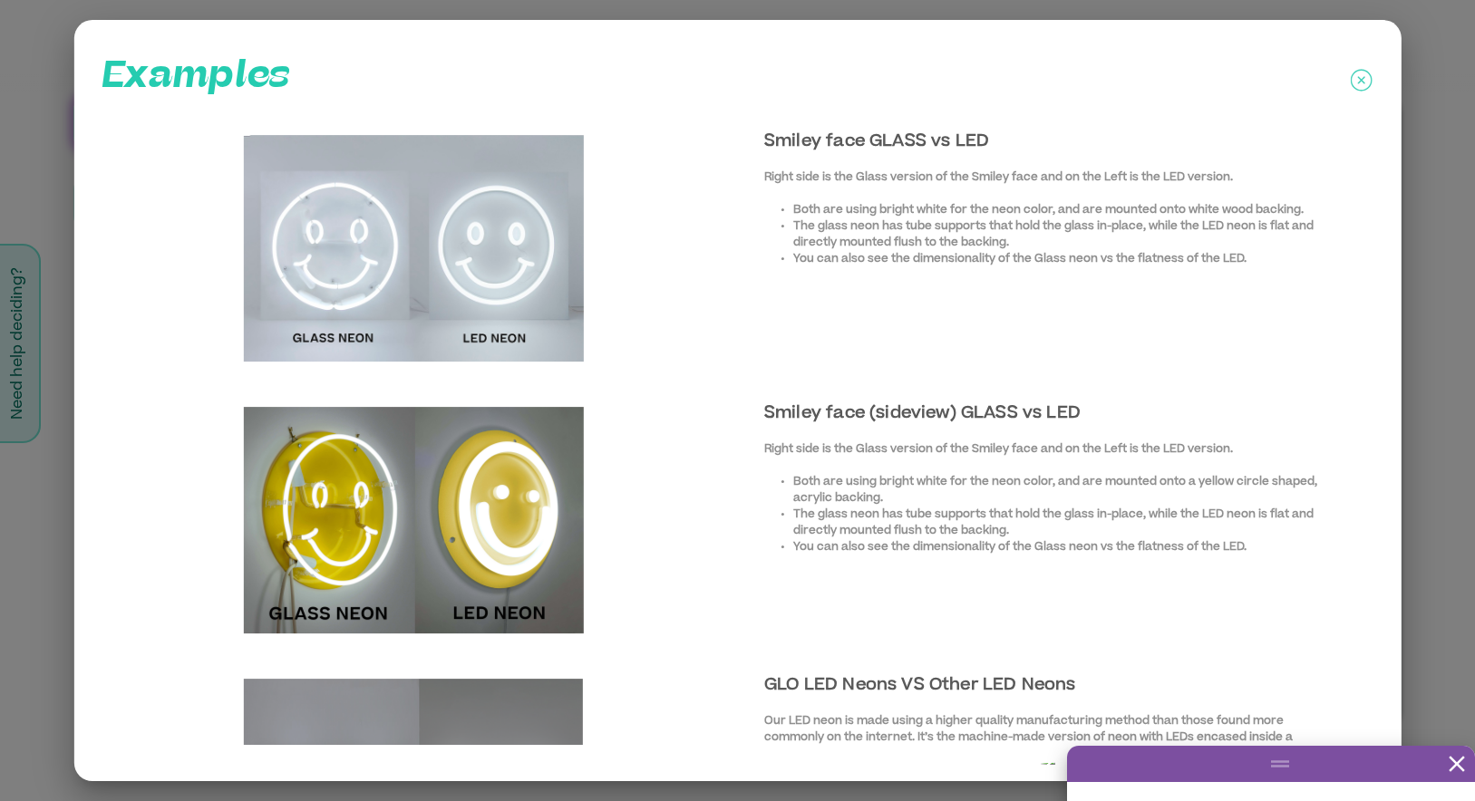
scroll to position [6, 0]
